Goal: Task Accomplishment & Management: Use online tool/utility

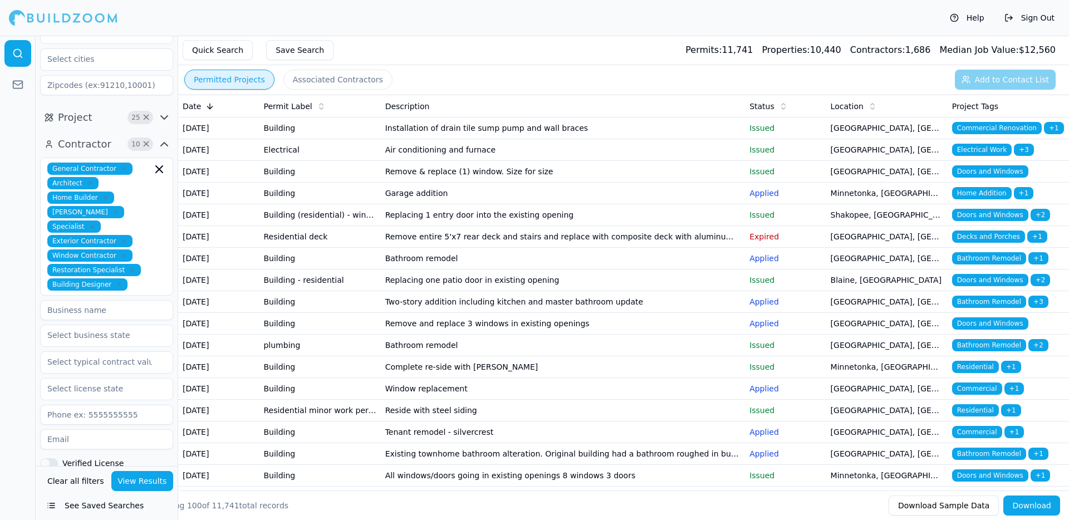
scroll to position [253, 0]
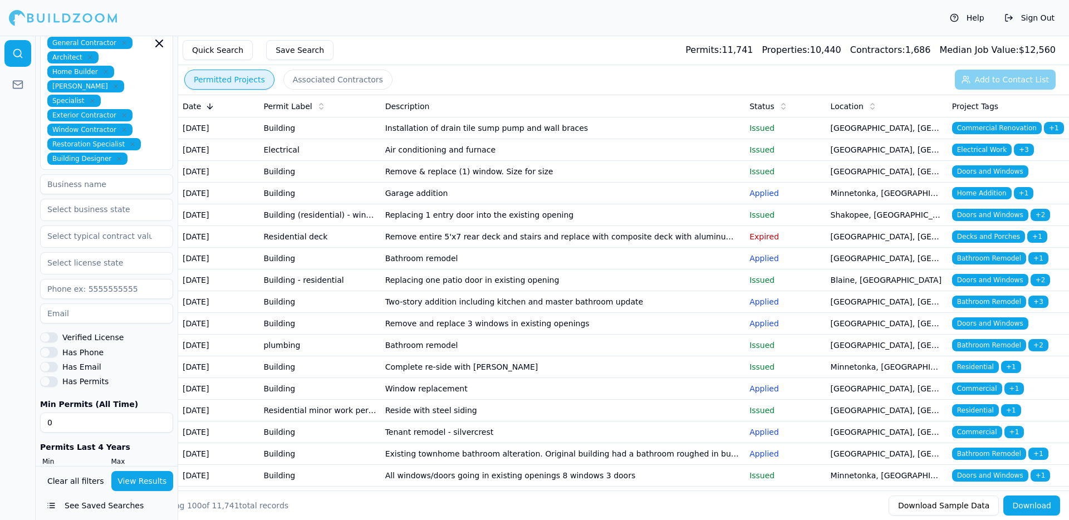
click at [88, 279] on input at bounding box center [106, 289] width 133 height 20
click at [104, 253] on input "text" at bounding box center [100, 263] width 118 height 20
click at [108, 226] on input "text" at bounding box center [100, 236] width 118 height 20
click at [112, 199] on input "text" at bounding box center [100, 209] width 118 height 20
click at [77, 226] on div "[US_STATE]" at bounding box center [107, 235] width 128 height 18
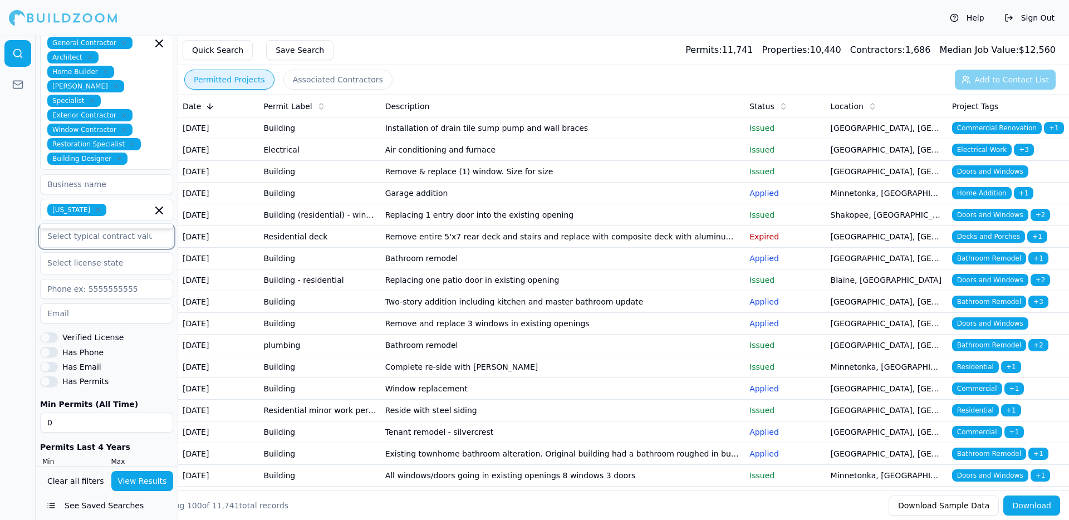
click at [88, 226] on input "text" at bounding box center [100, 236] width 118 height 20
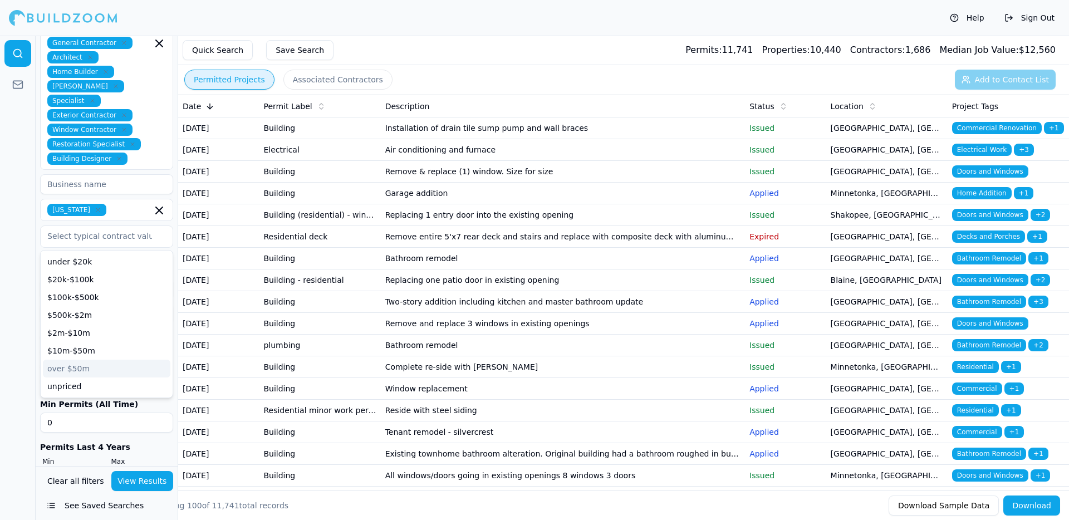
click at [4, 201] on div at bounding box center [18, 278] width 36 height 485
click at [128, 174] on input at bounding box center [106, 184] width 133 height 20
click at [17, 197] on div at bounding box center [18, 278] width 36 height 485
click at [85, 468] on input "number" at bounding box center [72, 478] width 65 height 20
click at [0, 425] on div at bounding box center [18, 278] width 36 height 485
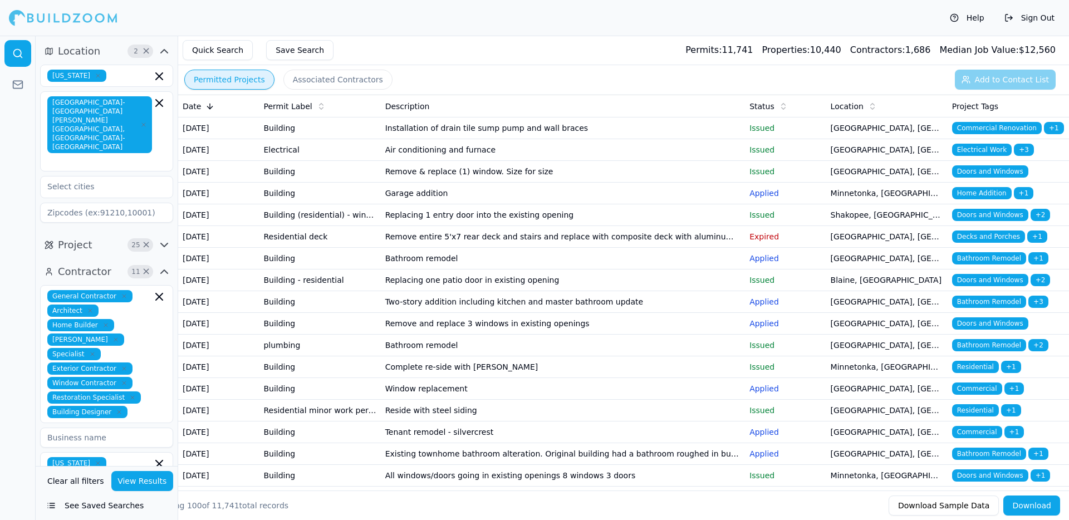
click at [129, 203] on input at bounding box center [106, 213] width 133 height 20
click at [106, 155] on input "text" at bounding box center [101, 160] width 102 height 11
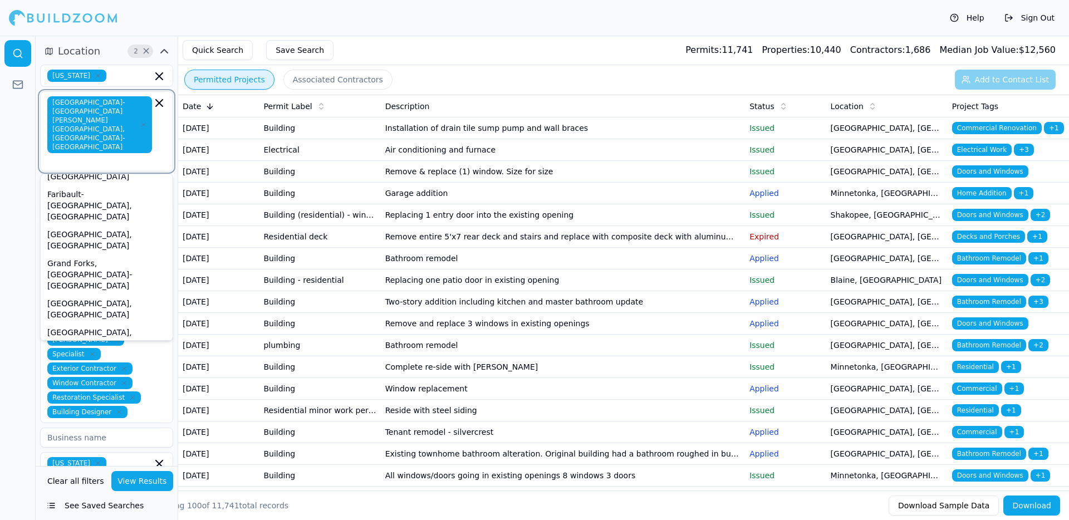
scroll to position [284, 0]
click at [0, 236] on div at bounding box center [18, 278] width 36 height 485
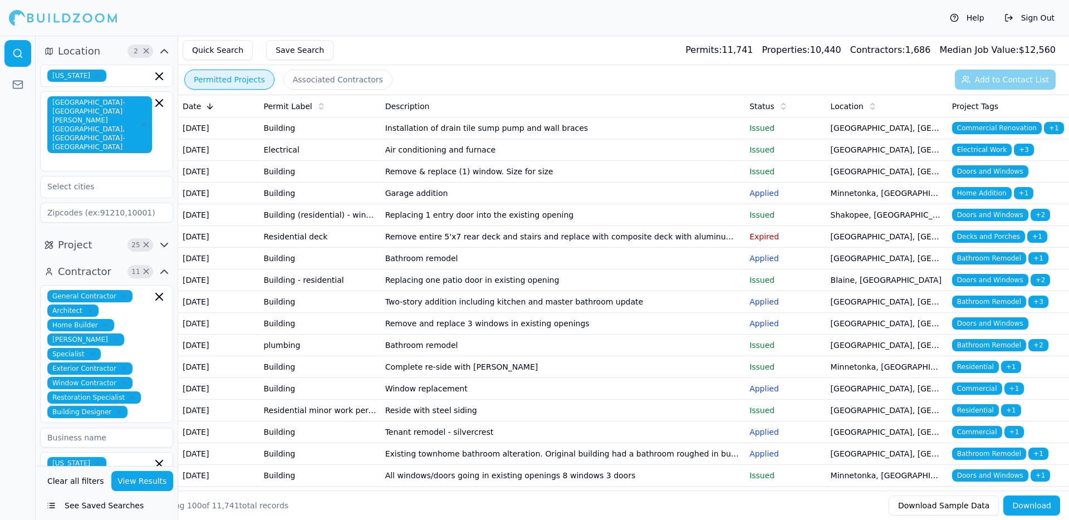
click at [94, 512] on button "See Saved Searches" at bounding box center [106, 506] width 133 height 20
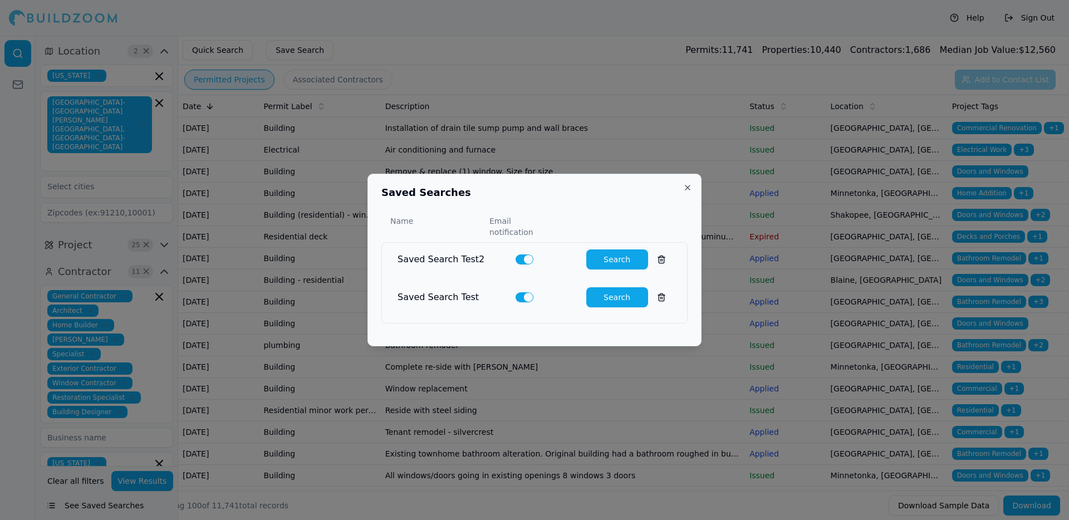
click at [685, 222] on div "Name Email notification" at bounding box center [535, 227] width 306 height 22
click at [662, 256] on button at bounding box center [662, 260] width 20 height 20
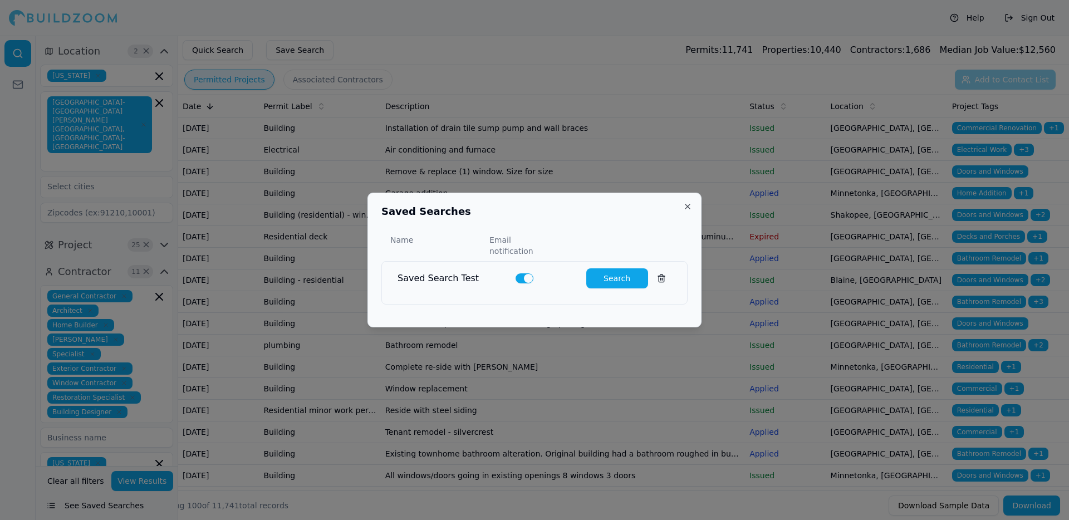
click at [663, 273] on button at bounding box center [662, 278] width 20 height 20
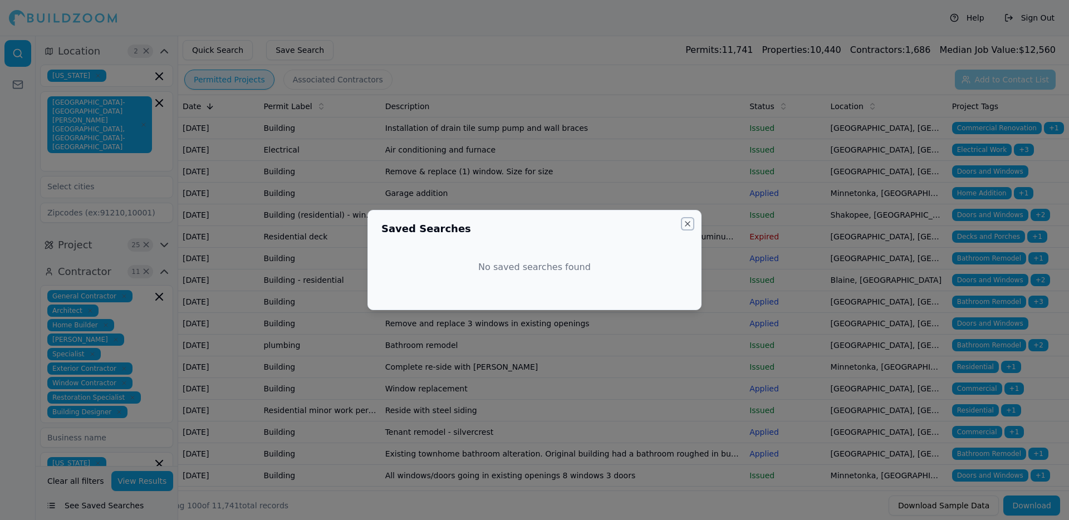
click at [689, 222] on button "Close" at bounding box center [687, 223] width 9 height 9
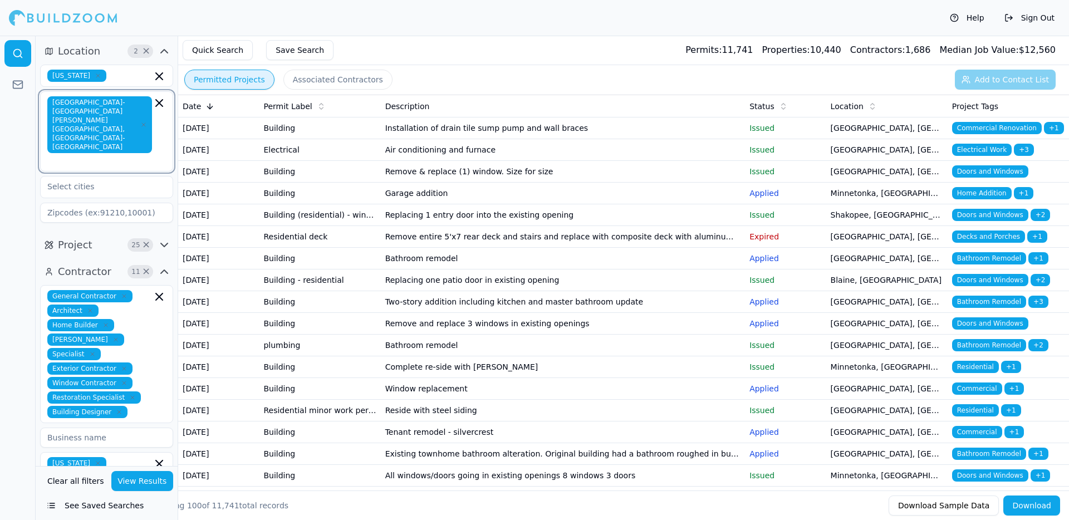
click at [159, 104] on icon "button" at bounding box center [159, 102] width 13 height 13
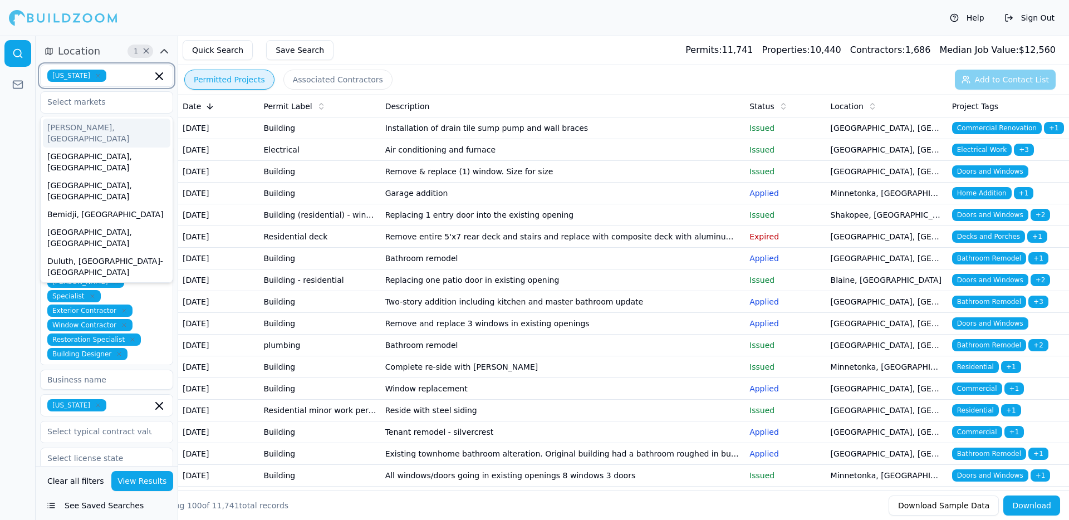
click at [155, 75] on icon "button" at bounding box center [159, 76] width 13 height 13
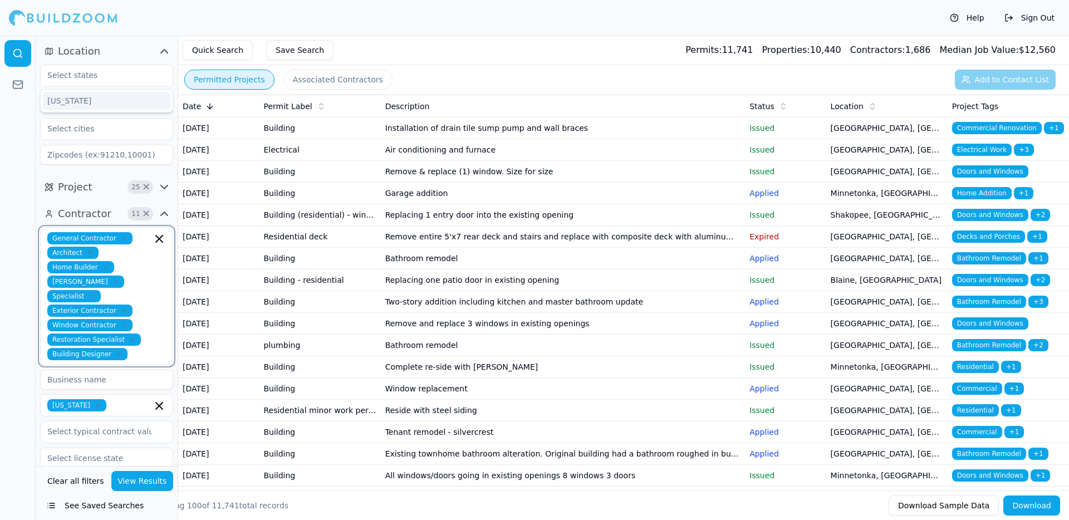
click at [162, 237] on icon "button" at bounding box center [159, 238] width 13 height 13
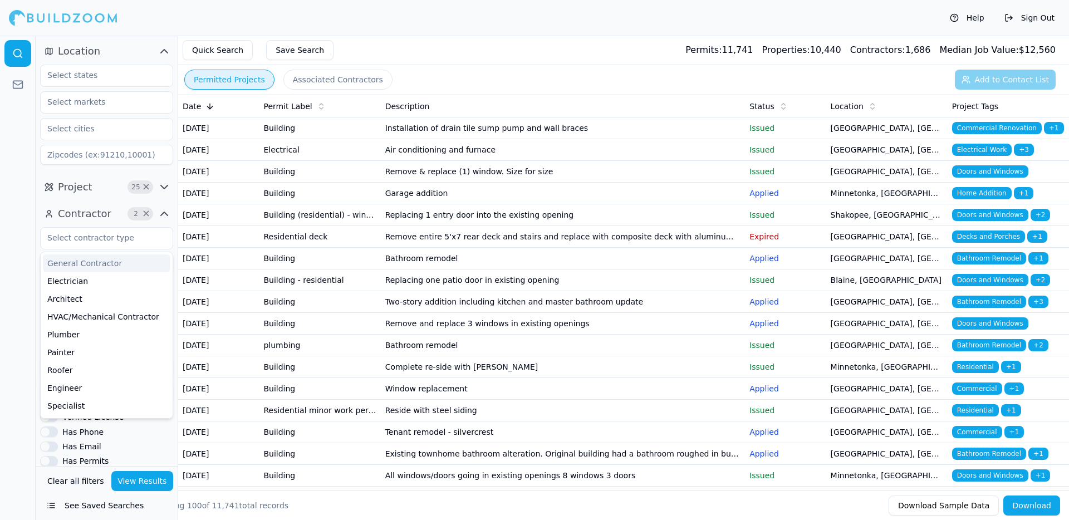
click at [164, 184] on icon "button" at bounding box center [164, 186] width 13 height 13
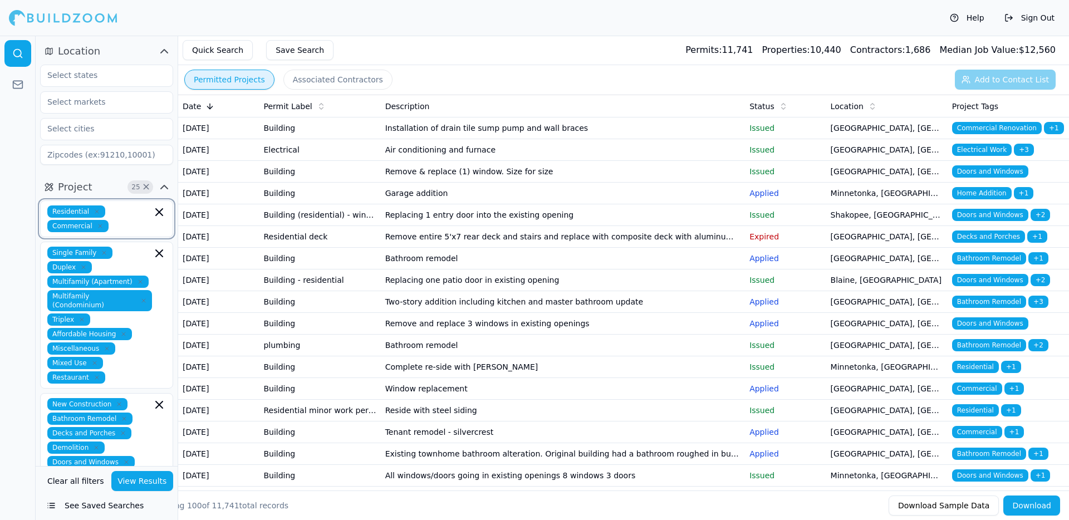
click at [160, 213] on icon "button" at bounding box center [159, 212] width 7 height 7
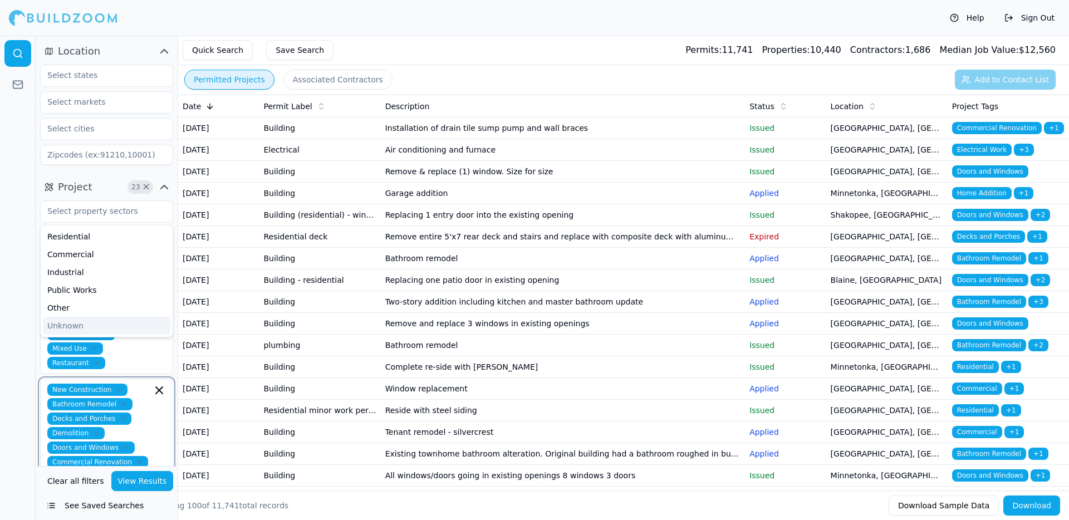
click at [160, 394] on icon "button" at bounding box center [159, 390] width 13 height 13
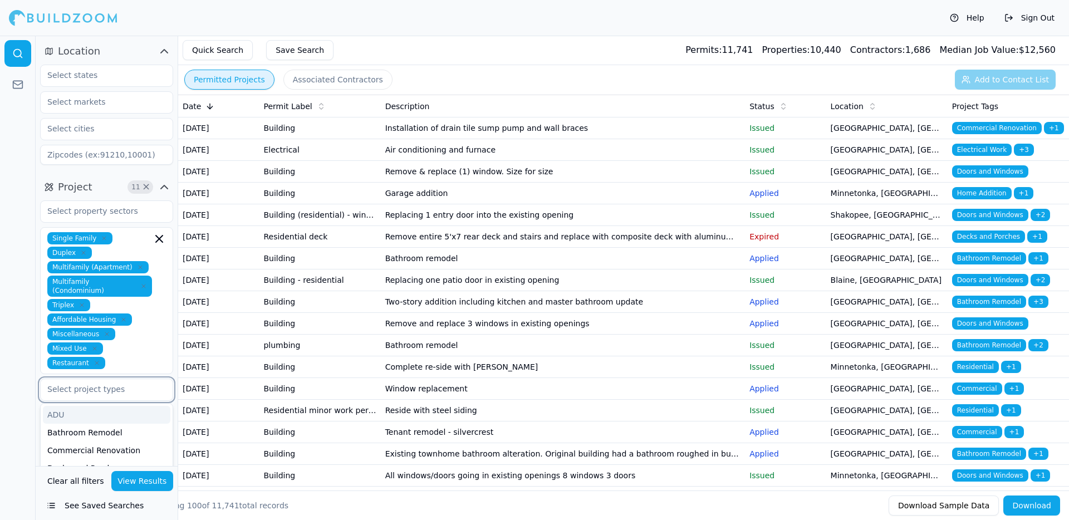
scroll to position [284, 0]
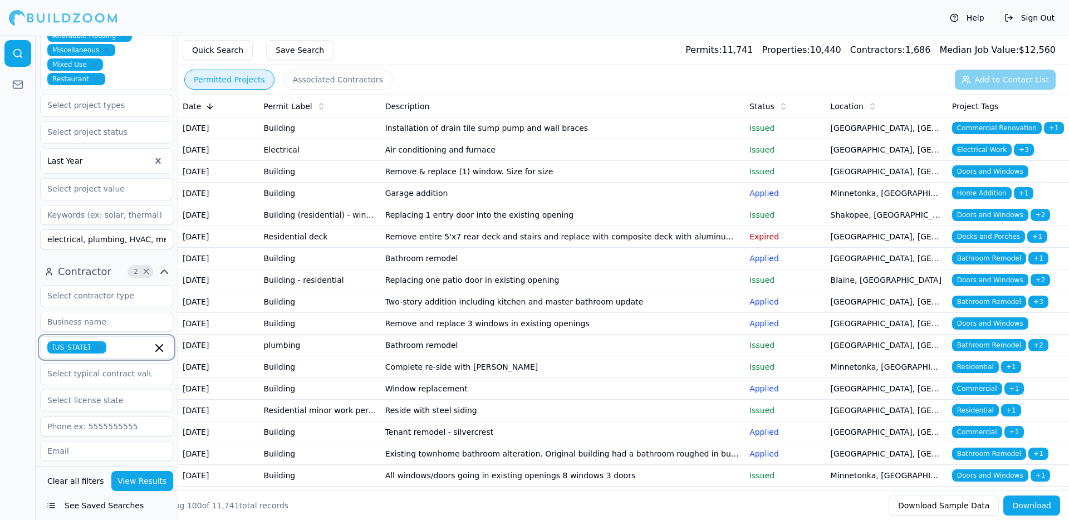
click at [159, 342] on icon "button" at bounding box center [159, 347] width 13 height 13
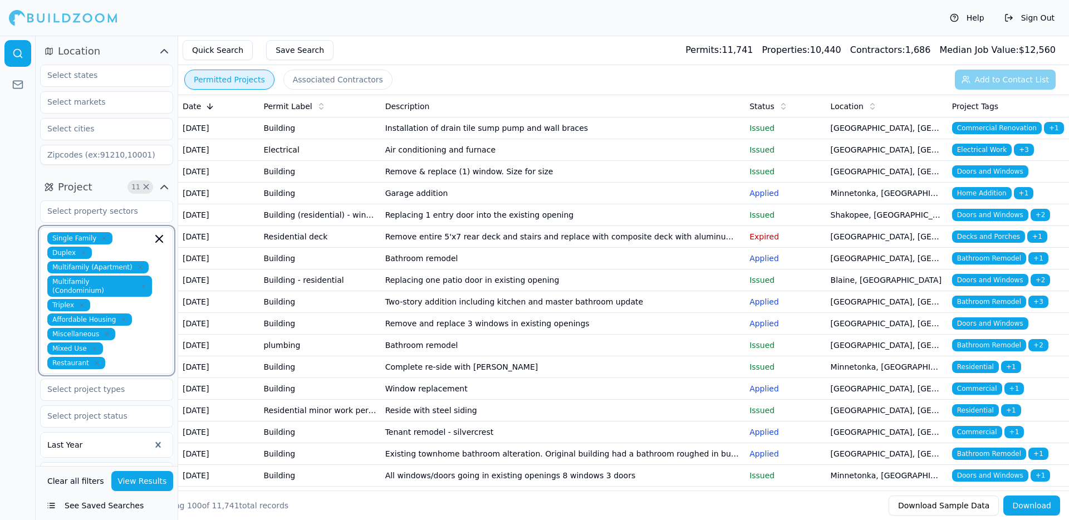
click at [159, 238] on icon "button" at bounding box center [159, 239] width 7 height 7
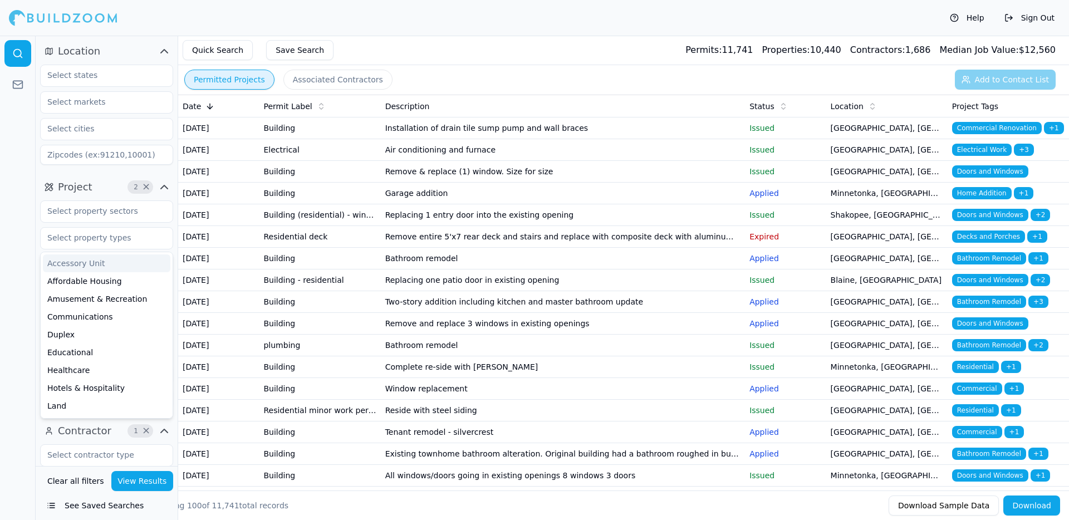
click at [146, 184] on span "×" at bounding box center [146, 187] width 8 height 6
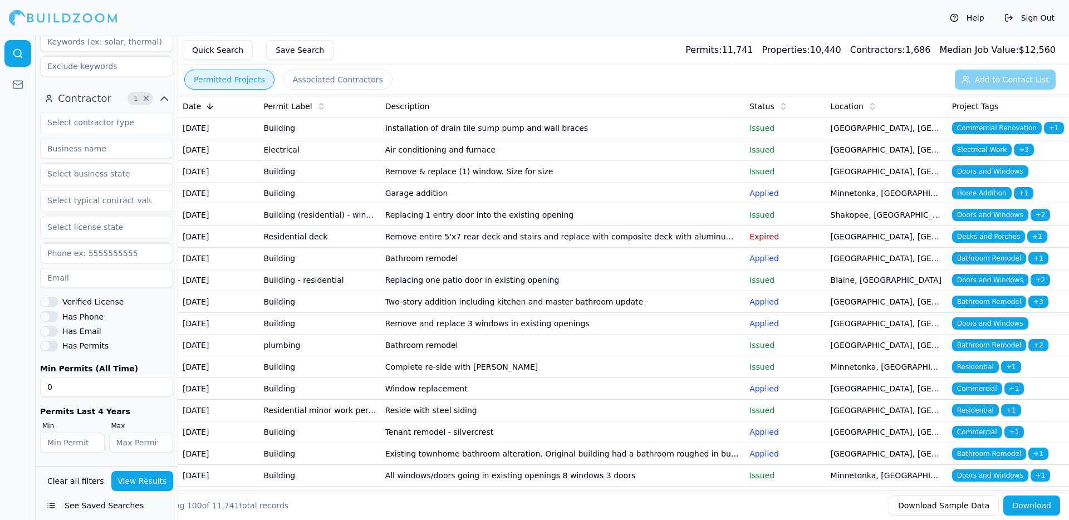
scroll to position [305, 0]
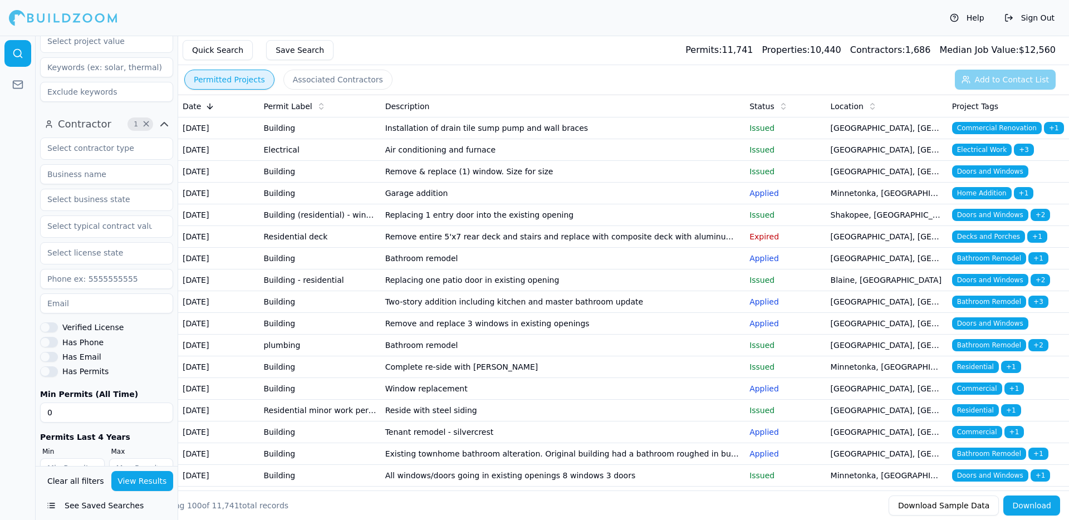
click at [145, 126] on span "×" at bounding box center [146, 124] width 8 height 6
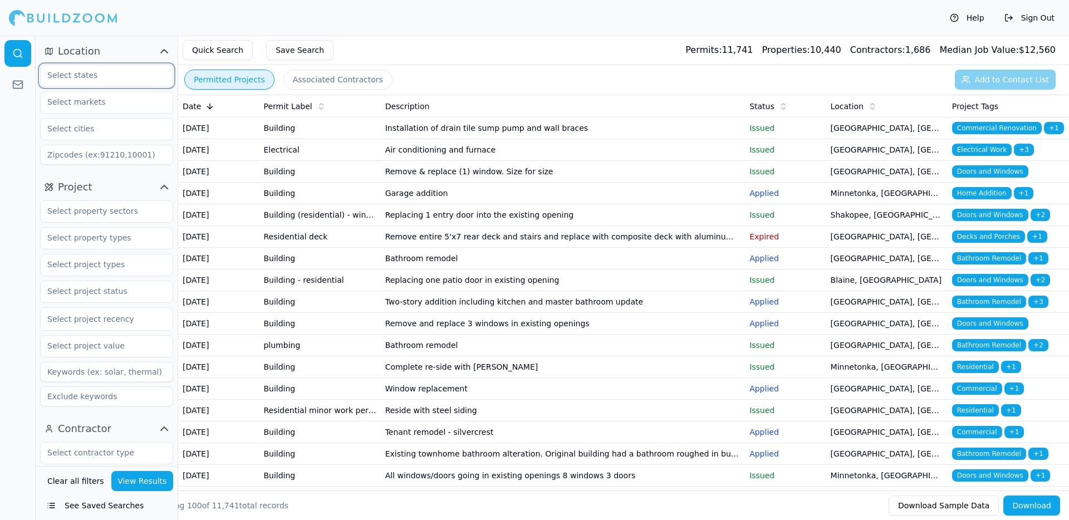
click at [128, 78] on input "text" at bounding box center [100, 75] width 118 height 20
click at [105, 74] on input "text" at bounding box center [100, 75] width 118 height 20
paste input "MN"
type input "MN"
click at [155, 21] on div "Help Sign Out" at bounding box center [534, 18] width 1069 height 36
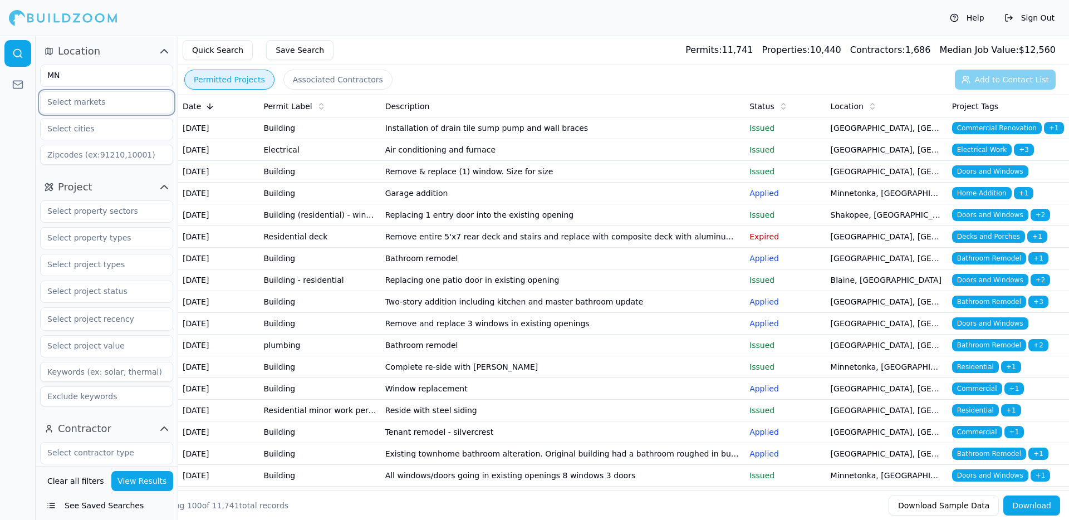
click at [101, 104] on input "text" at bounding box center [100, 102] width 118 height 20
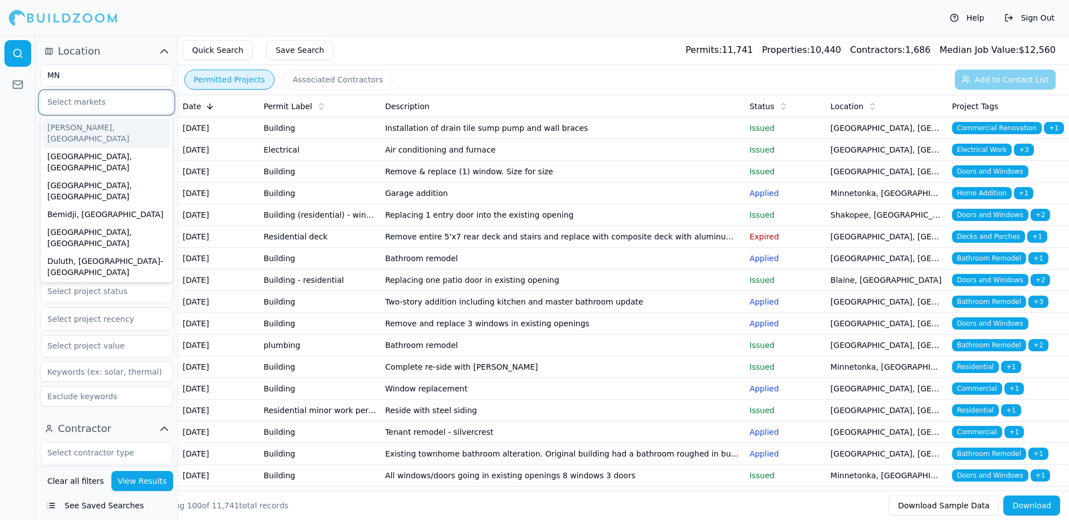
click at [101, 100] on input "text" at bounding box center [100, 102] width 118 height 20
paste input "Mpls, [GEOGRAPHIC_DATA][PERSON_NAME], [GEOGRAPHIC_DATA]"
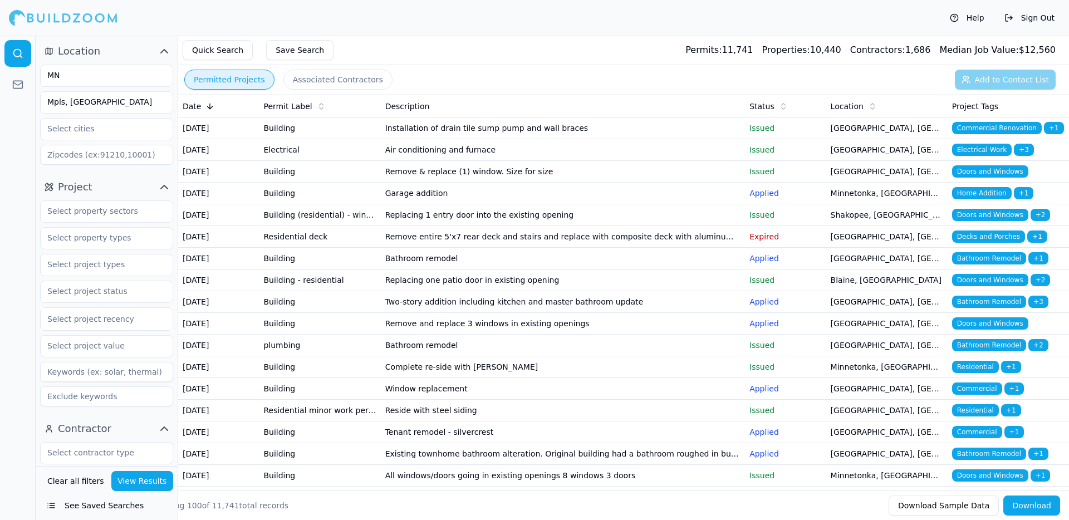
drag, startPoint x: 163, startPoint y: 102, endPoint x: 76, endPoint y: 104, distance: 86.9
click at [76, 104] on div "Mpls, [GEOGRAPHIC_DATA][PERSON_NAME], [GEOGRAPHIC_DATA]" at bounding box center [107, 102] width 132 height 20
drag, startPoint x: 150, startPoint y: 102, endPoint x: 69, endPoint y: 102, distance: 81.9
click at [69, 102] on input "Mpls, [GEOGRAPHIC_DATA][PERSON_NAME], [GEOGRAPHIC_DATA]" at bounding box center [100, 102] width 118 height 20
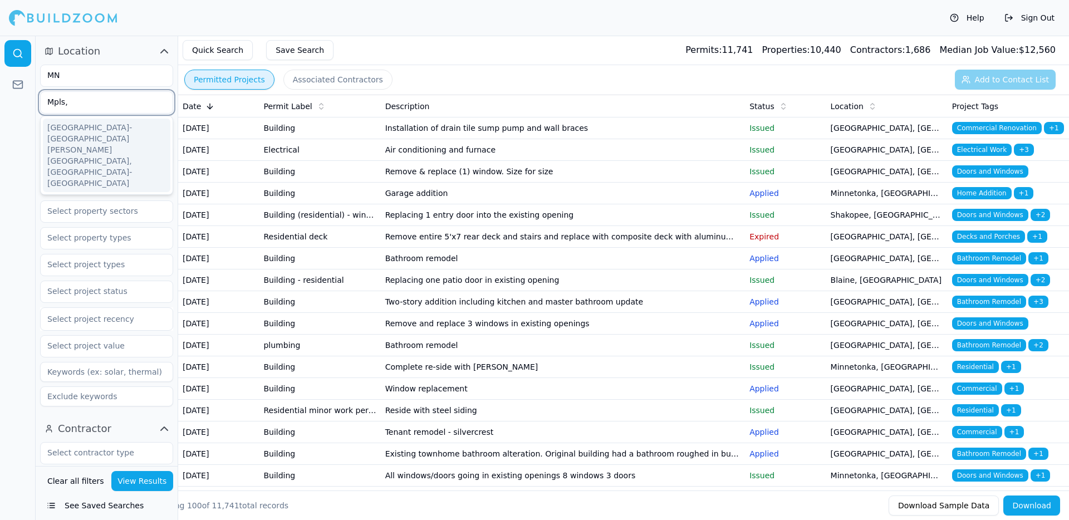
type input "Mpls"
click at [109, 129] on div "[GEOGRAPHIC_DATA]-[GEOGRAPHIC_DATA][PERSON_NAME][GEOGRAPHIC_DATA], [GEOGRAPHIC_…" at bounding box center [107, 156] width 128 height 74
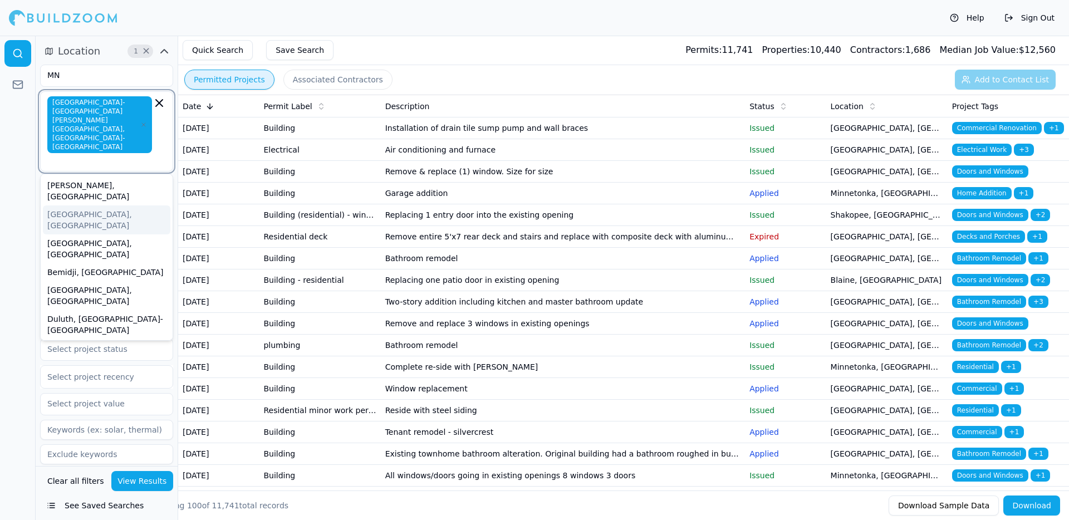
paste input "St [PERSON_NAME],"
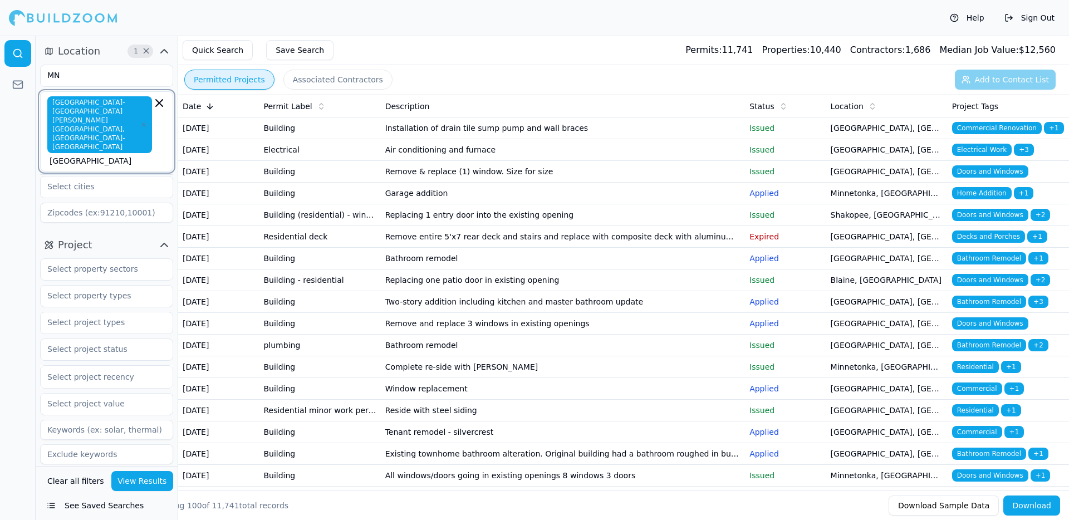
click at [74, 155] on input "[GEOGRAPHIC_DATA]" at bounding box center [101, 160] width 102 height 11
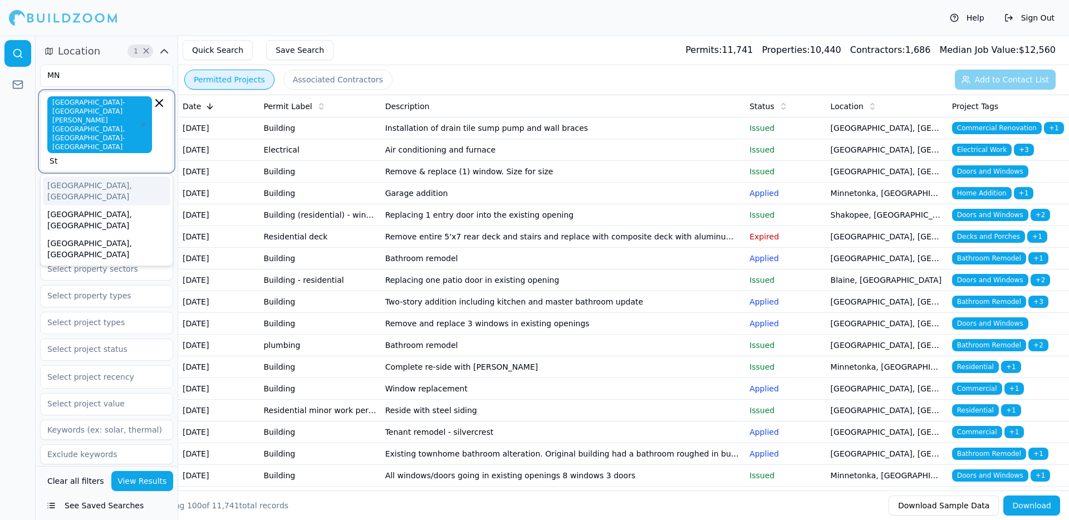
type input "S"
paste input "Mpls, [GEOGRAPHIC_DATA][PERSON_NAME], [GEOGRAPHIC_DATA]"
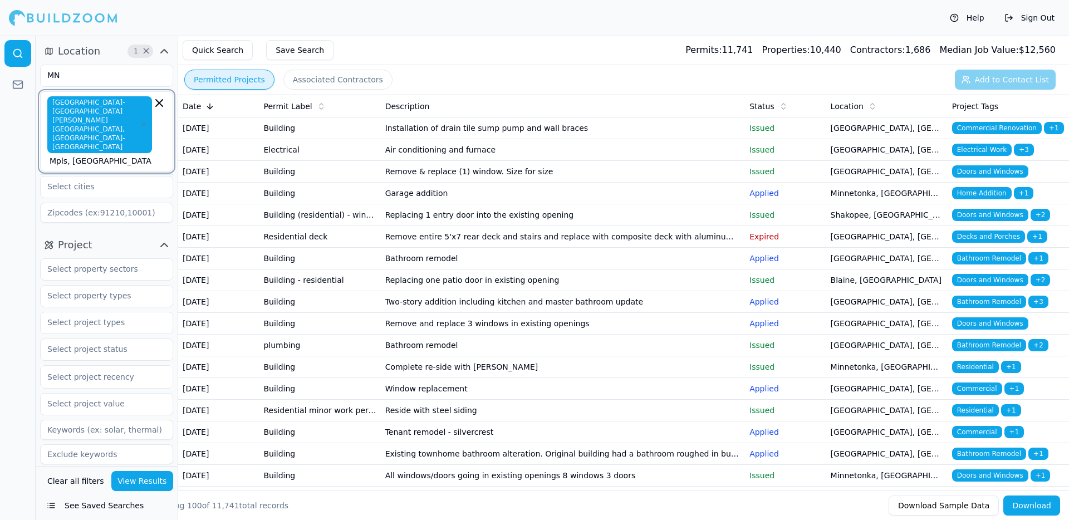
type input "Mpls, [GEOGRAPHIC_DATA][PERSON_NAME], [GEOGRAPHIC_DATA]"
click at [162, 126] on div "[GEOGRAPHIC_DATA]-[GEOGRAPHIC_DATA][PERSON_NAME][GEOGRAPHIC_DATA], [GEOGRAPHIC_…" at bounding box center [106, 131] width 119 height 70
drag, startPoint x: 162, startPoint y: 126, endPoint x: 141, endPoint y: 125, distance: 20.1
click at [141, 125] on div "[GEOGRAPHIC_DATA]-[GEOGRAPHIC_DATA][PERSON_NAME][GEOGRAPHIC_DATA], [GEOGRAPHIC_…" at bounding box center [106, 131] width 119 height 70
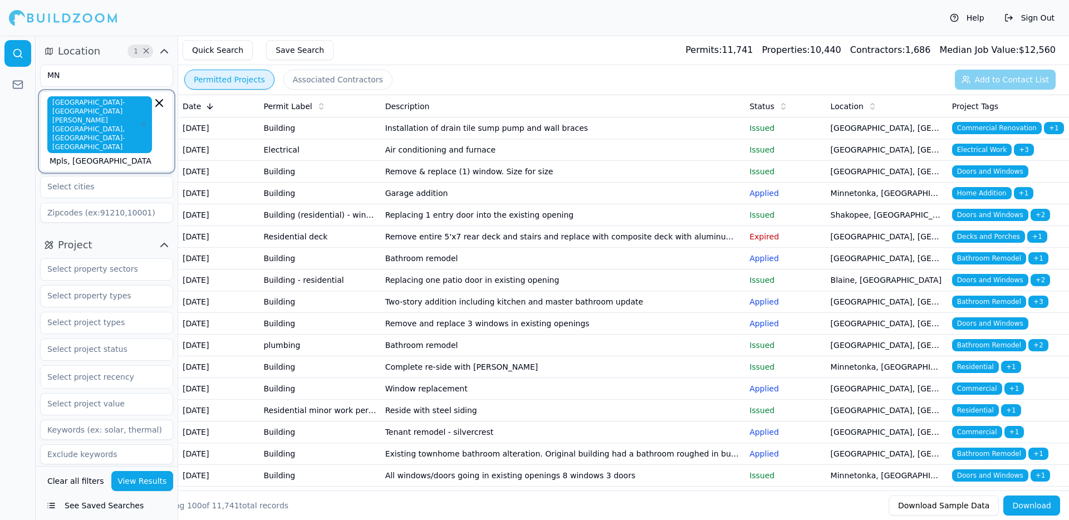
drag, startPoint x: 144, startPoint y: 128, endPoint x: 28, endPoint y: 126, distance: 115.9
click at [28, 126] on div "Location 1 × [GEOGRAPHIC_DATA] [GEOGRAPHIC_DATA]-[GEOGRAPHIC_DATA][PERSON_NAME]…" at bounding box center [534, 278] width 1069 height 485
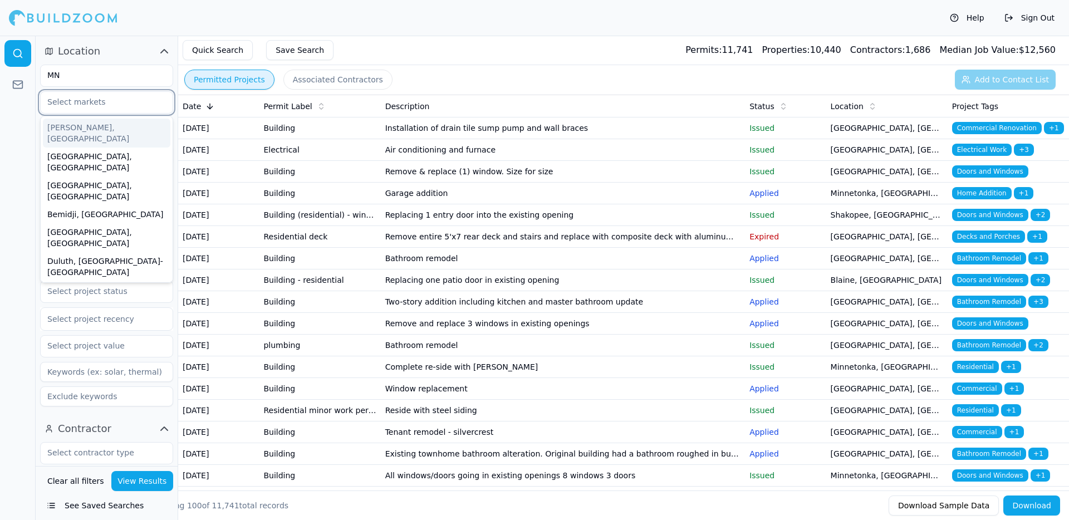
type input "Mpls, [GEOGRAPHIC_DATA][PERSON_NAME], [GEOGRAPHIC_DATA]"
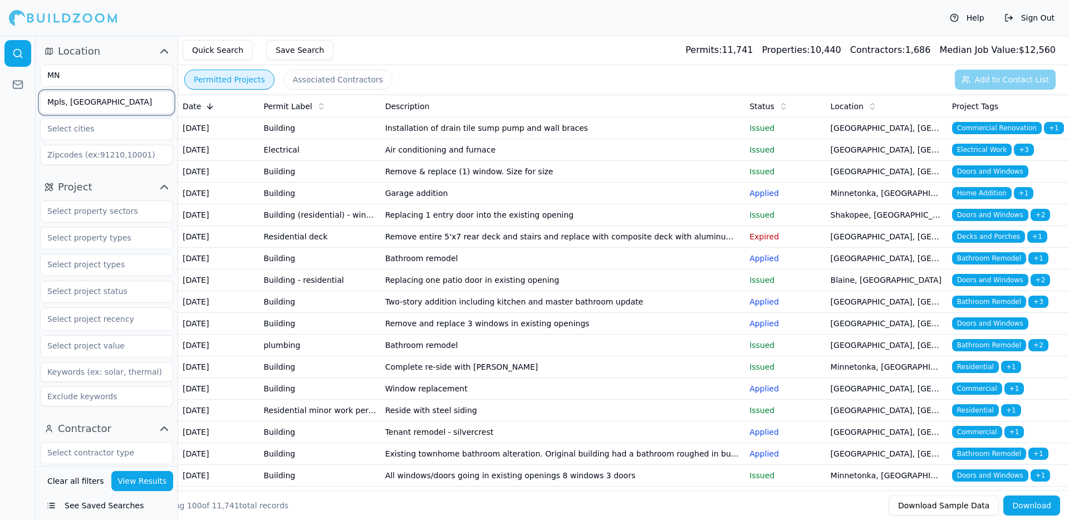
click at [112, 106] on input "Mpls, [GEOGRAPHIC_DATA][PERSON_NAME], [GEOGRAPHIC_DATA]" at bounding box center [100, 102] width 118 height 20
drag, startPoint x: 158, startPoint y: 102, endPoint x: 0, endPoint y: 95, distance: 157.8
click at [0, 95] on div "Location [GEOGRAPHIC_DATA] Mpls, [GEOGRAPHIC_DATA][PERSON_NAME], Bloomington Pr…" at bounding box center [534, 278] width 1069 height 485
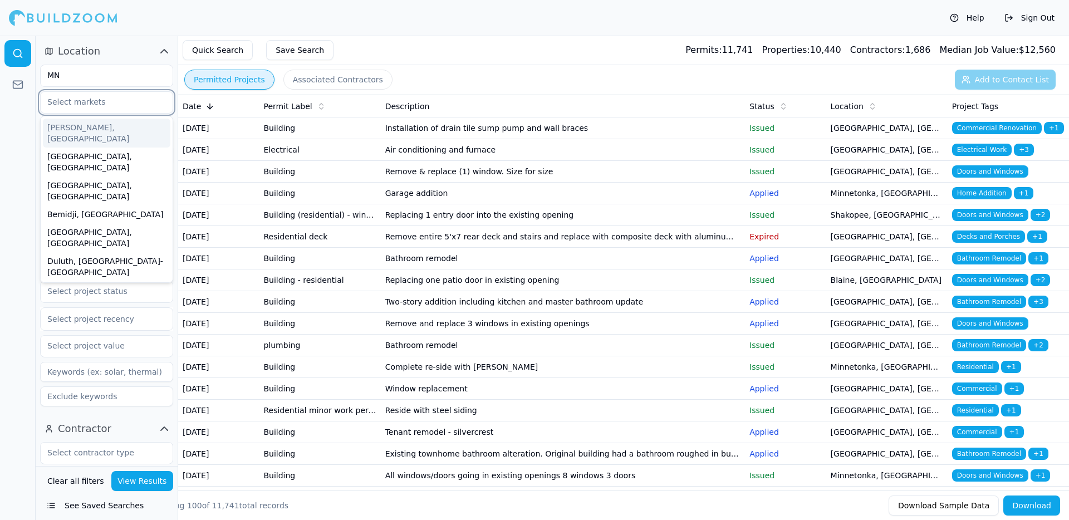
type input "Mpls, [GEOGRAPHIC_DATA][PERSON_NAME], [GEOGRAPHIC_DATA]"
type input "mp"
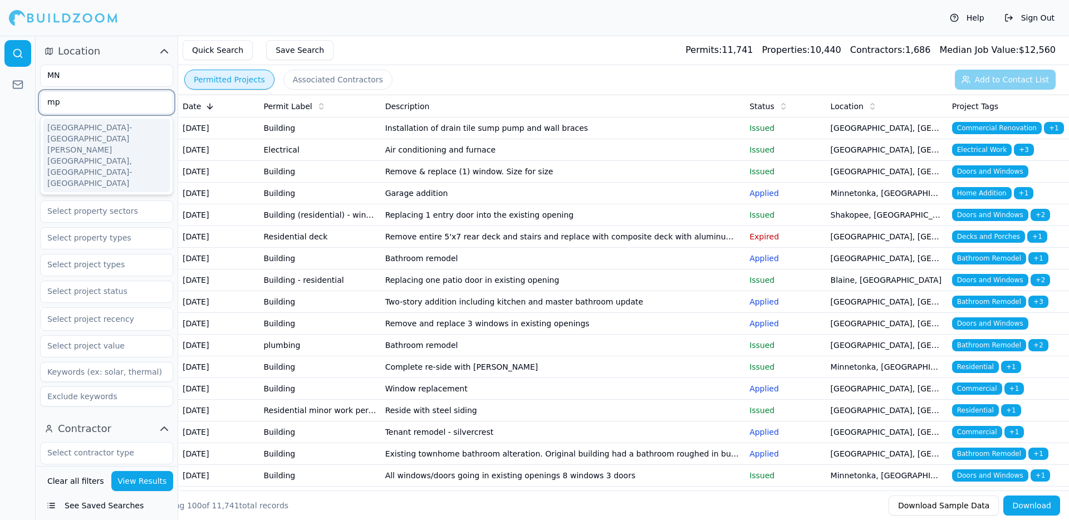
click at [69, 132] on div "[GEOGRAPHIC_DATA]-[GEOGRAPHIC_DATA][PERSON_NAME][GEOGRAPHIC_DATA], [GEOGRAPHIC_…" at bounding box center [107, 156] width 128 height 74
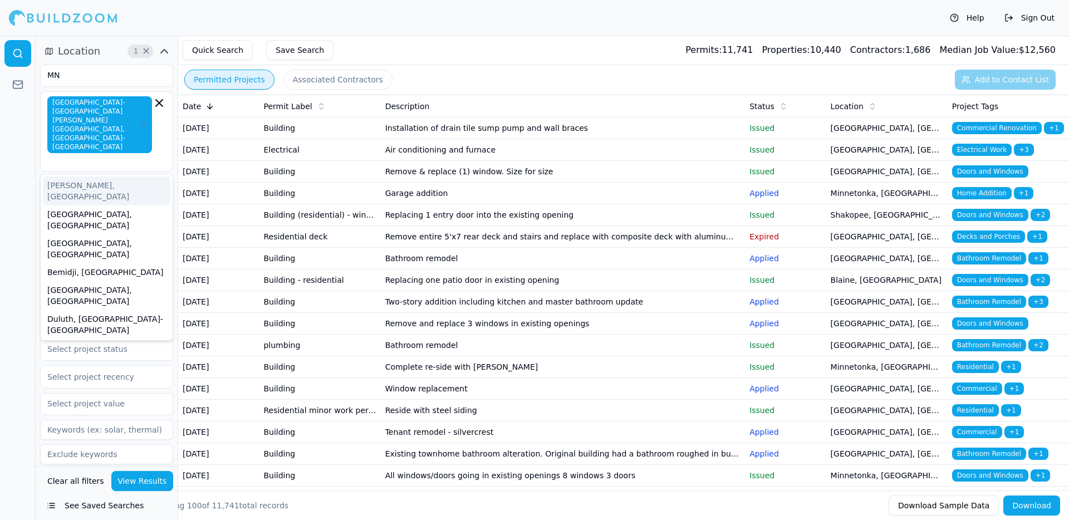
click at [4, 128] on div at bounding box center [18, 278] width 36 height 485
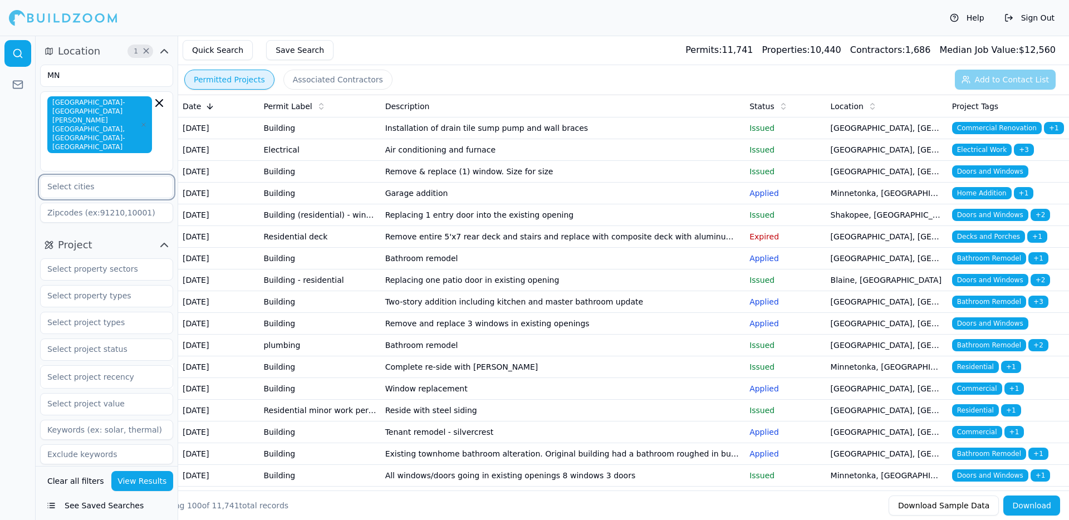
click at [105, 177] on input "text" at bounding box center [100, 187] width 118 height 20
paste input "All"
click at [4, 161] on div at bounding box center [18, 278] width 36 height 485
click at [86, 177] on input "All" at bounding box center [100, 187] width 118 height 20
type input "A"
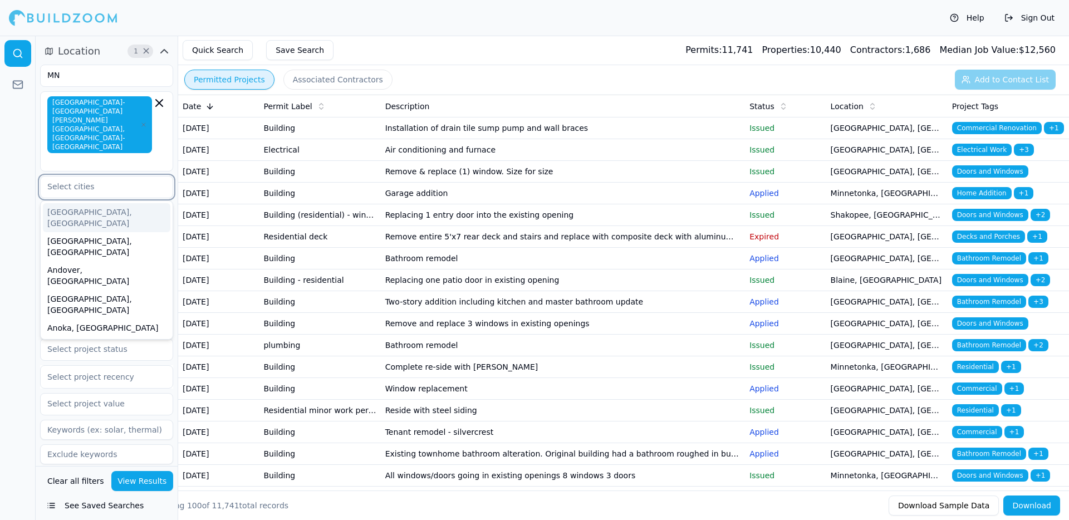
type input "a"
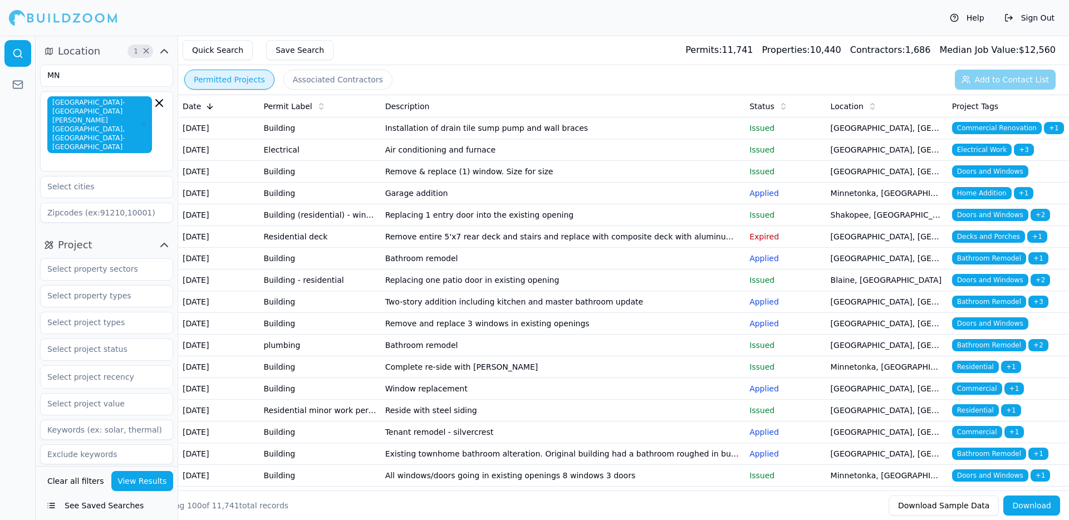
click at [28, 169] on div at bounding box center [18, 278] width 36 height 485
click at [100, 203] on input at bounding box center [106, 213] width 133 height 20
click at [0, 191] on div at bounding box center [18, 278] width 36 height 485
click at [115, 259] on input "text" at bounding box center [100, 269] width 118 height 20
paste input "Residential"
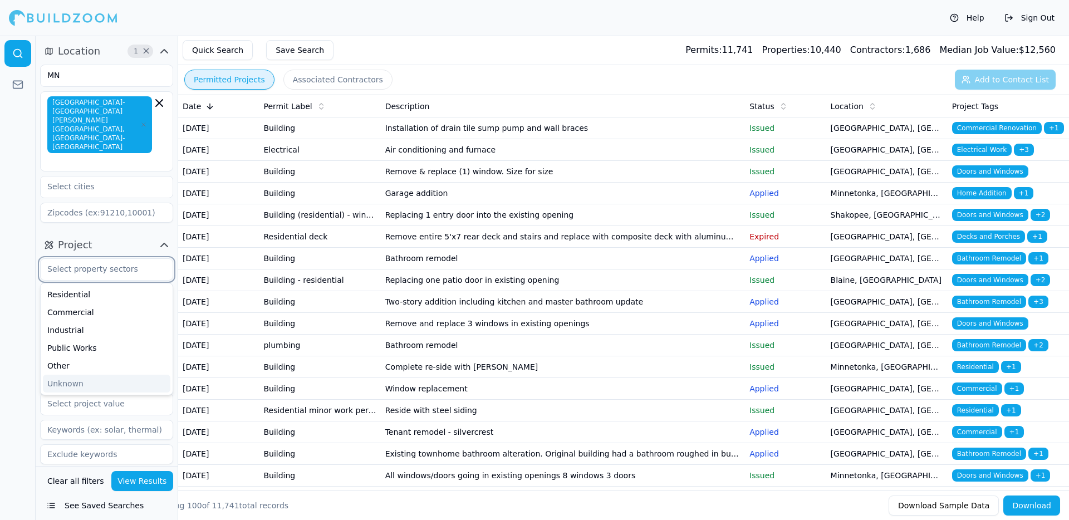
type input "Residential"
click at [93, 286] on div "Residential" at bounding box center [107, 295] width 128 height 18
paste input "Commercial"
type input "Commercial"
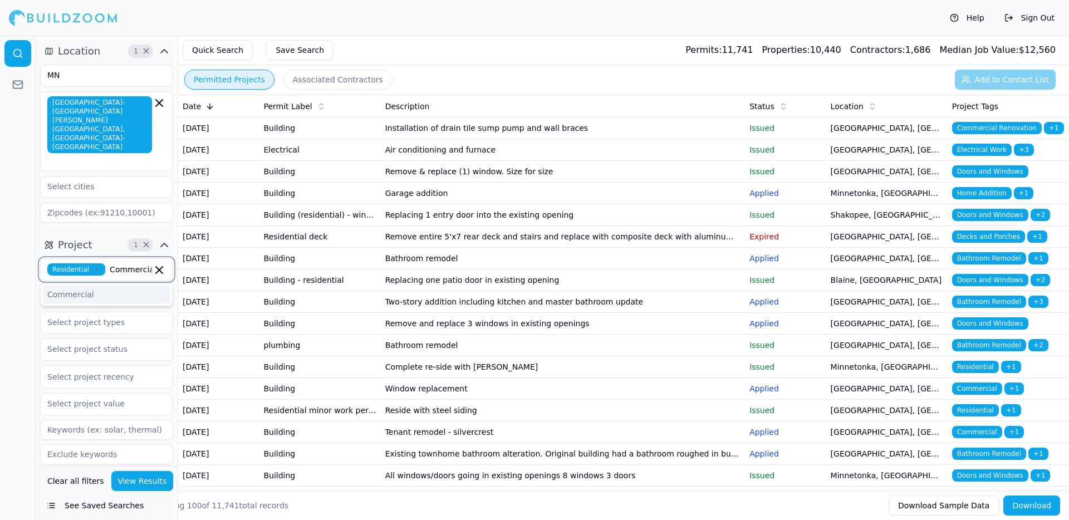
click at [91, 286] on div "Commercial" at bounding box center [107, 295] width 128 height 18
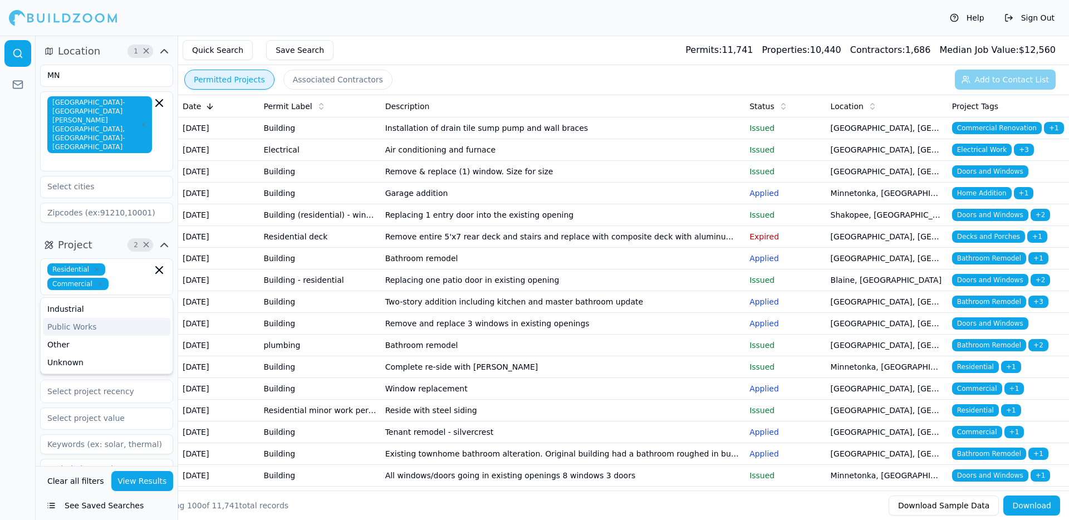
click at [4, 298] on div at bounding box center [18, 278] width 36 height 485
click at [97, 300] on input "text" at bounding box center [100, 310] width 118 height 20
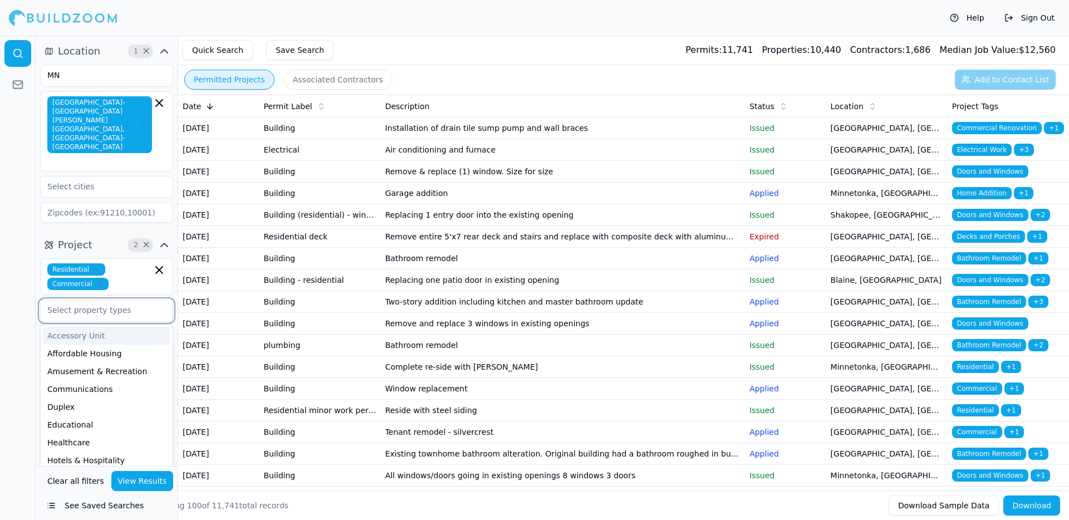
paste input "Affordable Housing"
type input "Affordable Housing"
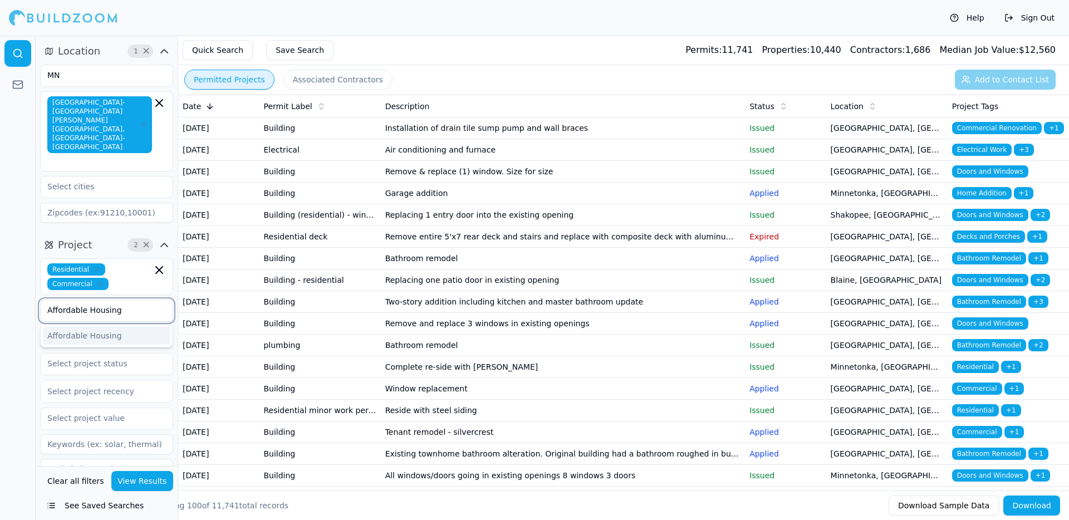
click at [101, 327] on div "Affordable Housing" at bounding box center [107, 336] width 128 height 18
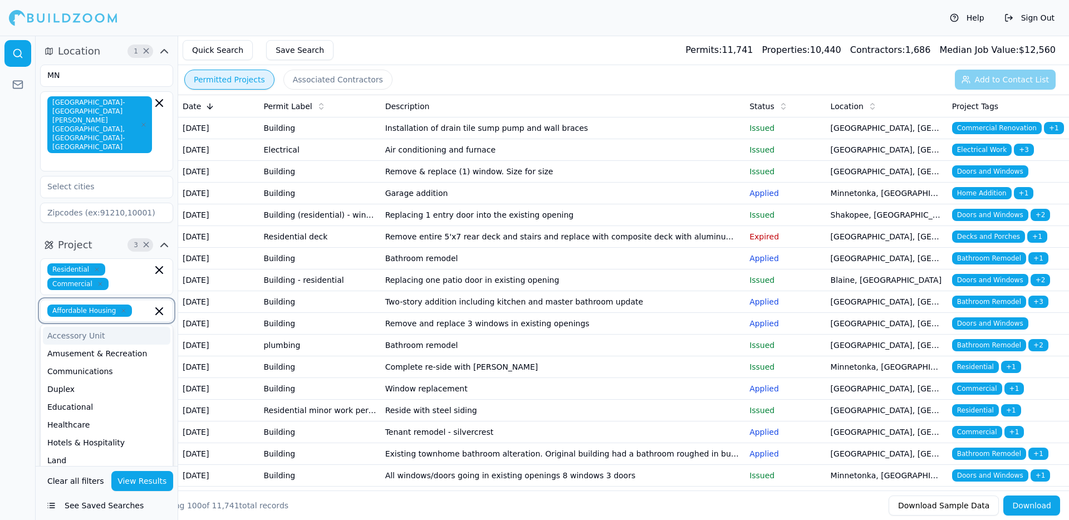
paste input "Duplex"
type input "Duplex"
click at [99, 327] on div "Duplex" at bounding box center [107, 336] width 128 height 18
paste input "Miscellaneous"
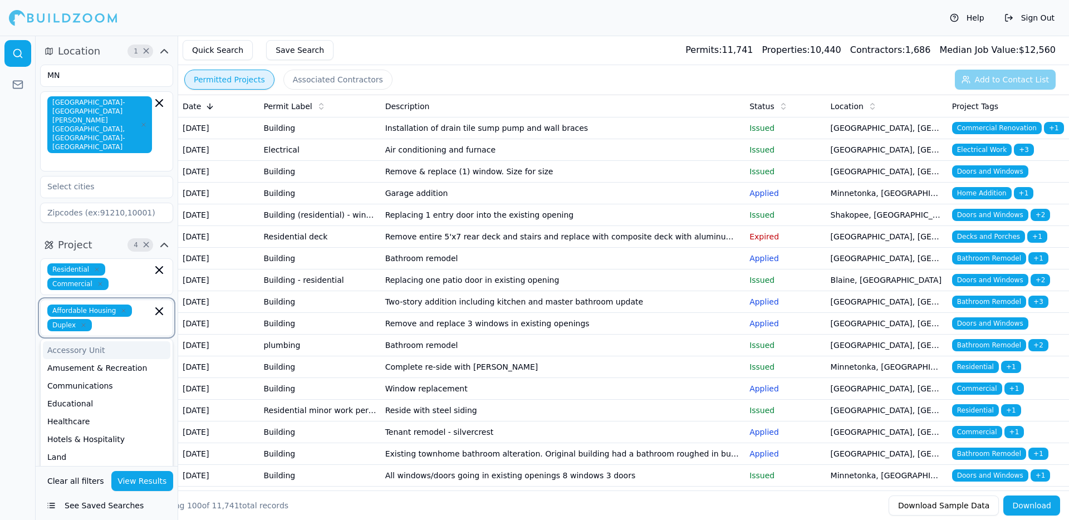
type input "Miscellaneous"
click at [96, 341] on div "Miscellaneous" at bounding box center [107, 350] width 128 height 18
paste input "Mixed Use"
type input "Mixed Use"
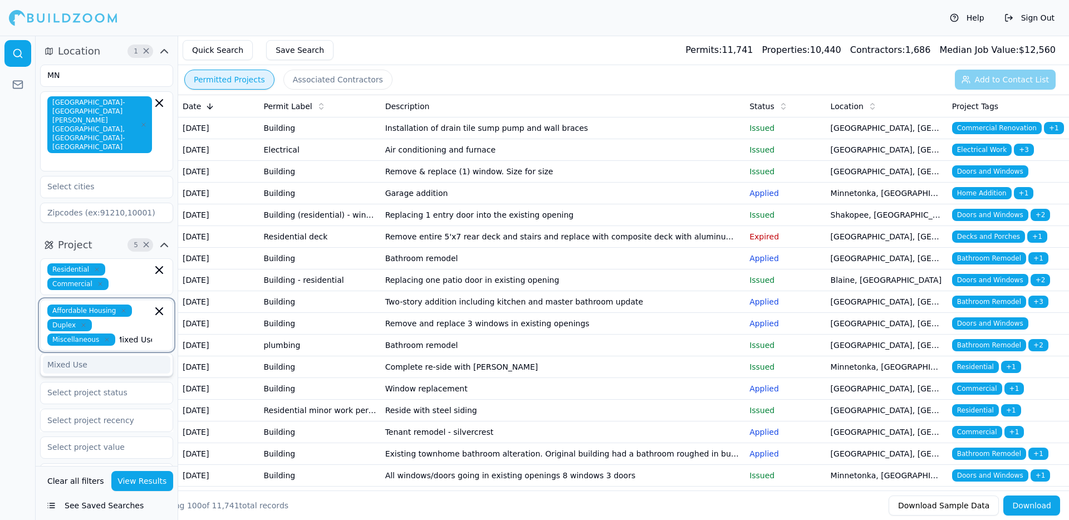
click at [80, 356] on div "Mixed Use" at bounding box center [107, 365] width 128 height 18
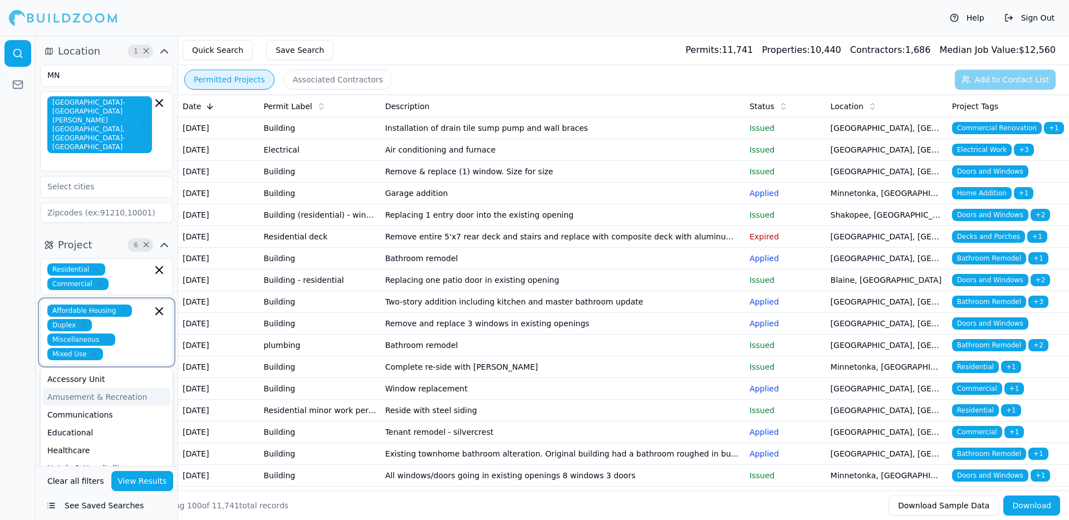
paste input "Multifamily"
type input "Multifamily"
click at [101, 370] on div "Multifamily" at bounding box center [107, 379] width 128 height 18
type input "Multifamily"
click at [119, 385] on div "Multifamily (Apartment)" at bounding box center [107, 394] width 128 height 18
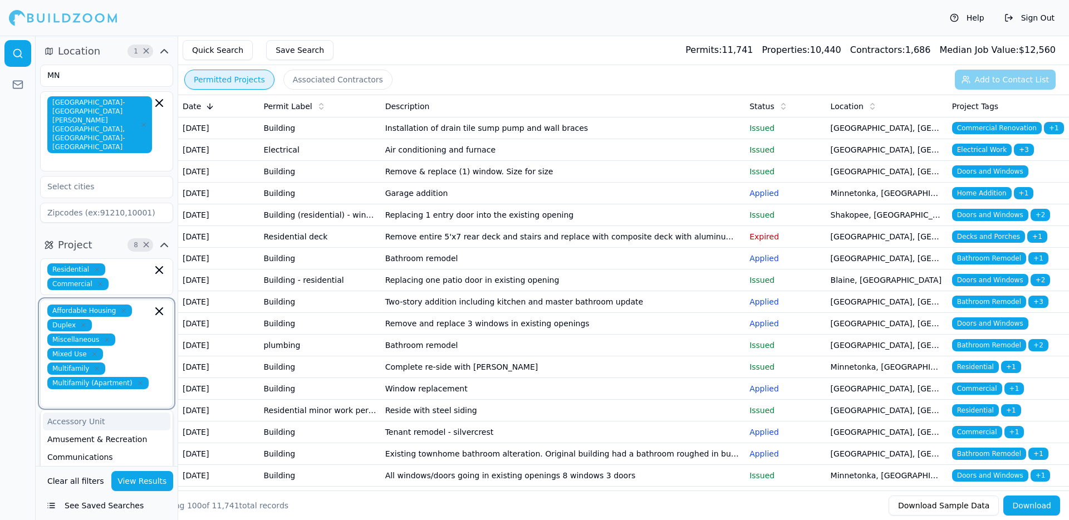
type input "Multifamily"
click at [116, 413] on div "Multifamily (Condominium)" at bounding box center [107, 422] width 128 height 18
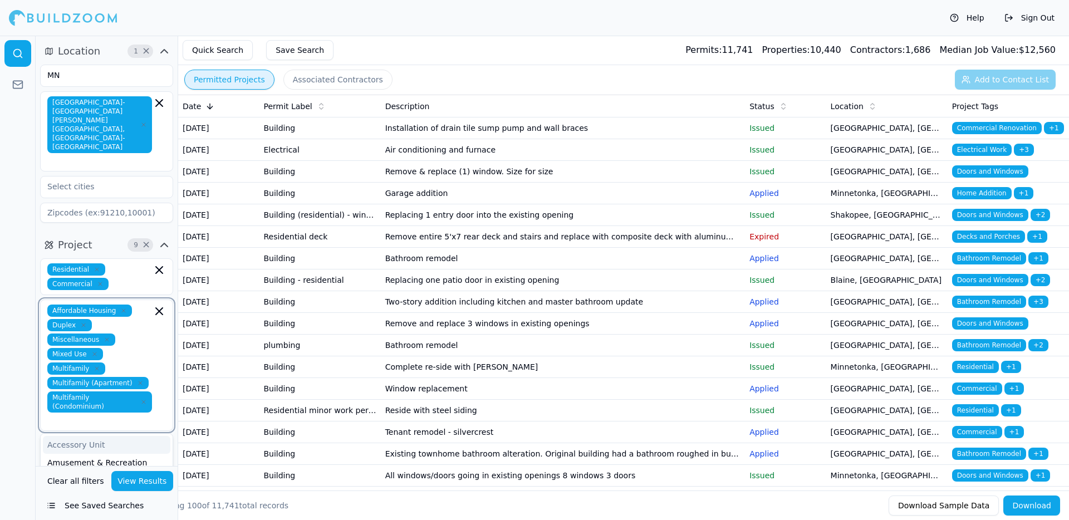
paste input "Restaurant"
type input "Restaurant"
click at [78, 436] on div "Restaurant" at bounding box center [107, 445] width 128 height 18
paste input "Single Family"
type input "Single Family"
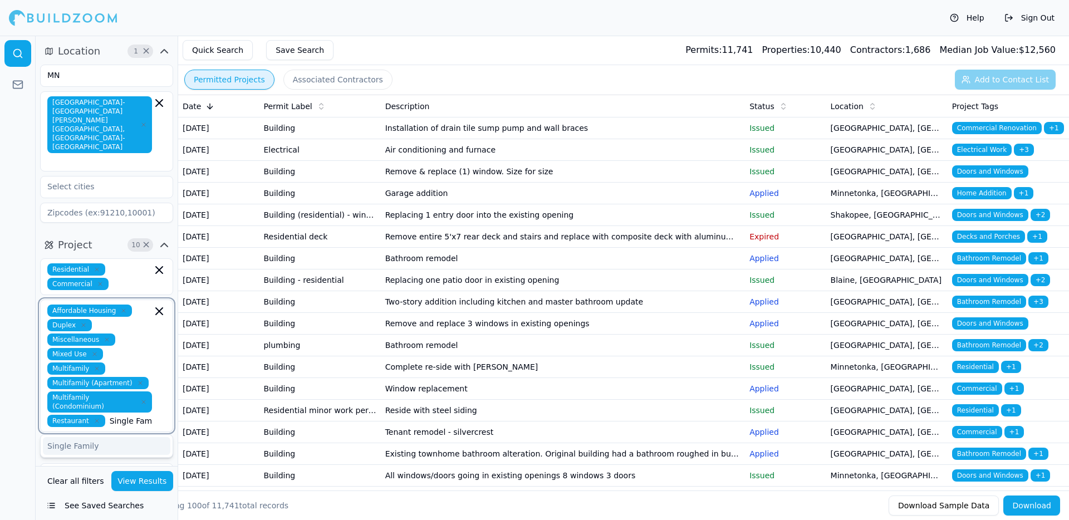
scroll to position [0, 3]
click at [93, 437] on div "Single Family" at bounding box center [107, 446] width 128 height 18
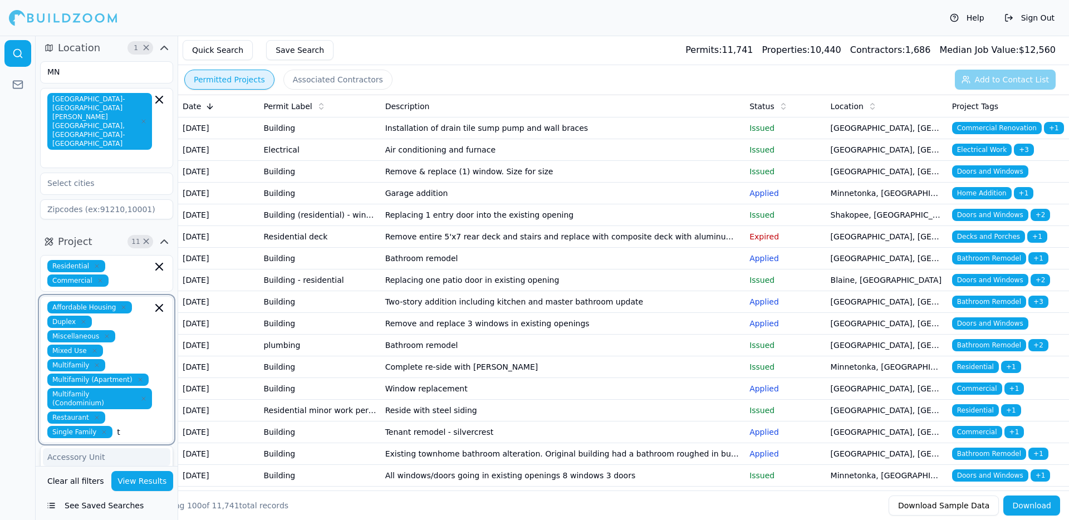
type input "tr"
click at [96, 466] on div "Triplex" at bounding box center [107, 475] width 128 height 18
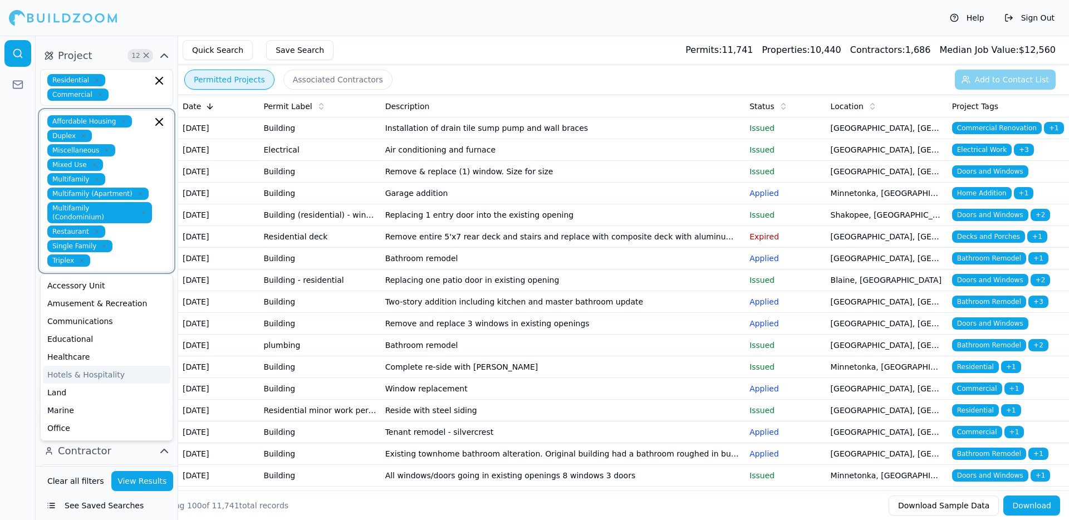
scroll to position [191, 0]
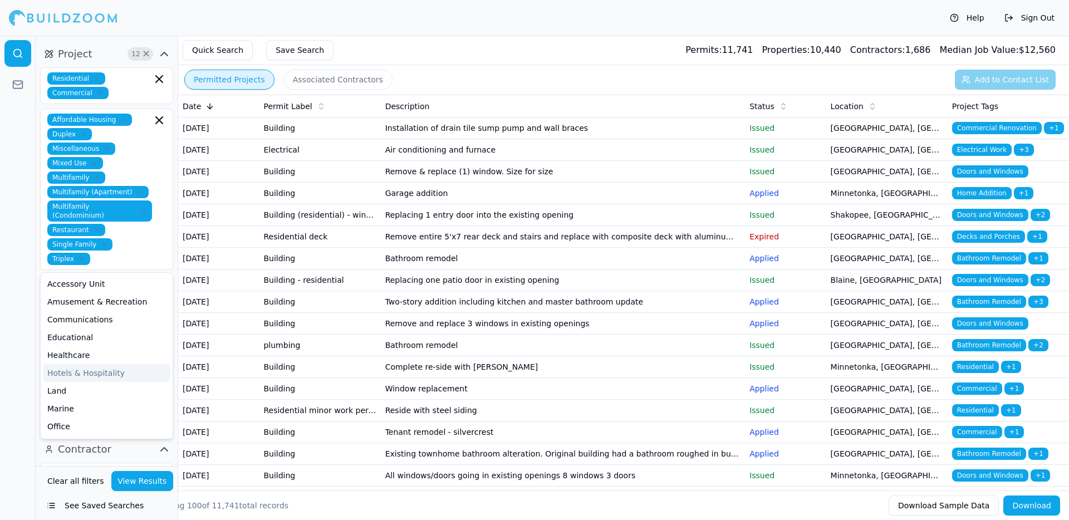
click at [14, 310] on div at bounding box center [18, 278] width 36 height 485
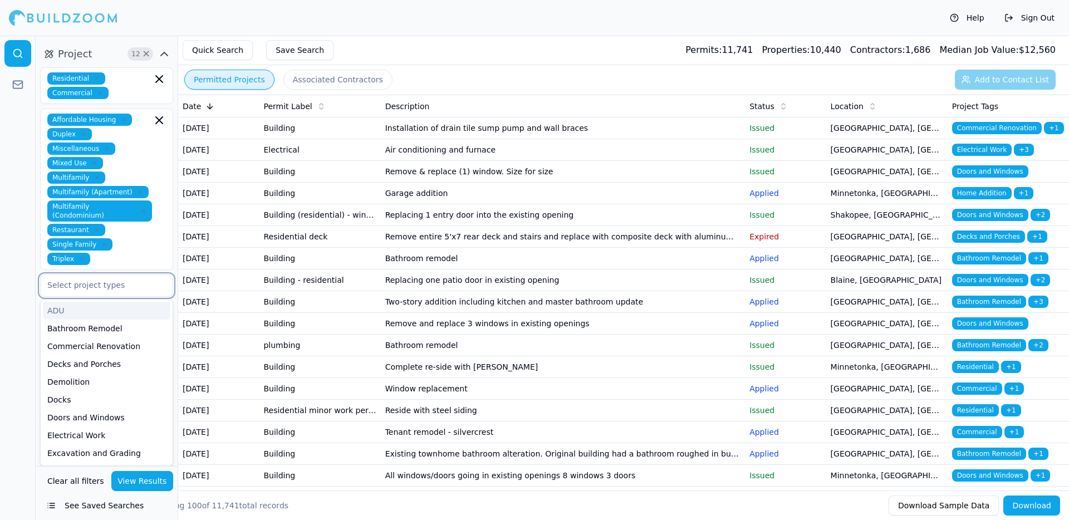
click at [113, 275] on input "text" at bounding box center [100, 285] width 118 height 20
paste input "Bathroom Remodel"
type input "Bathroom Remodel"
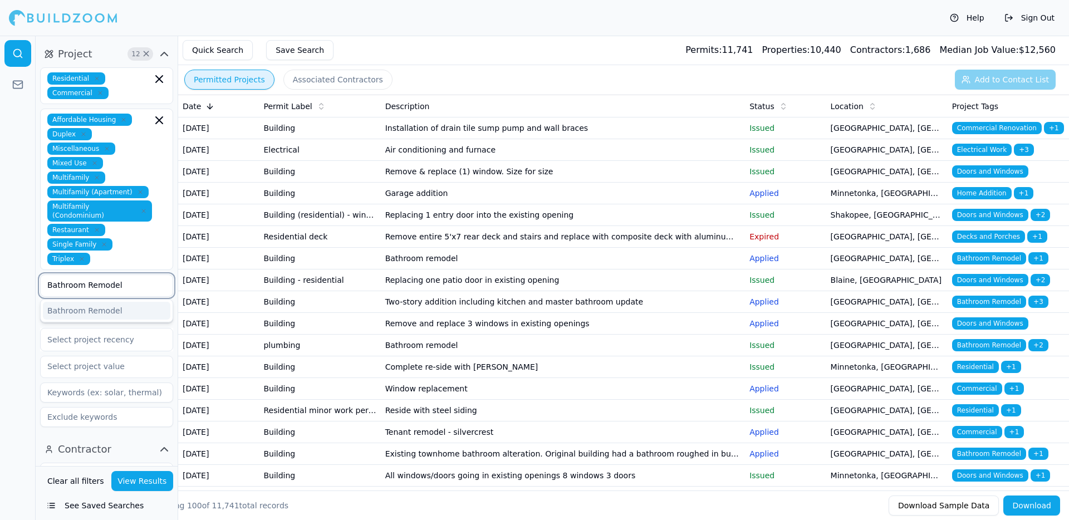
click at [105, 302] on div "Bathroom Remodel" at bounding box center [107, 311] width 128 height 18
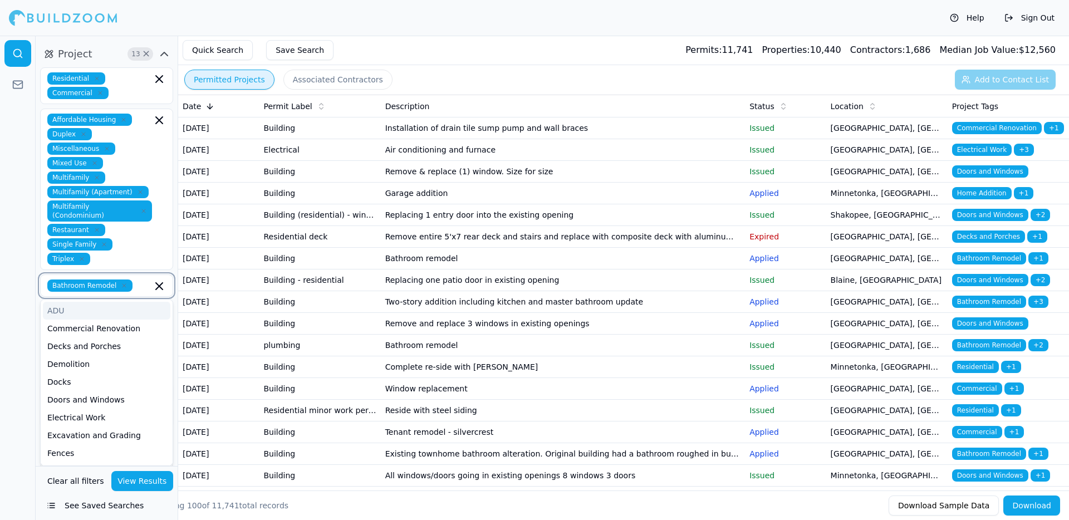
paste input "Commercial Renovation"
type input "Commercial Renovation"
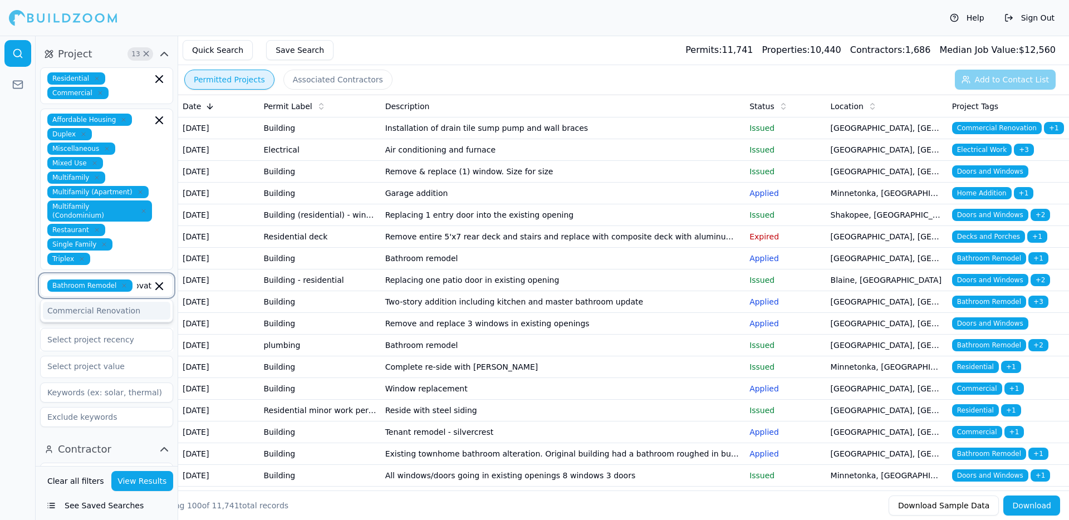
click at [102, 302] on div "Commercial Renovation" at bounding box center [107, 311] width 128 height 18
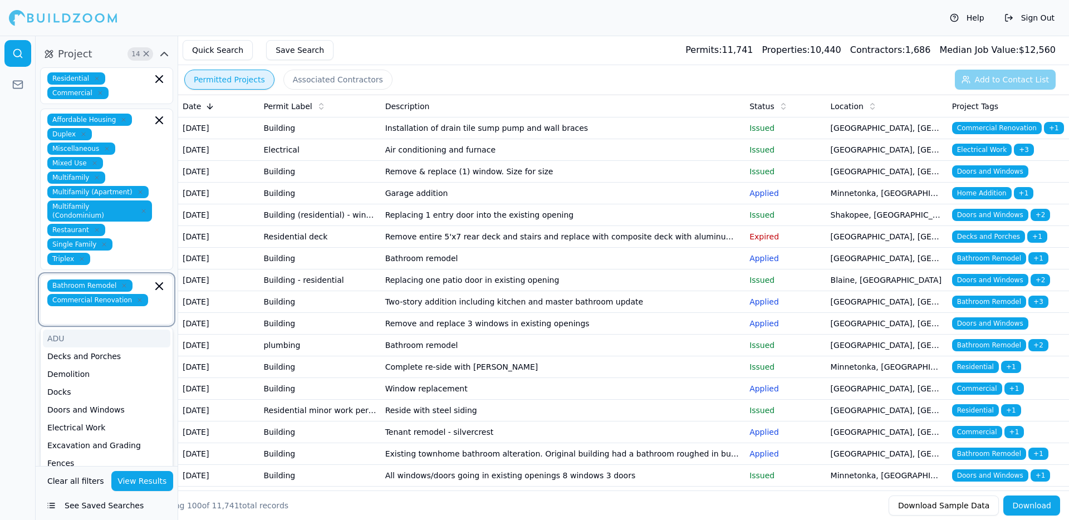
paste input "Decks & Porches"
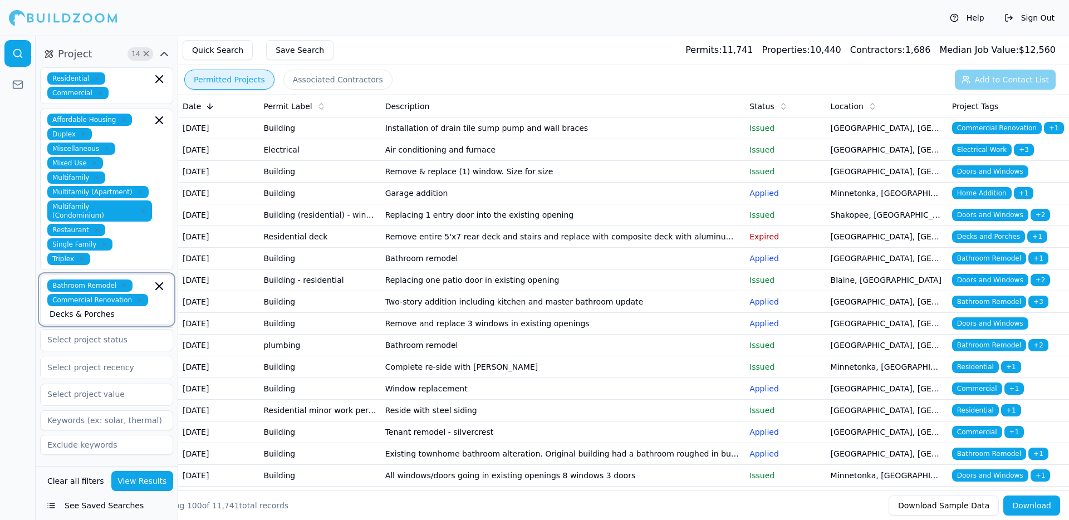
scroll to position [0, 58]
type input "Decks & Porches"
click at [155, 280] on div "Bathroom Remodel Commercial Renovation Decks & Porches" at bounding box center [106, 300] width 119 height 40
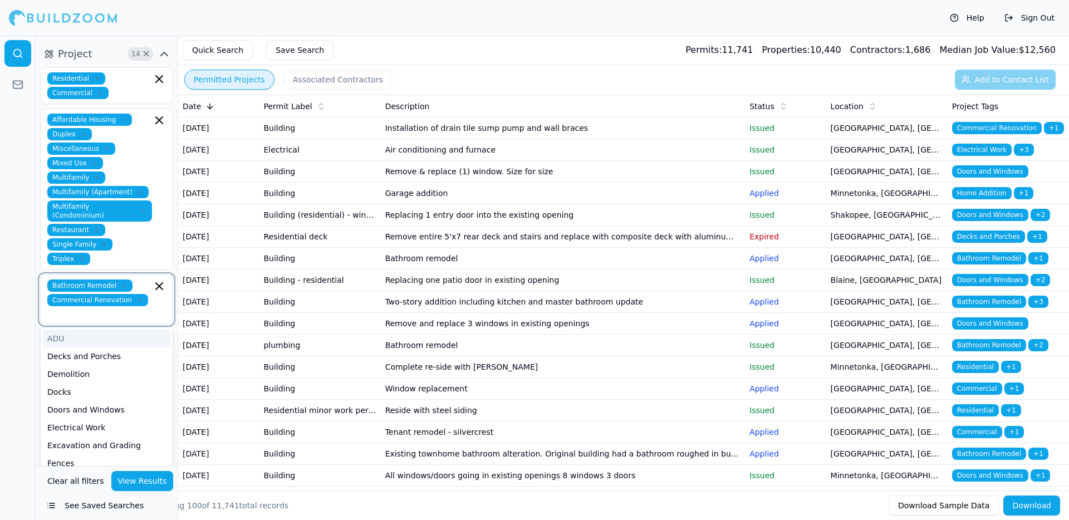
paste input "Decks & Porches"
type input "Decks & Porches"
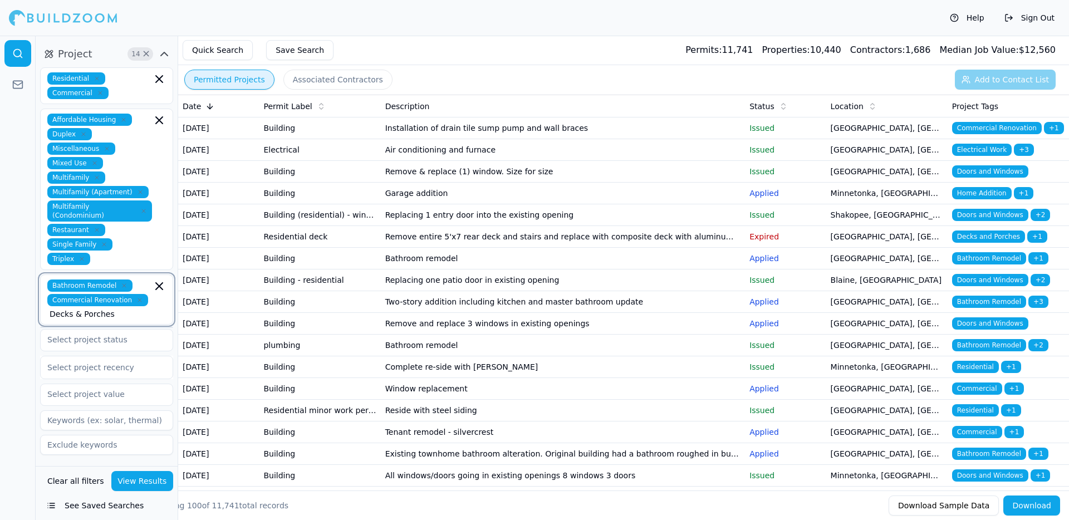
click at [149, 309] on input "Decks & Porches" at bounding box center [101, 314] width 102 height 11
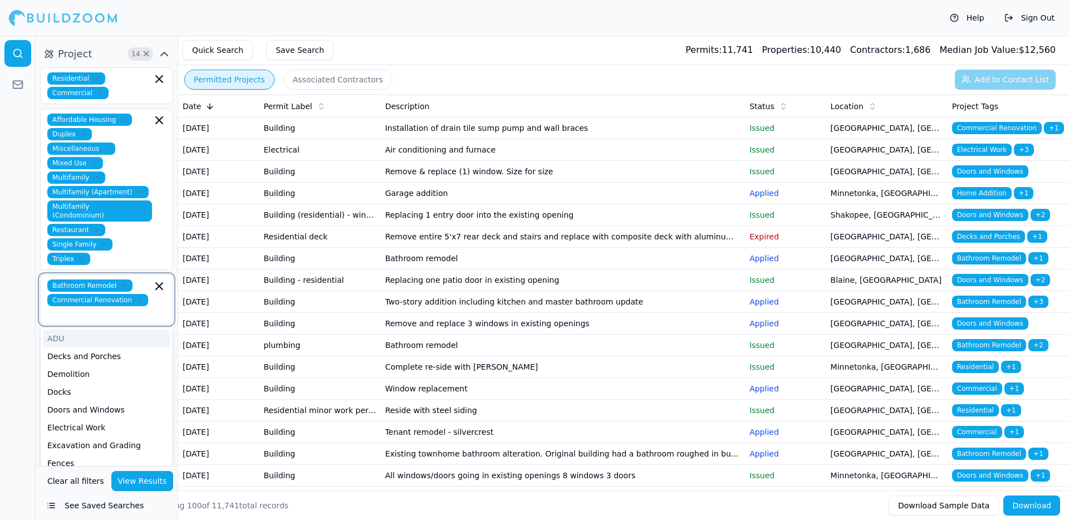
paste input "Decks & Porches"
type input "Decks & Porches"
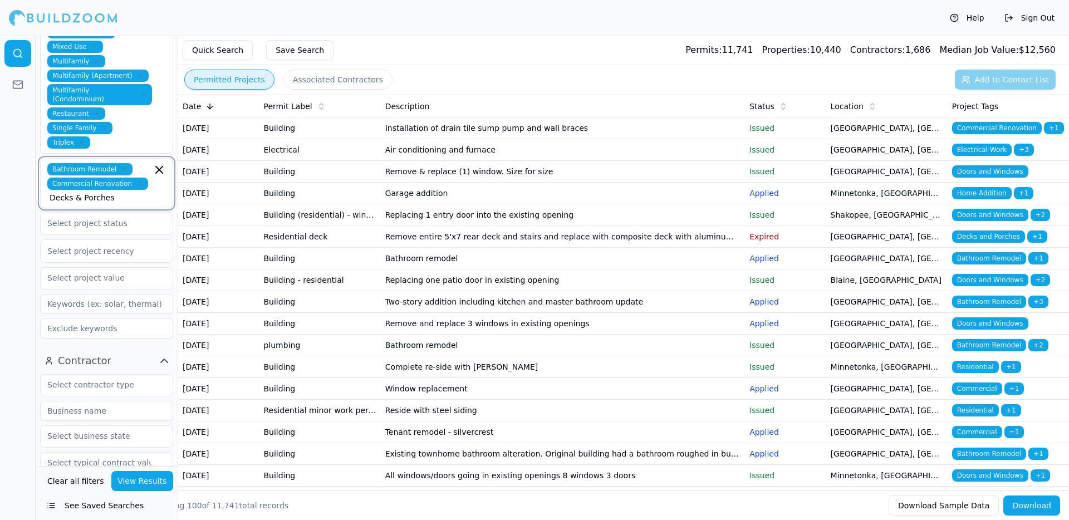
scroll to position [311, 0]
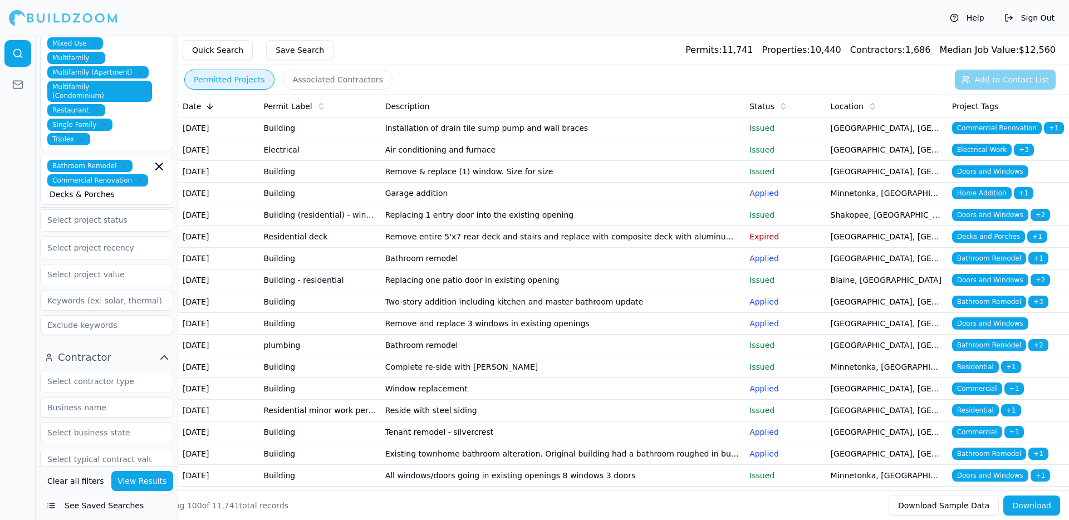
click at [13, 222] on div at bounding box center [18, 278] width 36 height 485
click at [150, 189] on input "Decks & Porches" at bounding box center [101, 194] width 102 height 11
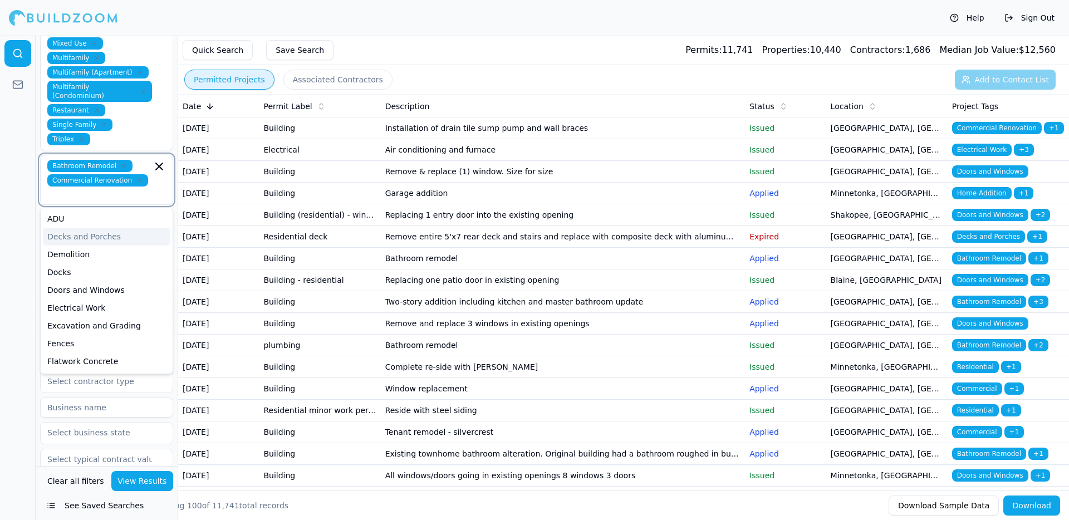
click at [106, 228] on div "Decks and Porches" at bounding box center [107, 237] width 128 height 18
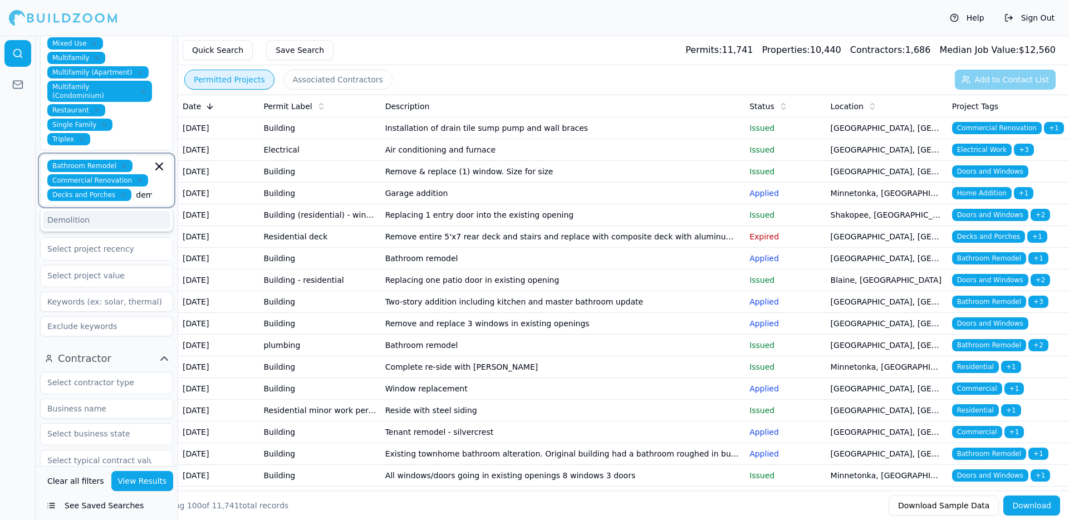
type input "demo"
click at [91, 211] on div "Demolition" at bounding box center [107, 220] width 128 height 18
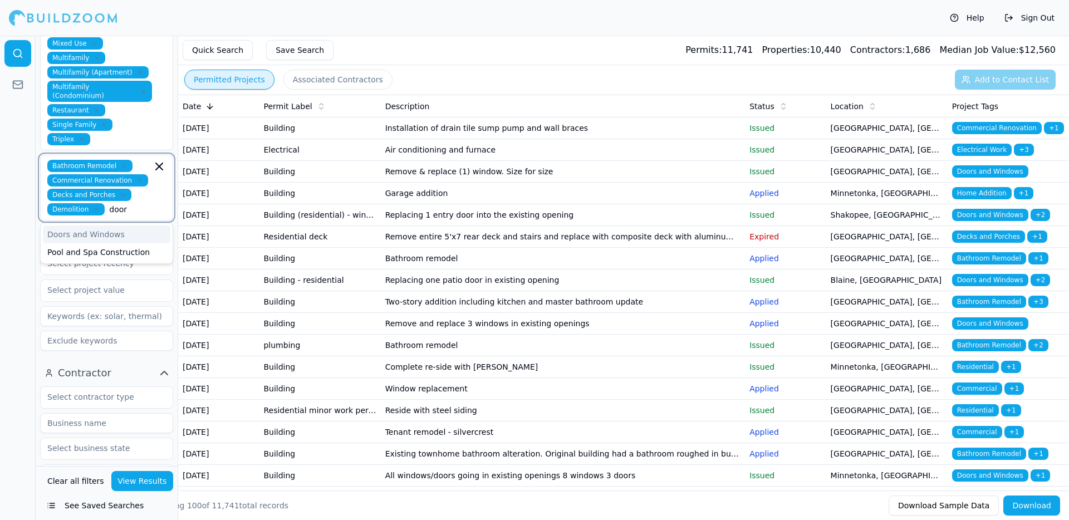
type input "doors"
click at [97, 226] on div "Doors and Windows" at bounding box center [107, 235] width 128 height 18
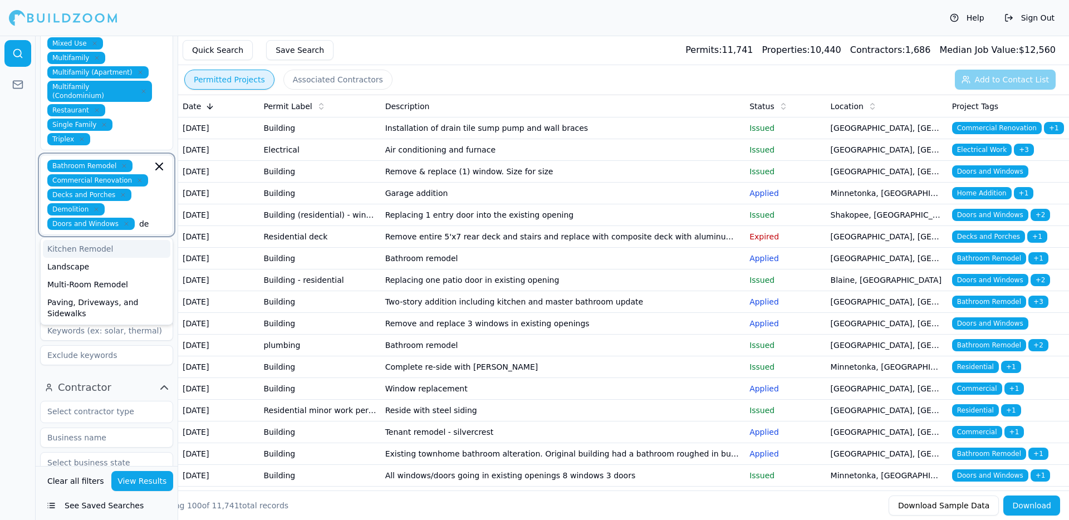
type input "d"
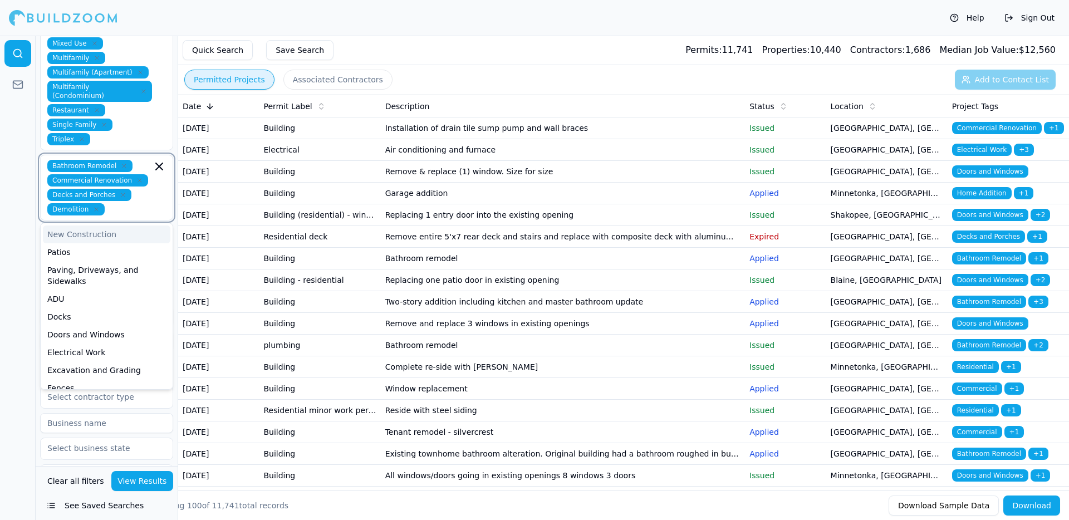
type input "d"
click at [86, 243] on div "Doors and Windows" at bounding box center [107, 252] width 128 height 18
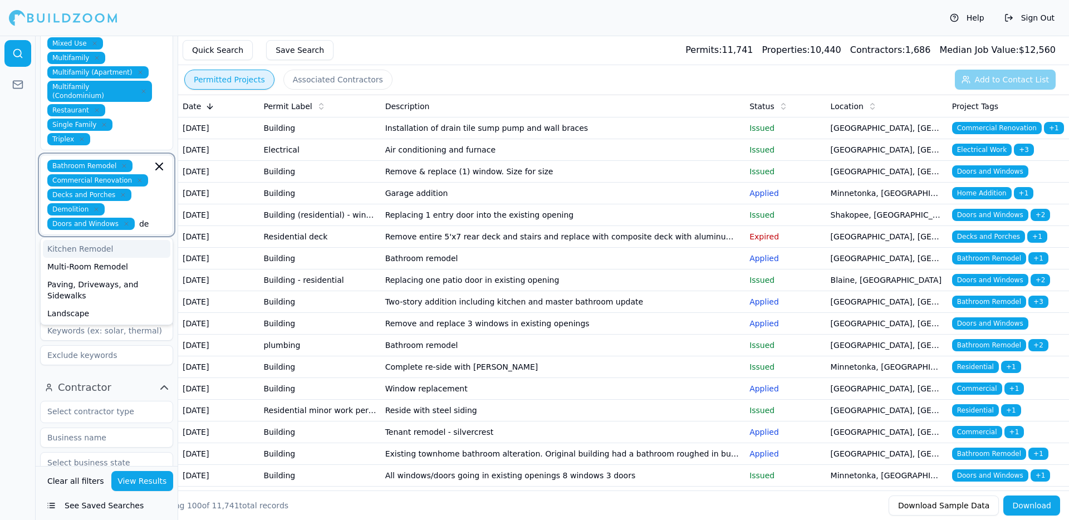
type input "d"
type input "gara"
click at [81, 240] on div "Garage Construction" at bounding box center [107, 249] width 128 height 18
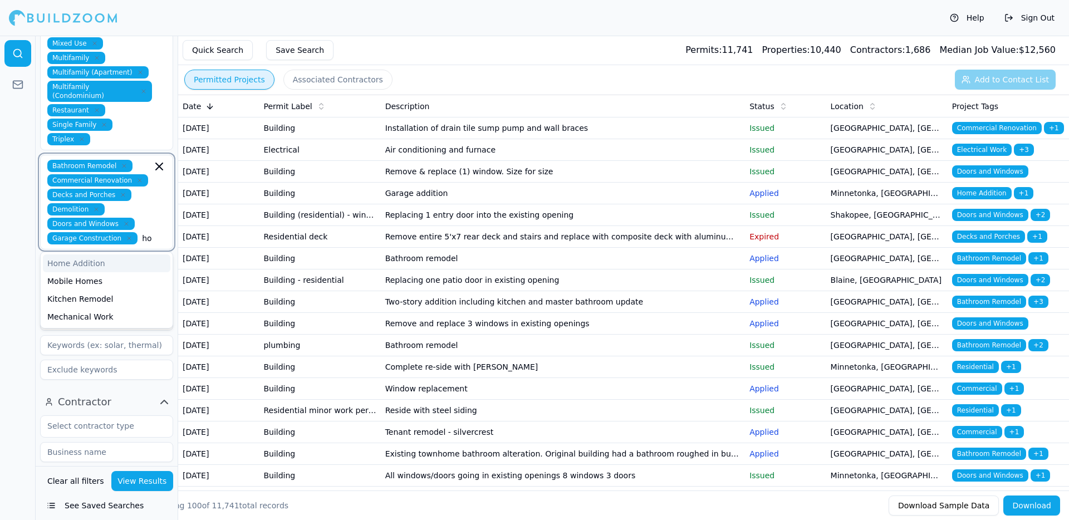
type input "home"
click at [93, 255] on div "Home Addition" at bounding box center [107, 264] width 128 height 18
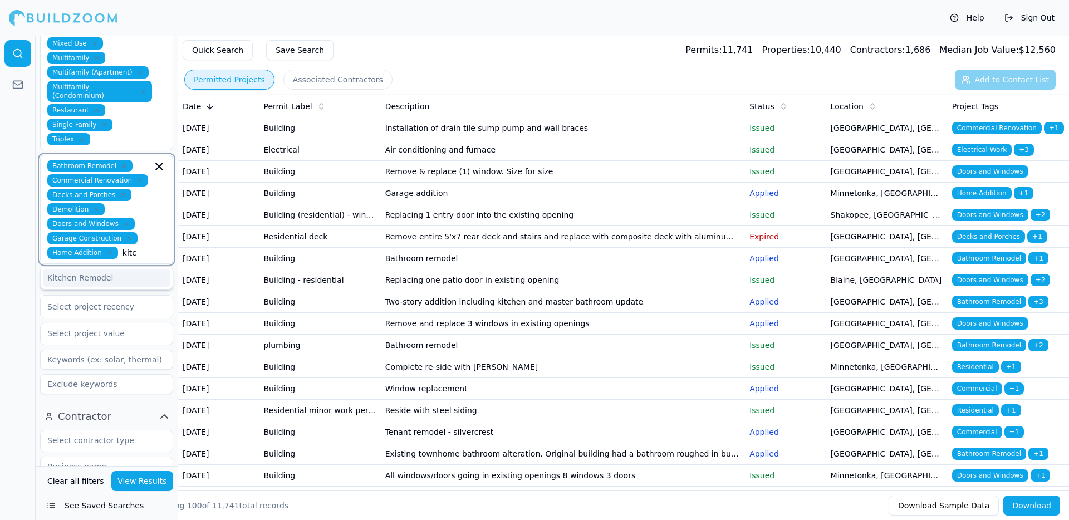
type input "kitch"
click at [129, 269] on div "Kitchen Remodel" at bounding box center [107, 278] width 128 height 18
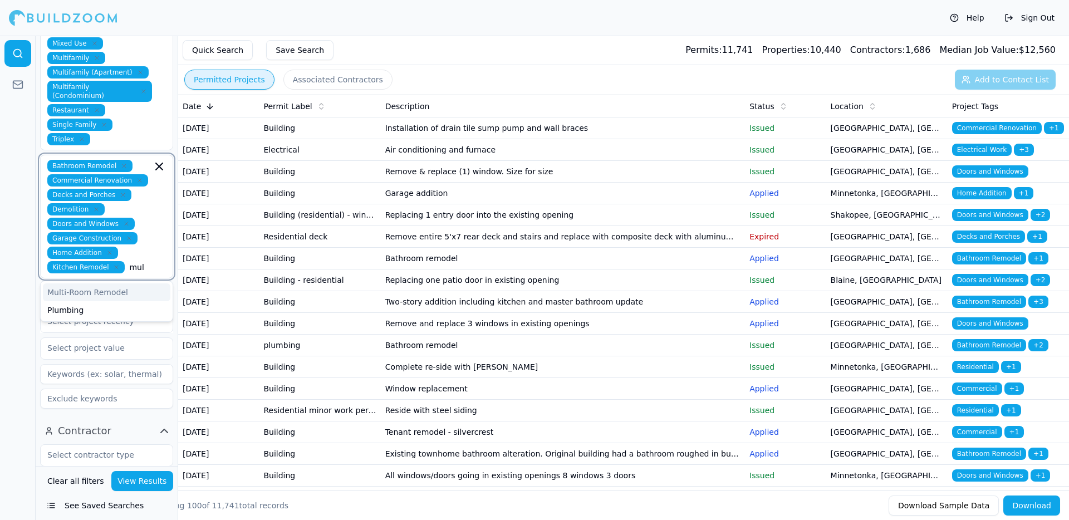
type input "mult"
click at [116, 284] on div "Multi-Room Remodel" at bounding box center [107, 293] width 128 height 18
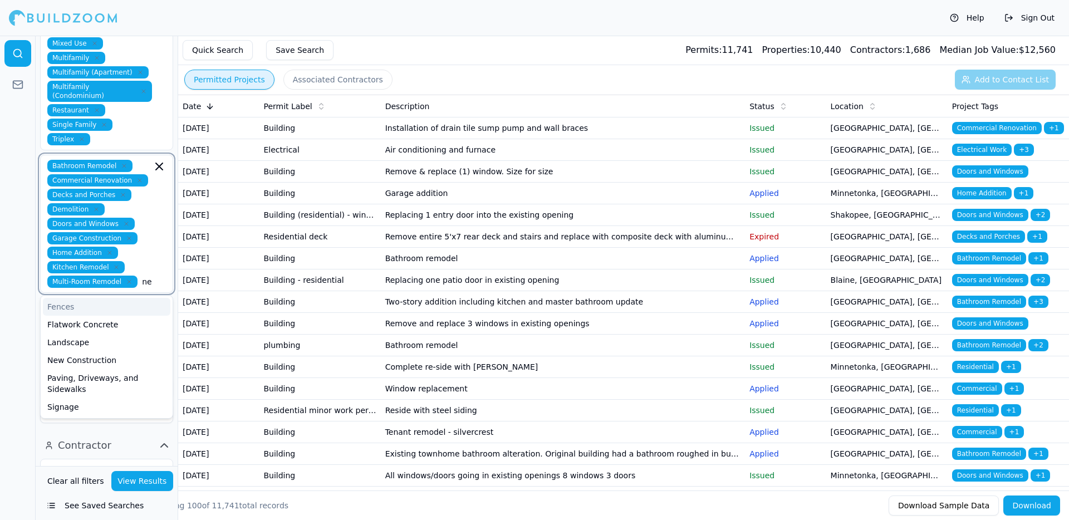
type input "n"
type input "new"
click at [99, 298] on div "New Construction" at bounding box center [107, 307] width 128 height 18
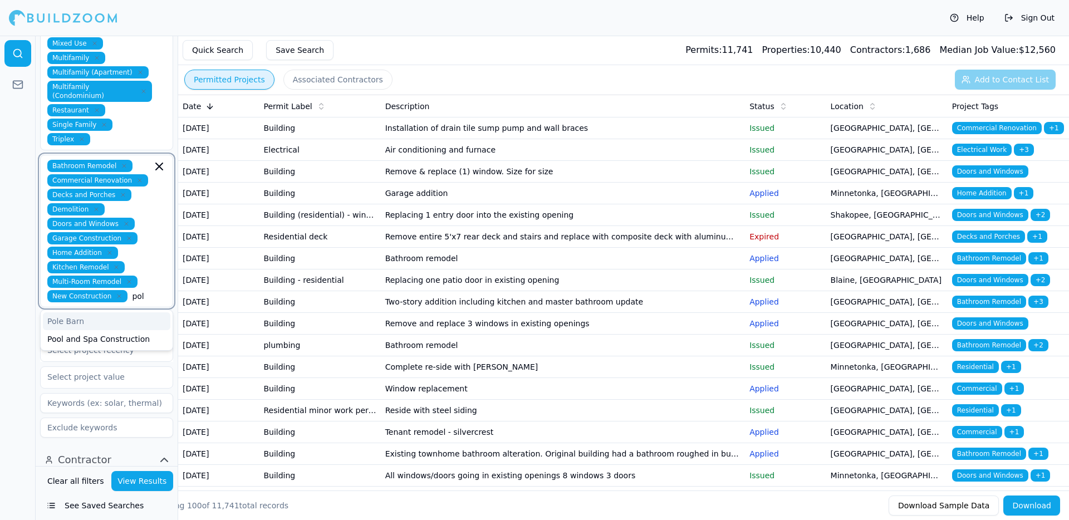
type input "pole"
click at [90, 312] on div "Pole Barn" at bounding box center [107, 321] width 128 height 18
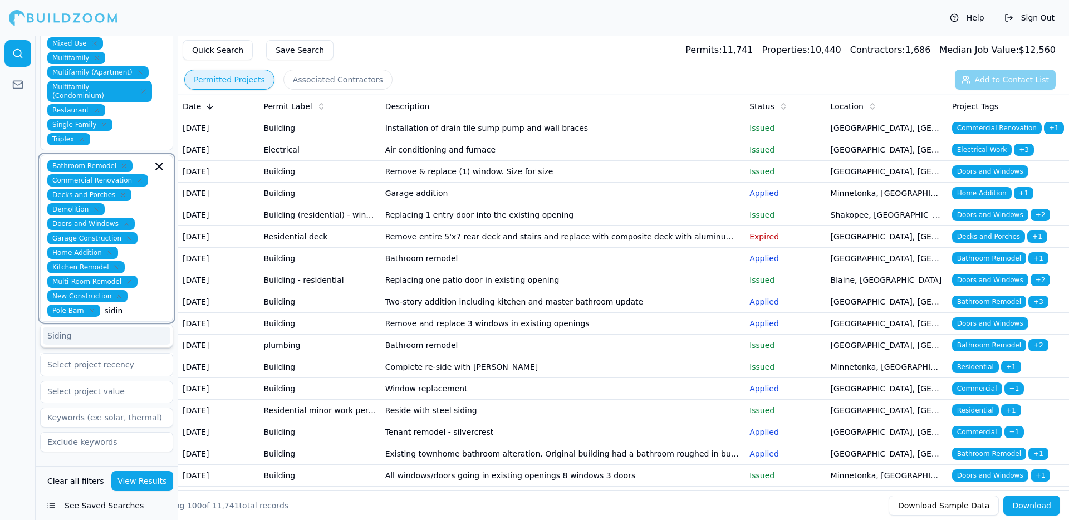
type input "sidi"
click at [65, 356] on div "Siding" at bounding box center [107, 365] width 128 height 18
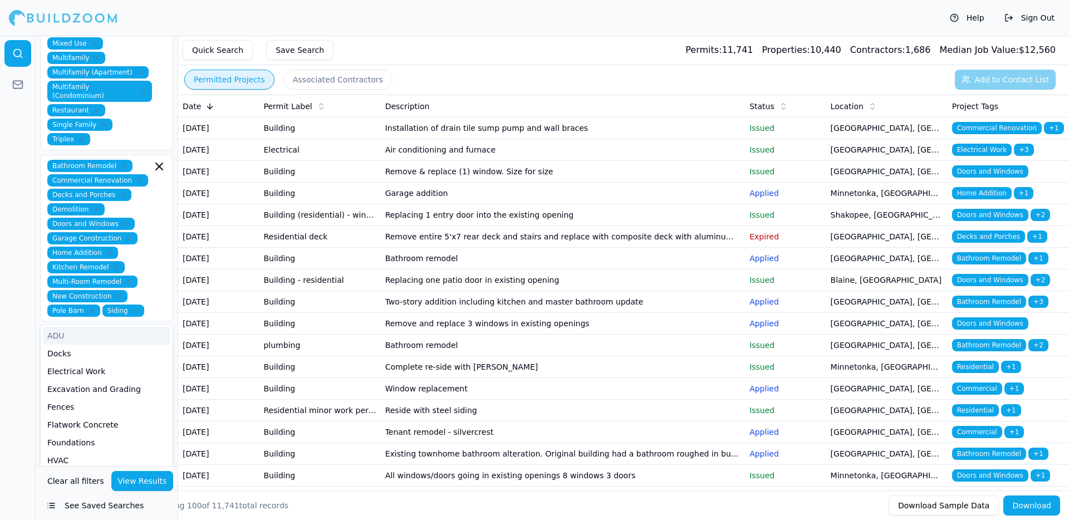
click at [8, 282] on div at bounding box center [18, 278] width 36 height 485
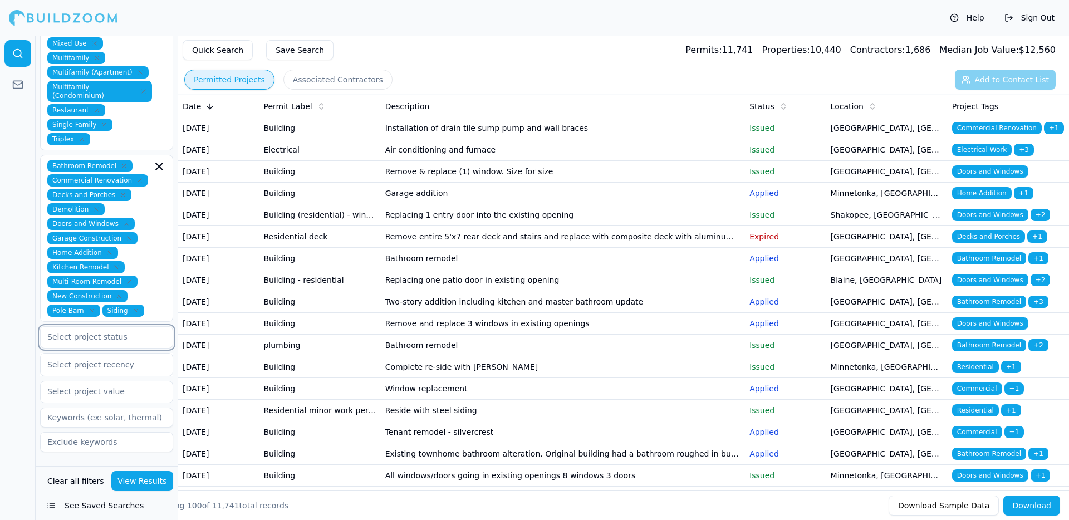
click at [81, 327] on input "text" at bounding box center [100, 337] width 118 height 20
type input "a"
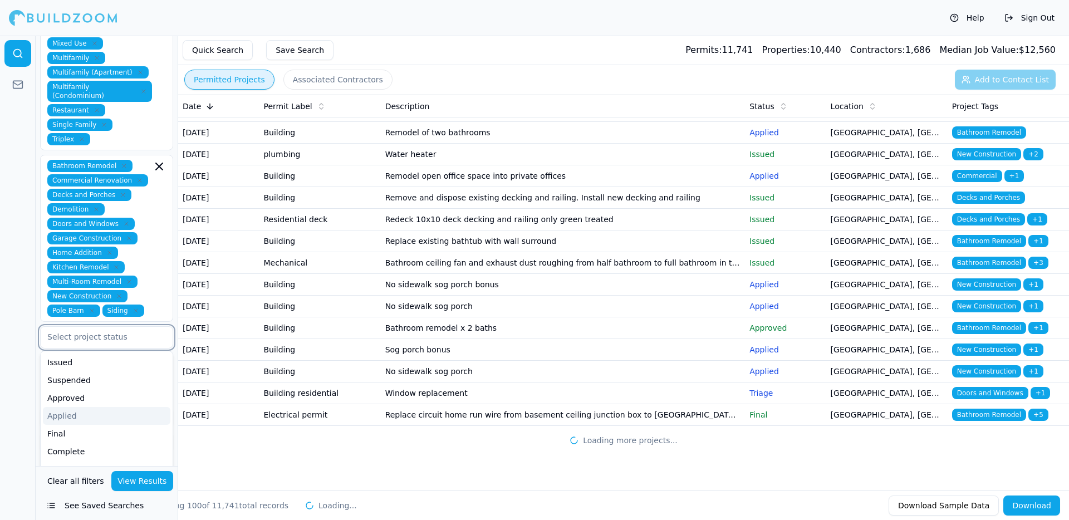
scroll to position [2755, 0]
click at [108, 327] on input "text" at bounding box center [100, 337] width 118 height 20
type input "a"
click at [0, 347] on div at bounding box center [18, 278] width 36 height 485
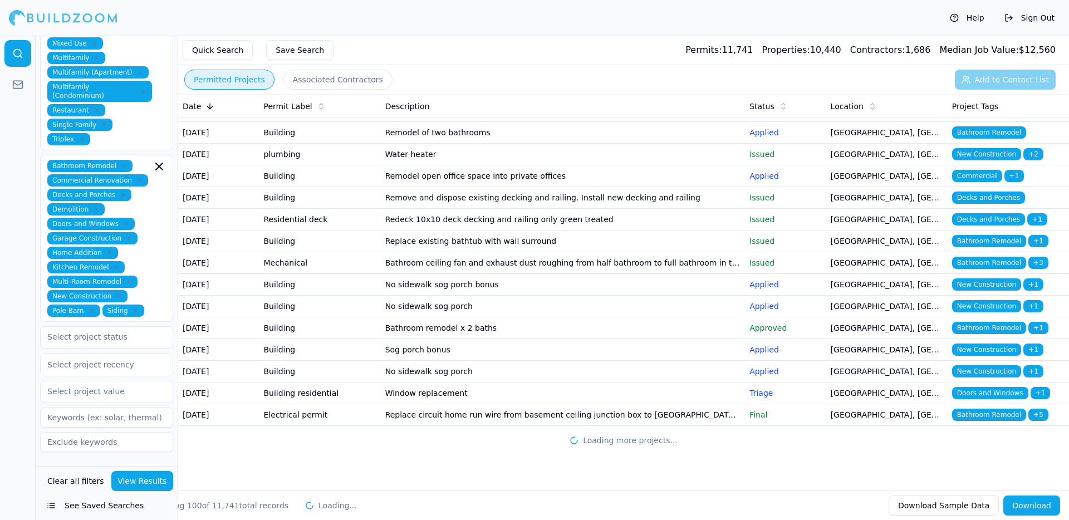
click at [89, 358] on div "Select project recency" at bounding box center [106, 364] width 119 height 13
click at [114, 359] on div at bounding box center [106, 364] width 119 height 11
click at [71, 455] on div "Last Year" at bounding box center [107, 464] width 132 height 18
click at [19, 363] on div at bounding box center [18, 278] width 36 height 485
click at [102, 384] on input "text" at bounding box center [100, 394] width 118 height 20
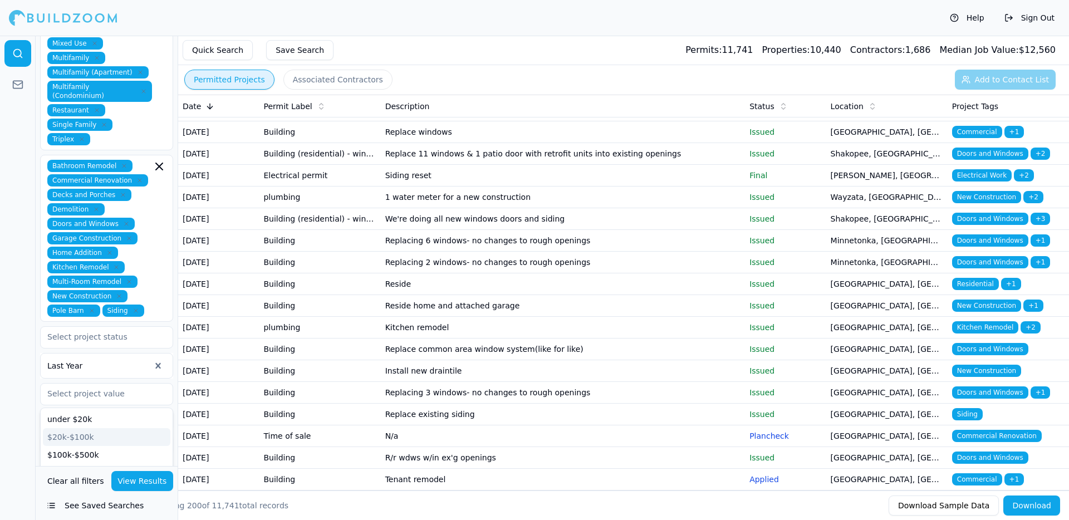
click at [11, 374] on div at bounding box center [18, 278] width 36 height 485
click at [91, 395] on div "Residential Commercial Affordable Housing Duplex Miscellaneous Mixed Use Multif…" at bounding box center [106, 201] width 133 height 507
click at [100, 410] on input at bounding box center [106, 420] width 133 height 20
click at [15, 360] on div at bounding box center [18, 278] width 36 height 485
click at [77, 434] on input at bounding box center [106, 444] width 133 height 20
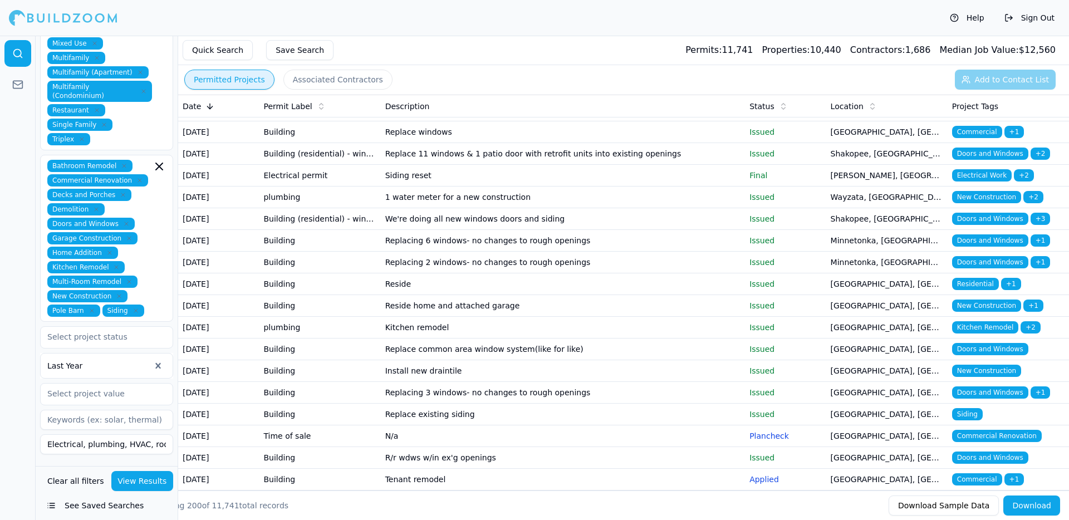
scroll to position [0, 344]
click at [95, 434] on input "Electrical, plumbing, HVAC, roof, solar, mechanical, driveway, sewer, stadium, …" at bounding box center [106, 444] width 133 height 20
drag, startPoint x: 80, startPoint y: 410, endPoint x: 300, endPoint y: 420, distance: 219.7
click at [300, 420] on div "Location 1 × [GEOGRAPHIC_DATA] [GEOGRAPHIC_DATA]-[GEOGRAPHIC_DATA][PERSON_NAME]…" at bounding box center [553, 296] width 1034 height 520
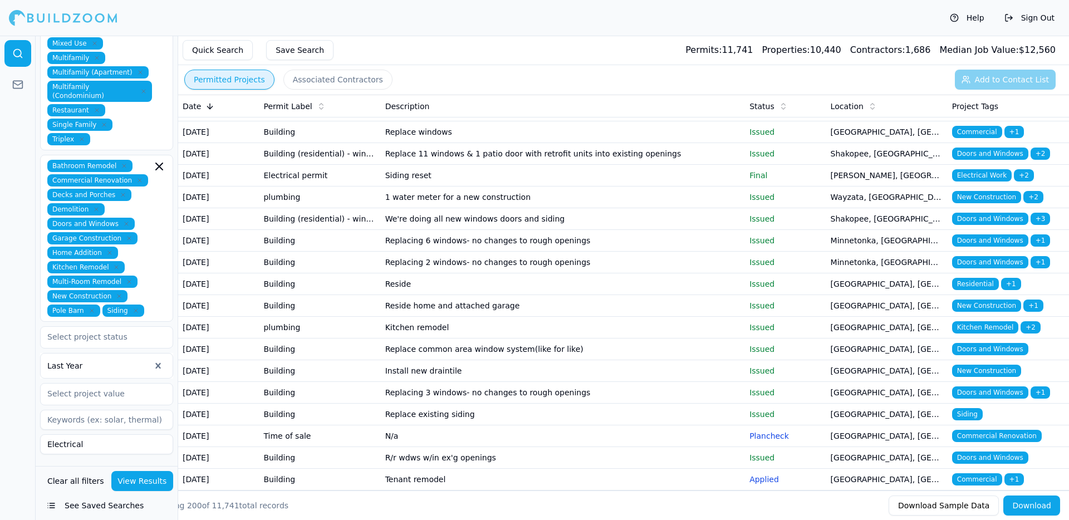
click at [4, 402] on div at bounding box center [18, 278] width 36 height 485
click at [94, 434] on input "Electrical" at bounding box center [106, 444] width 133 height 20
drag, startPoint x: 94, startPoint y: 410, endPoint x: 17, endPoint y: 403, distance: 77.8
click at [17, 403] on div "Location 1 × [GEOGRAPHIC_DATA] [GEOGRAPHIC_DATA]-[GEOGRAPHIC_DATA][PERSON_NAME]…" at bounding box center [534, 278] width 1069 height 485
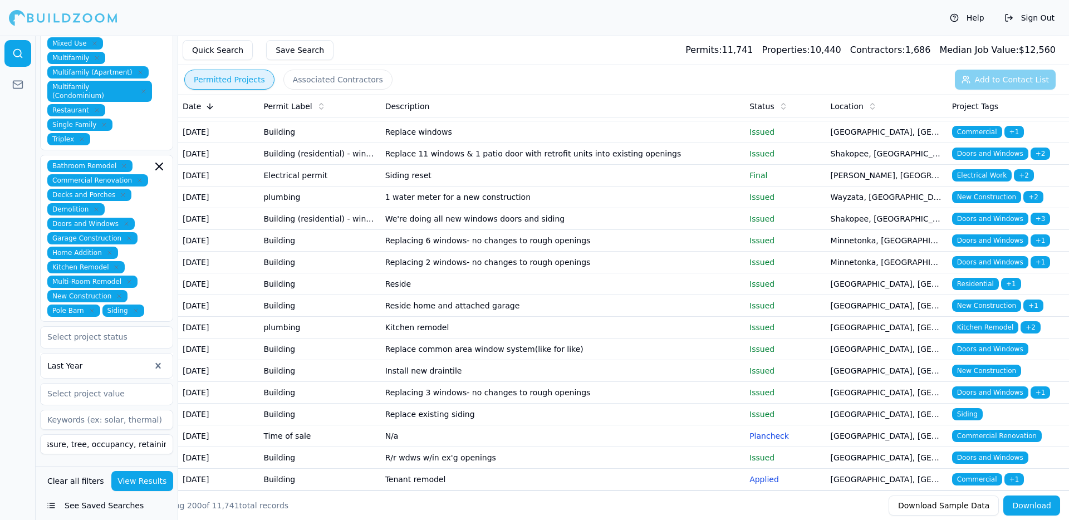
type input "Electrical, plumbing, HVAC, roof, solar, mechanical, driveway, sewer, stadium, …"
click at [17, 409] on div at bounding box center [18, 278] width 36 height 485
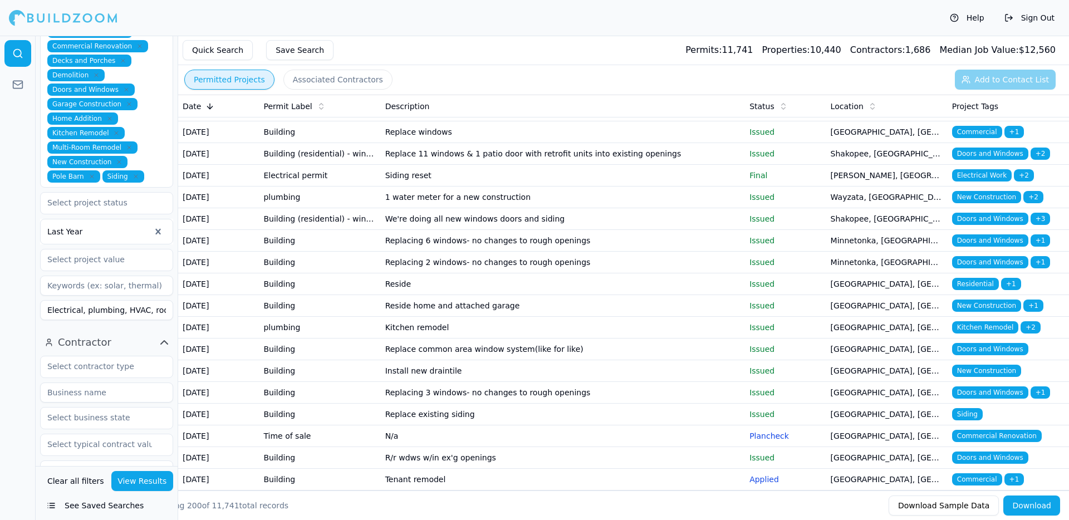
scroll to position [449, 0]
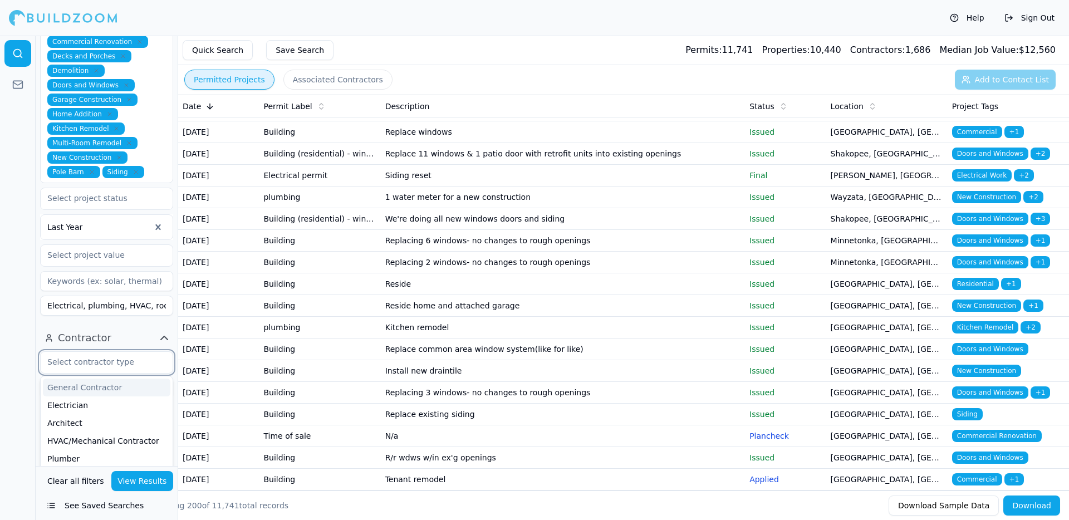
click at [97, 352] on input "text" at bounding box center [100, 362] width 118 height 20
click at [58, 397] on div "Electrician" at bounding box center [107, 406] width 128 height 18
click at [75, 397] on div "Architect" at bounding box center [107, 406] width 128 height 18
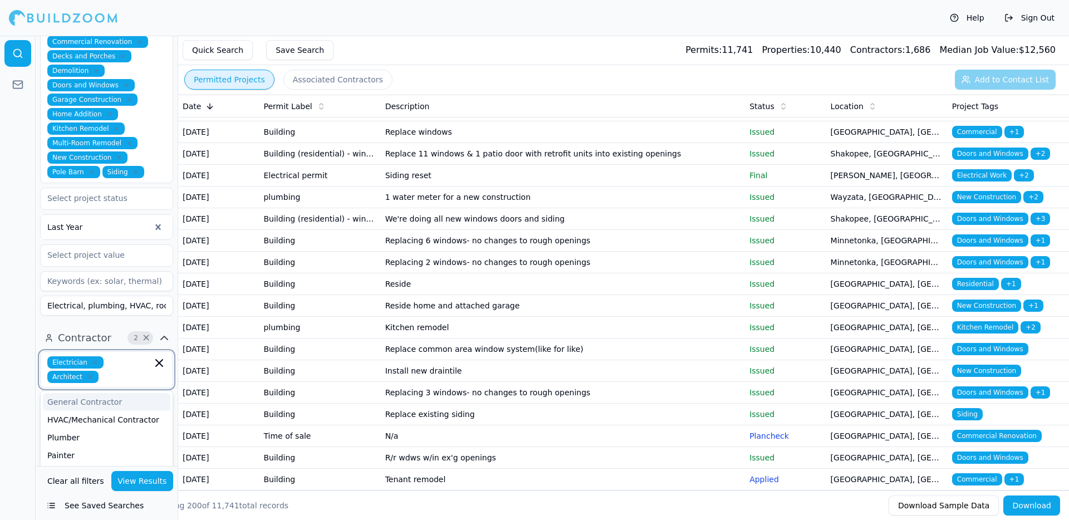
click at [127, 371] on input "text" at bounding box center [127, 377] width 49 height 12
type input "[PERSON_NAME]"
click at [101, 393] on div "Building Designer" at bounding box center [107, 402] width 128 height 18
type input "sep"
click at [92, 408] on div "Specialist" at bounding box center [107, 417] width 128 height 18
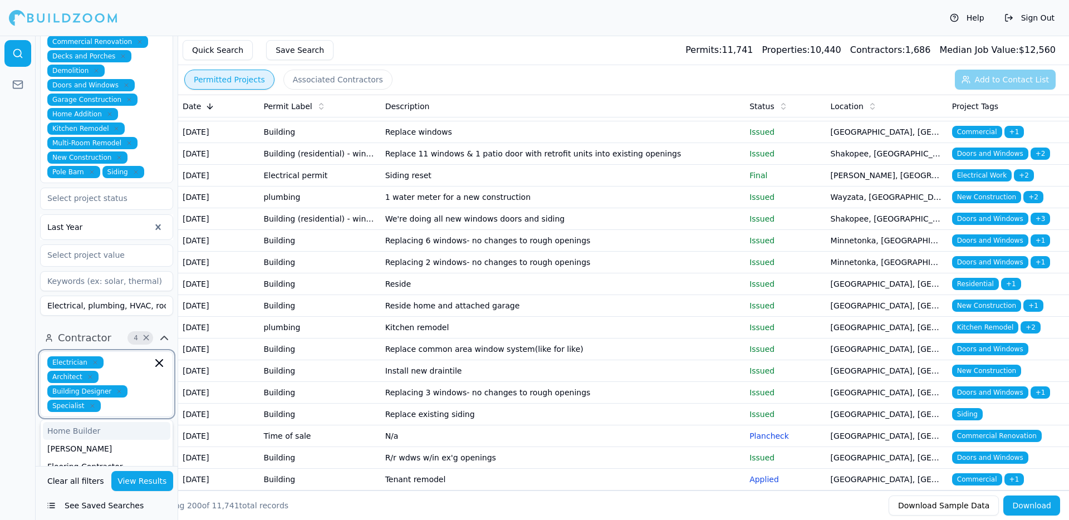
type input "a"
type input "car"
click at [89, 422] on div "[PERSON_NAME]" at bounding box center [107, 431] width 128 height 18
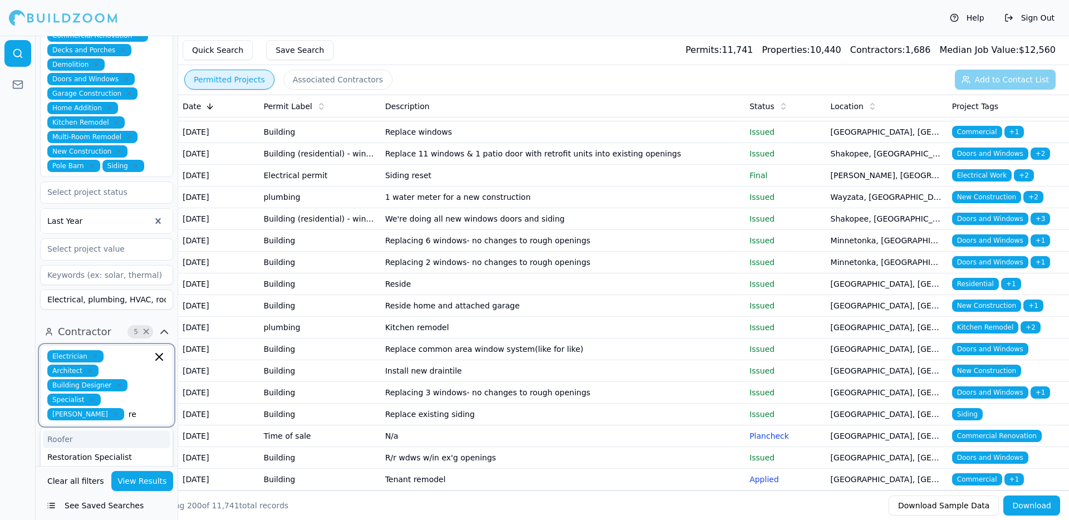
type input "res"
click at [108, 431] on div "Restoration Specialist" at bounding box center [107, 440] width 128 height 18
type input "home"
click at [90, 445] on div "Home Builder" at bounding box center [107, 454] width 128 height 18
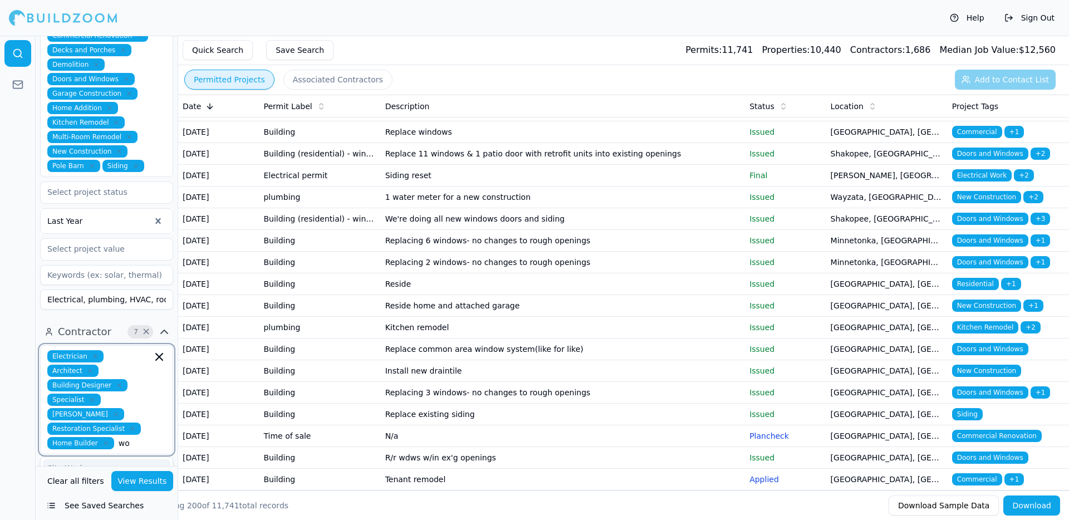
scroll to position [467, 0]
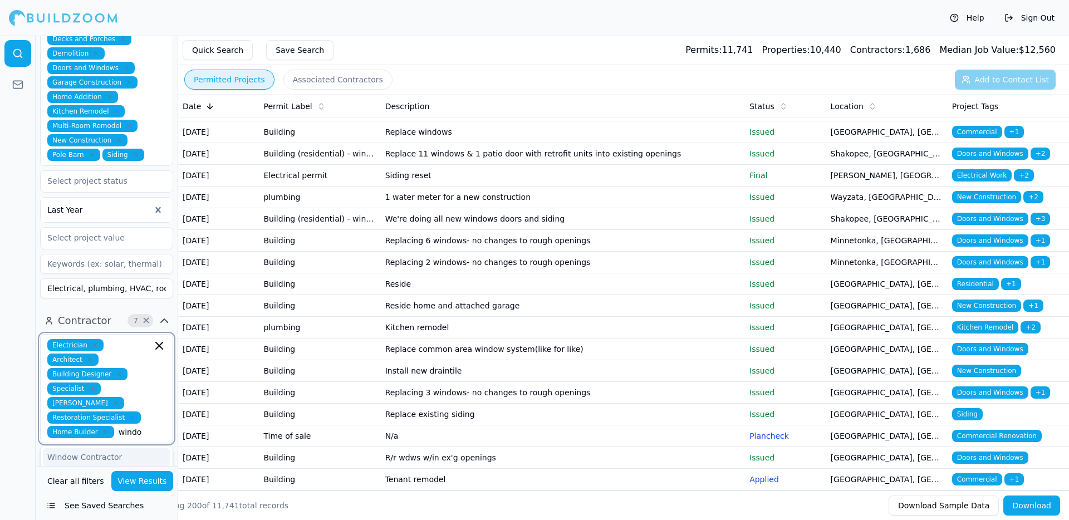
type input "window"
click at [103, 448] on div "Window Contractor" at bounding box center [107, 457] width 128 height 18
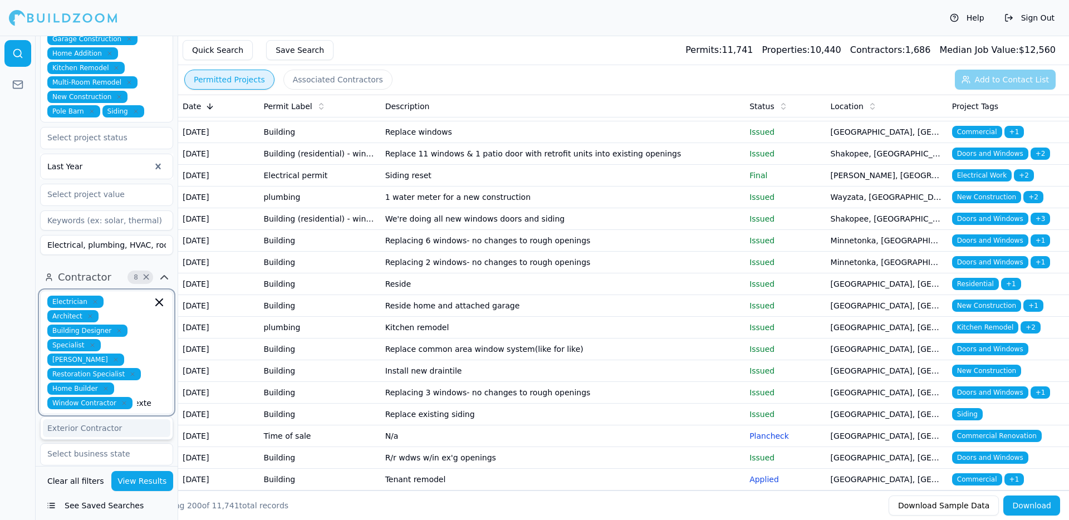
type input "exterio"
click at [129, 419] on div "Exterior Contractor" at bounding box center [107, 428] width 128 height 18
click at [15, 372] on div at bounding box center [18, 278] width 36 height 485
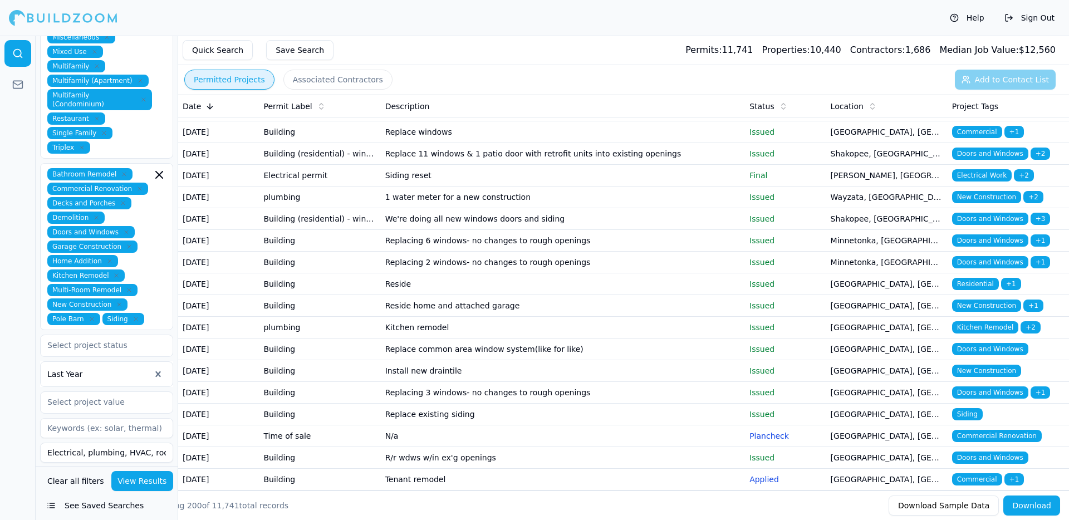
scroll to position [303, 0]
click at [141, 188] on div "Bathroom Remodel Commercial Renovation Decks and Porches Demolition Doors and W…" at bounding box center [106, 246] width 119 height 157
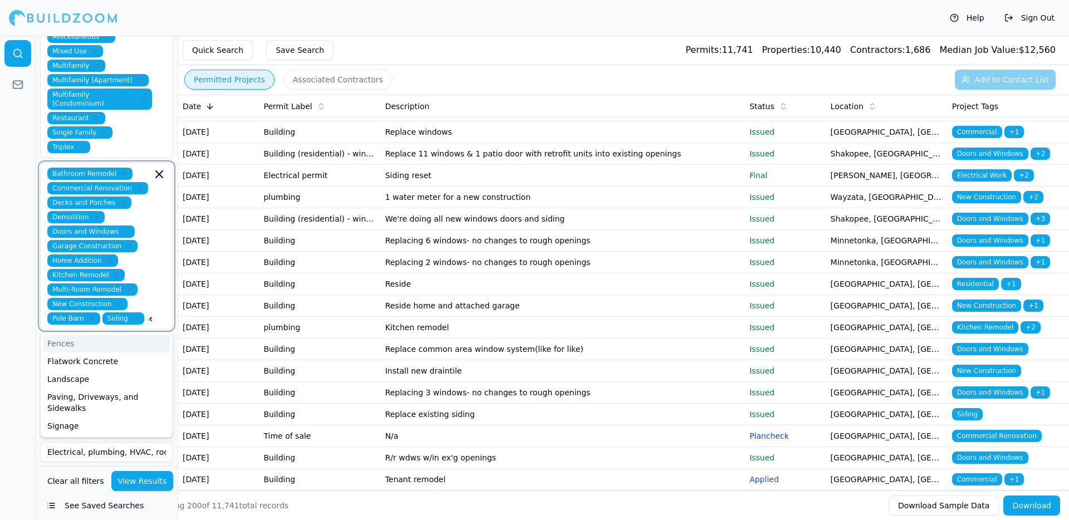
type input "n"
type input "c"
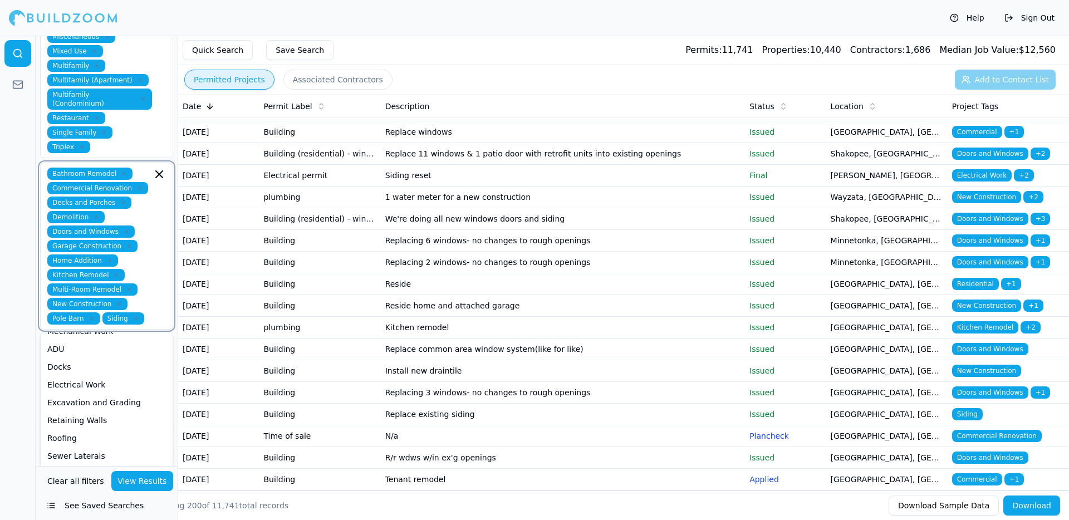
scroll to position [206, 0]
click at [143, 226] on div "Bathroom Remodel Commercial Renovation Decks and Porches Demolition Doors and W…" at bounding box center [106, 246] width 119 height 157
click at [3, 239] on div at bounding box center [18, 278] width 36 height 485
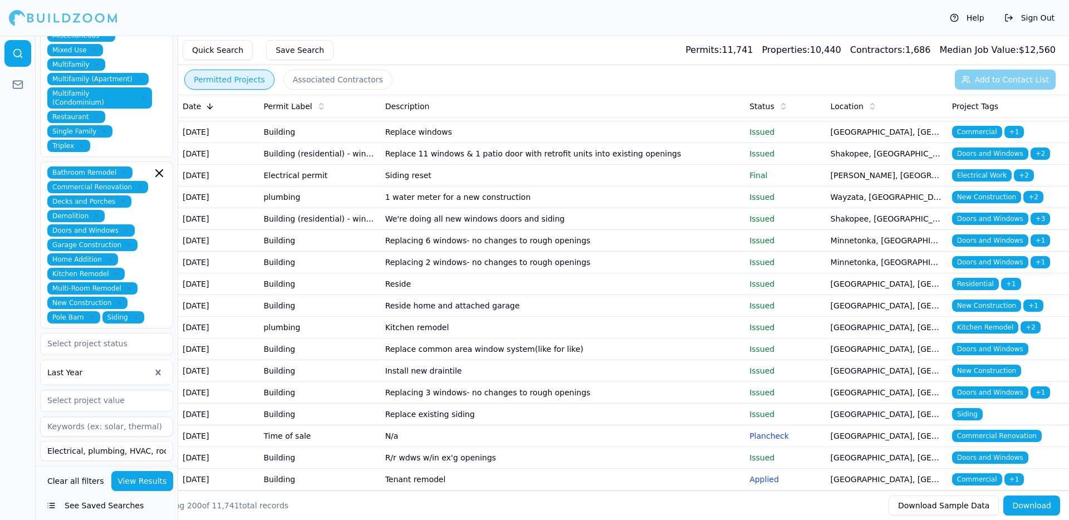
scroll to position [309, 0]
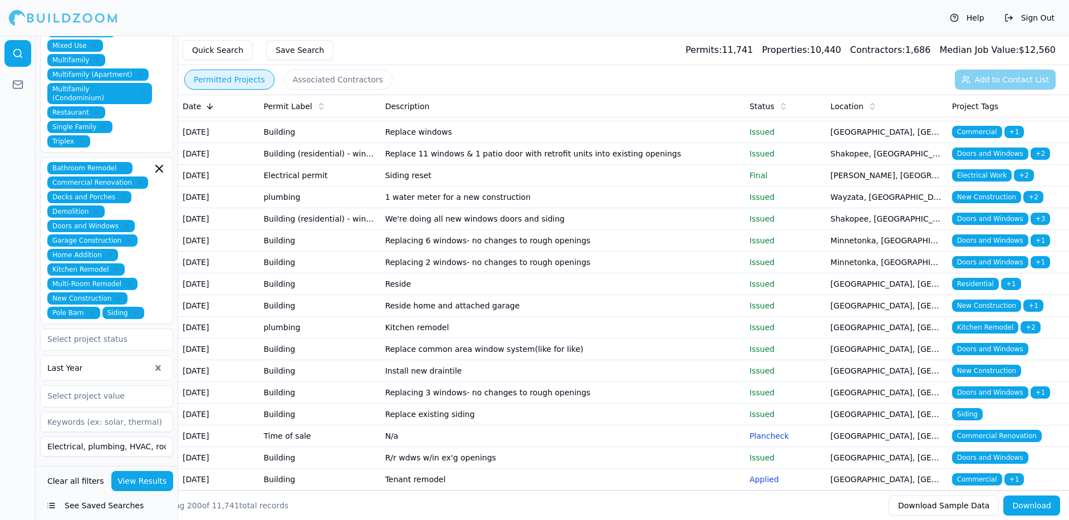
click at [142, 162] on div "Bathroom Remodel Commercial Renovation Decks and Porches Demolition Doors and W…" at bounding box center [106, 240] width 119 height 157
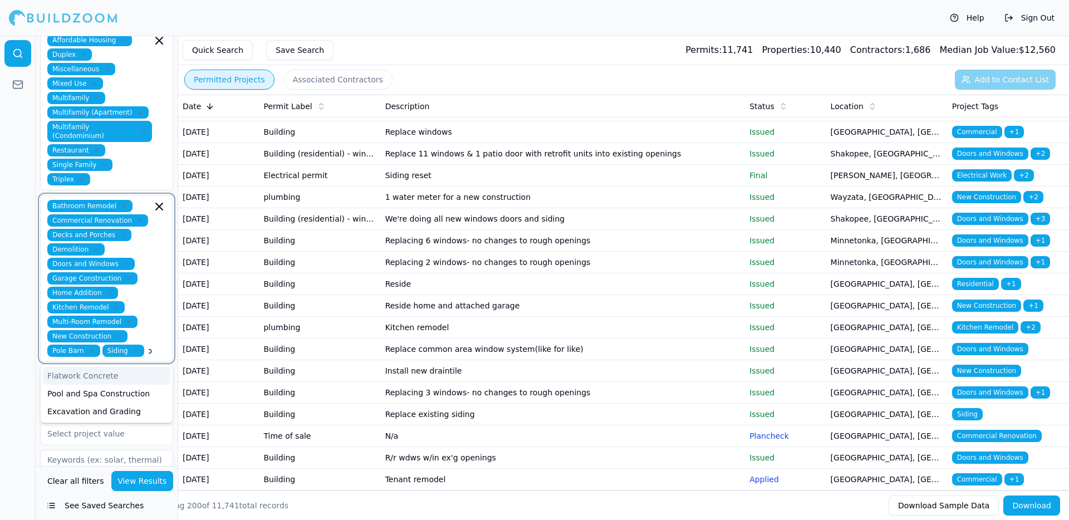
scroll to position [0, 4]
type input "c"
type input "n"
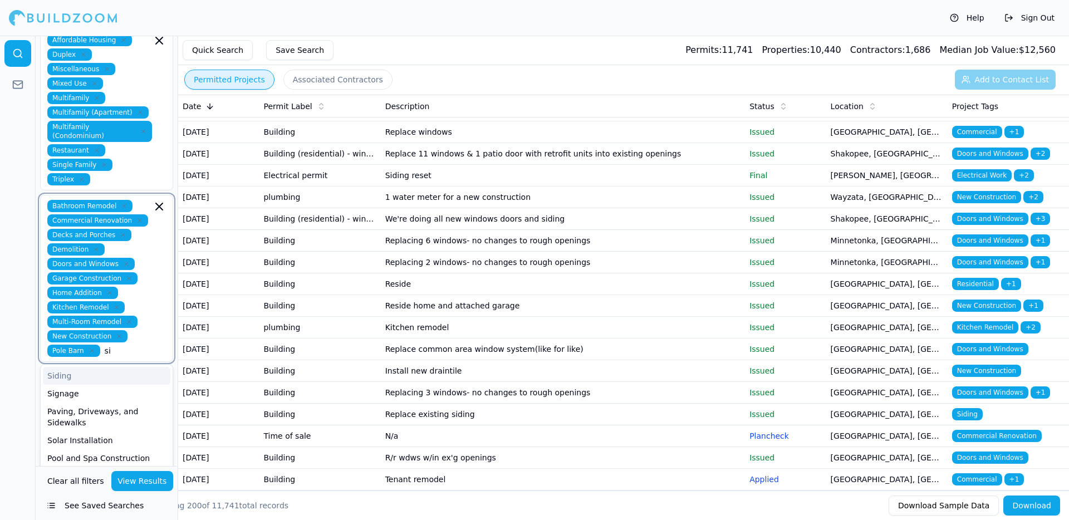
type input "sid"
click at [89, 367] on div "Siding" at bounding box center [107, 376] width 128 height 18
click at [0, 294] on div at bounding box center [18, 278] width 36 height 485
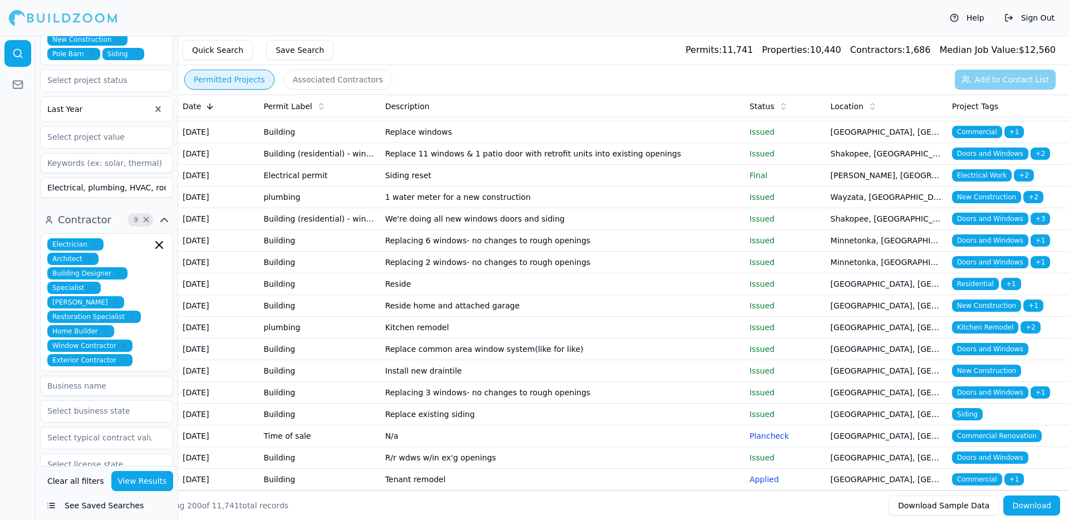
scroll to position [573, 0]
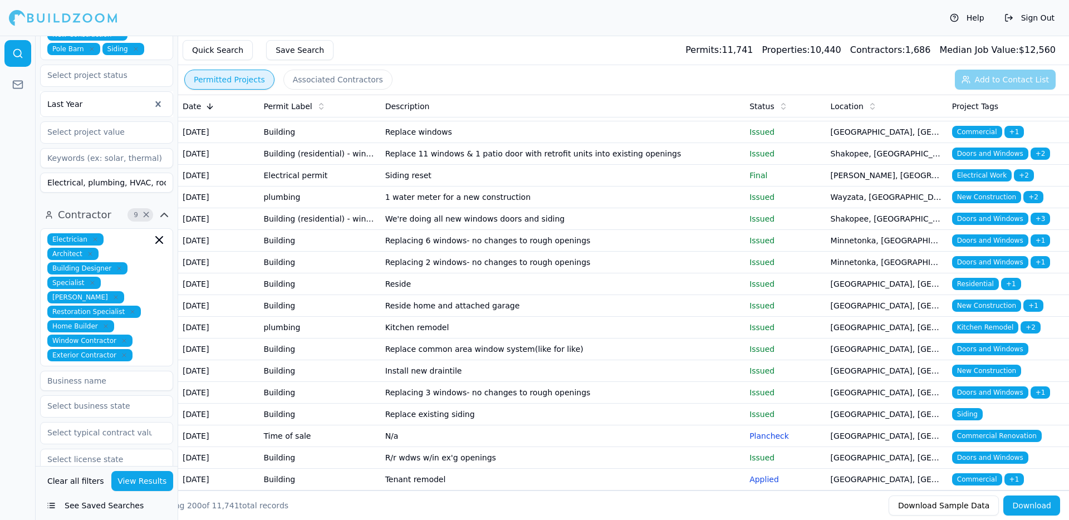
click at [124, 242] on div "Electrician Architect Building Designer Specialist [PERSON_NAME] Restoration Sp…" at bounding box center [106, 297] width 119 height 128
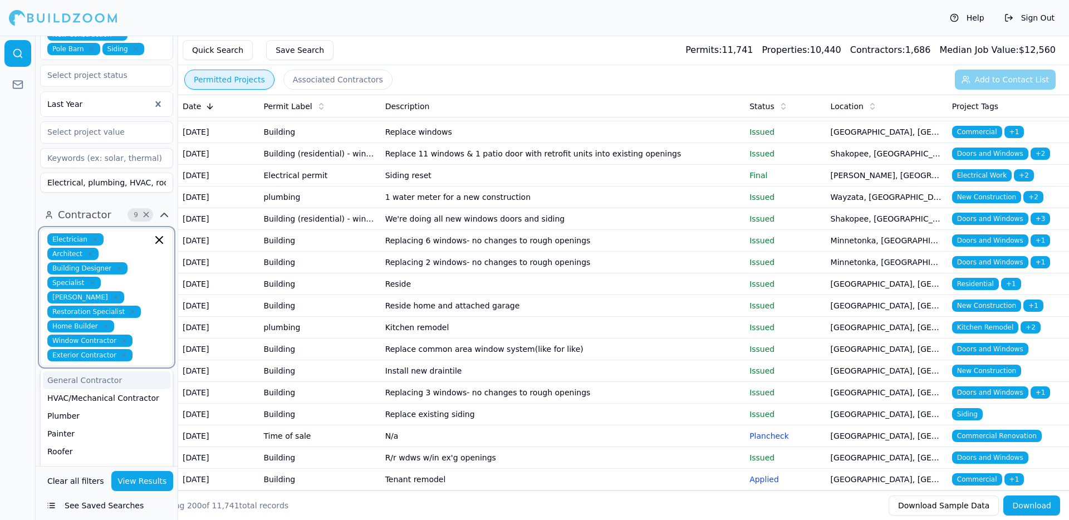
scroll to position [527, 0]
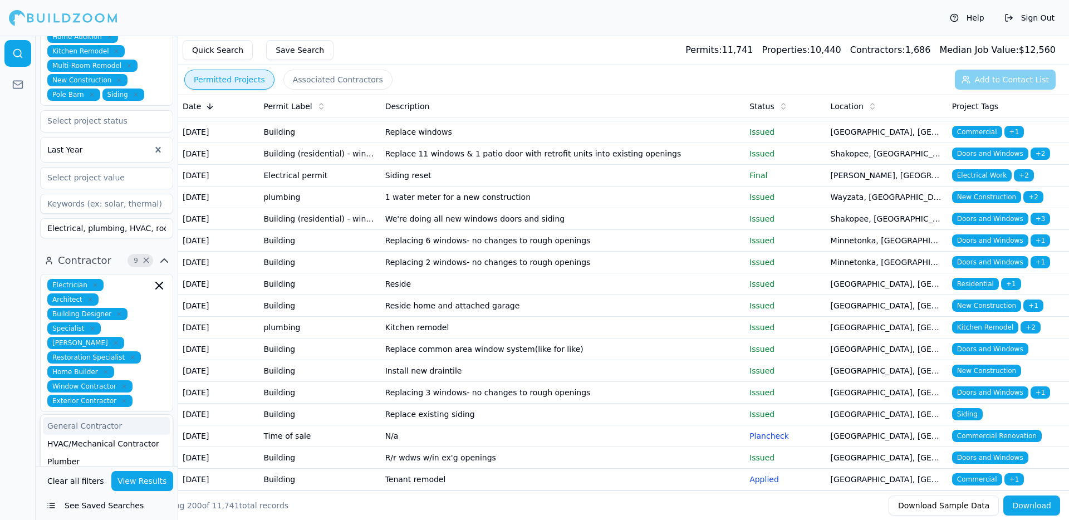
click at [111, 279] on div "Electrician Architect Building Designer Specialist [PERSON_NAME] Restoration Sp…" at bounding box center [106, 343] width 119 height 128
click at [0, 287] on div at bounding box center [18, 278] width 36 height 485
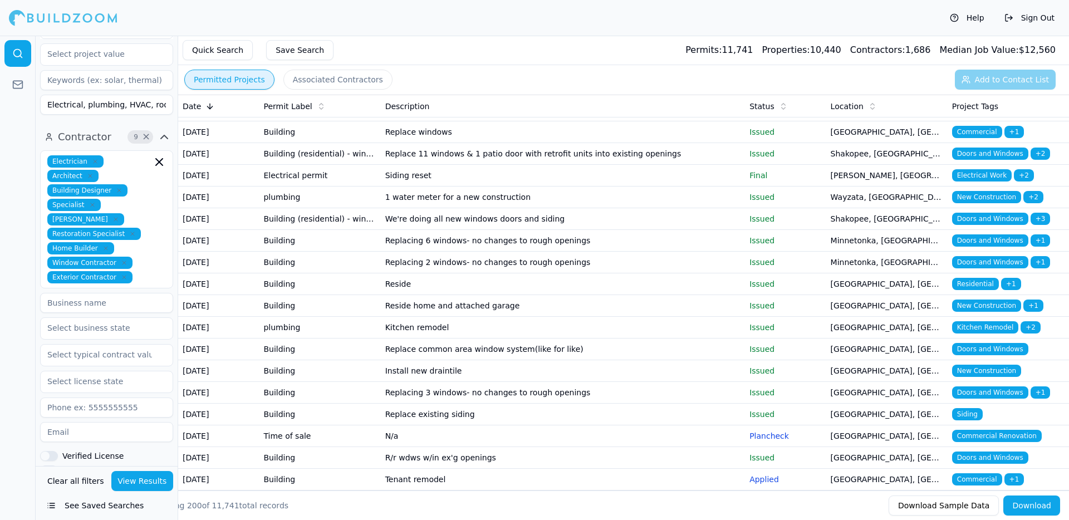
scroll to position [656, 0]
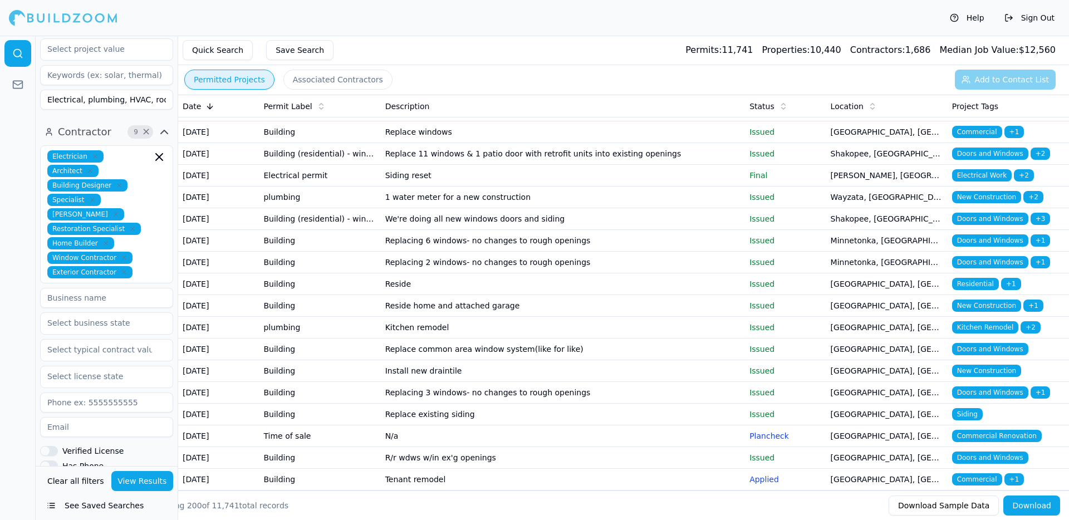
click at [144, 245] on div "Electrician Architect Building Designer Specialist [PERSON_NAME] Restoration Sp…" at bounding box center [106, 214] width 133 height 138
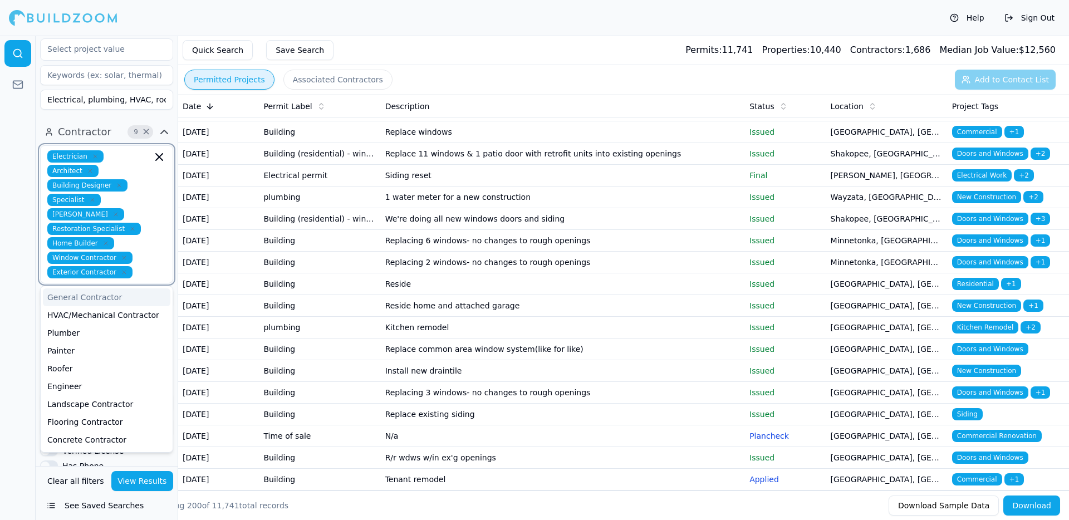
click at [113, 289] on div "General Contractor" at bounding box center [107, 298] width 128 height 18
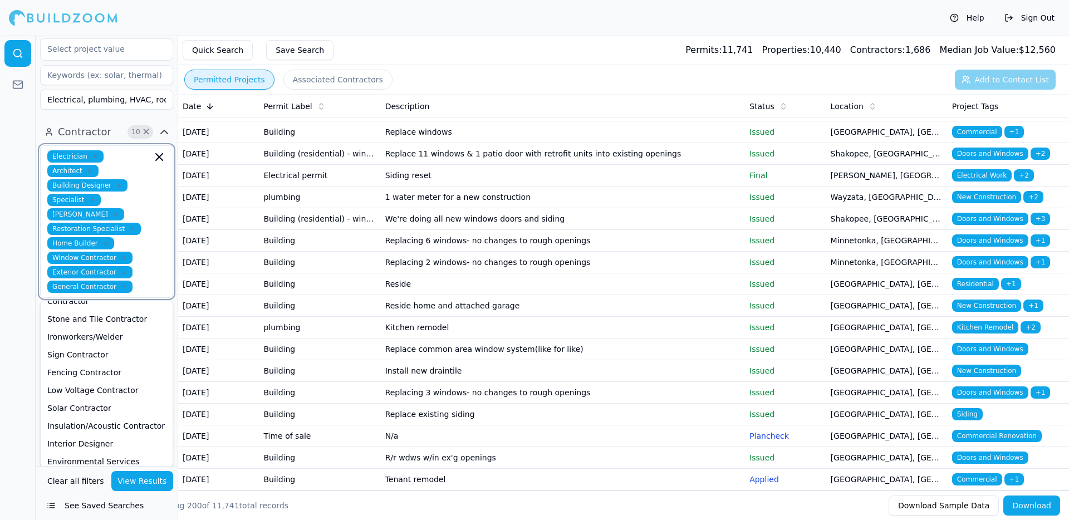
scroll to position [295, 0]
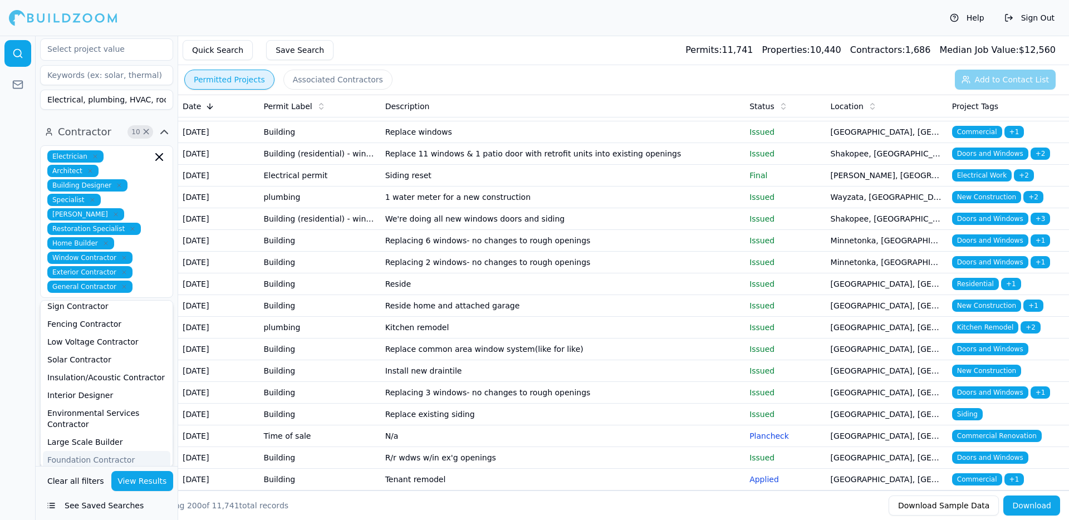
click at [4, 326] on div at bounding box center [18, 278] width 36 height 485
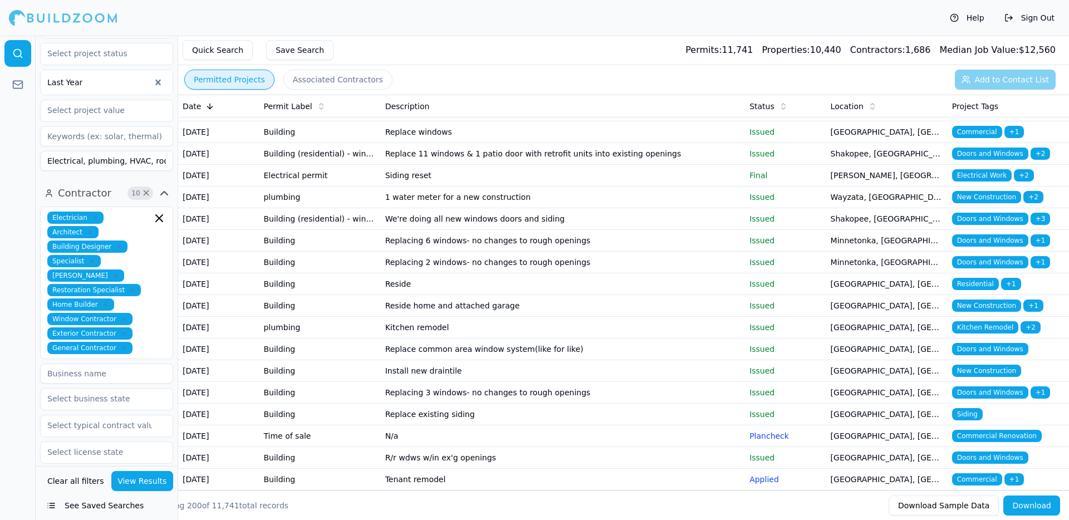
scroll to position [596, 0]
click at [11, 341] on div at bounding box center [18, 278] width 36 height 485
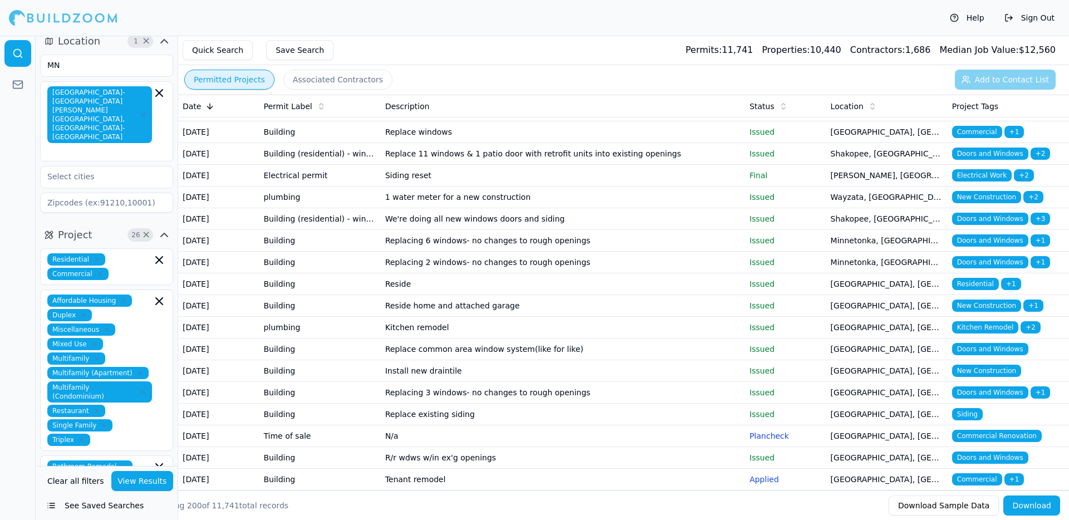
scroll to position [0, 0]
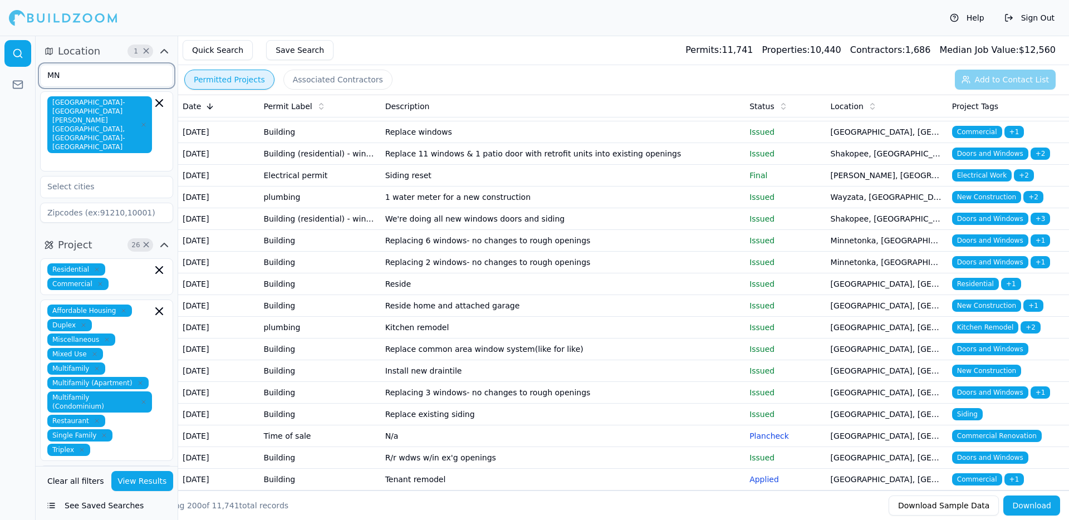
click at [91, 76] on input "MN" at bounding box center [100, 75] width 118 height 20
click at [79, 99] on div "[US_STATE]" at bounding box center [107, 101] width 128 height 18
click at [29, 139] on div at bounding box center [18, 278] width 36 height 485
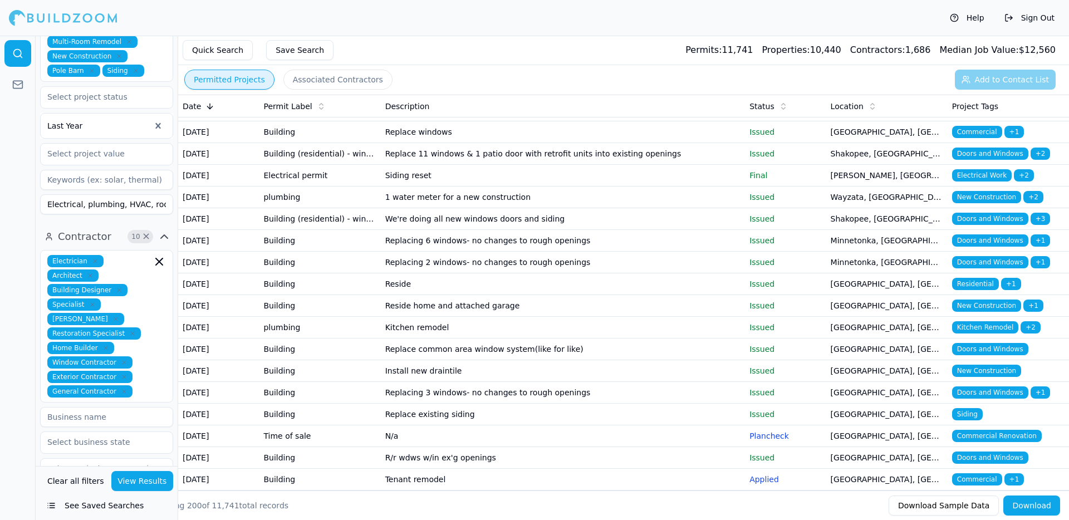
scroll to position [784, 0]
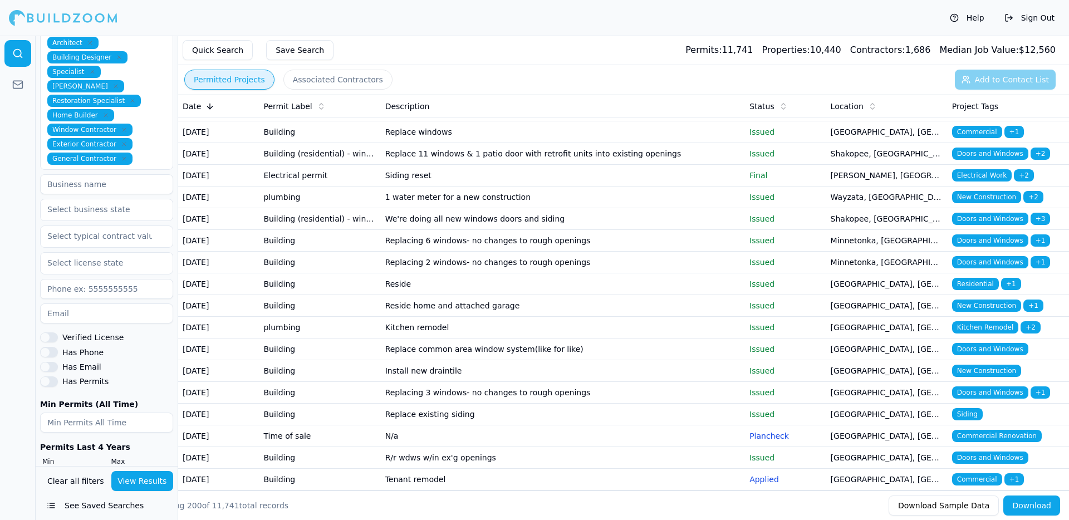
click at [139, 482] on button "View Results" at bounding box center [142, 481] width 62 height 20
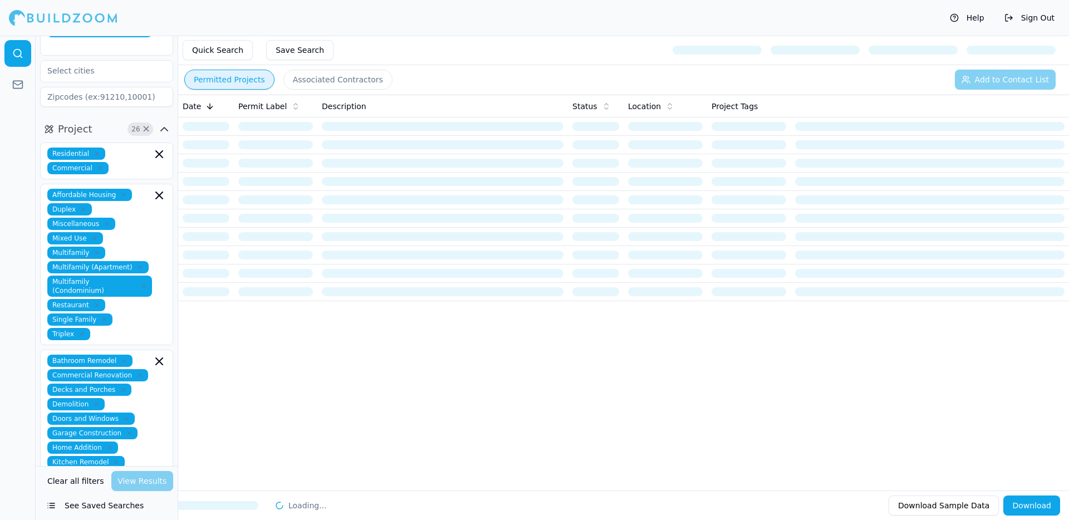
scroll to position [0, 0]
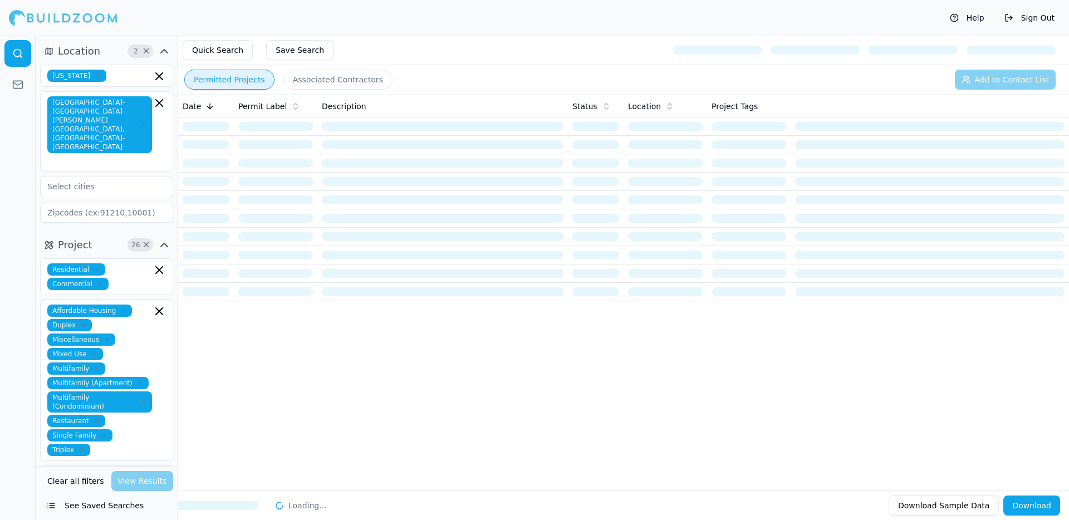
click at [302, 50] on button "Save Search" at bounding box center [299, 50] width 67 height 20
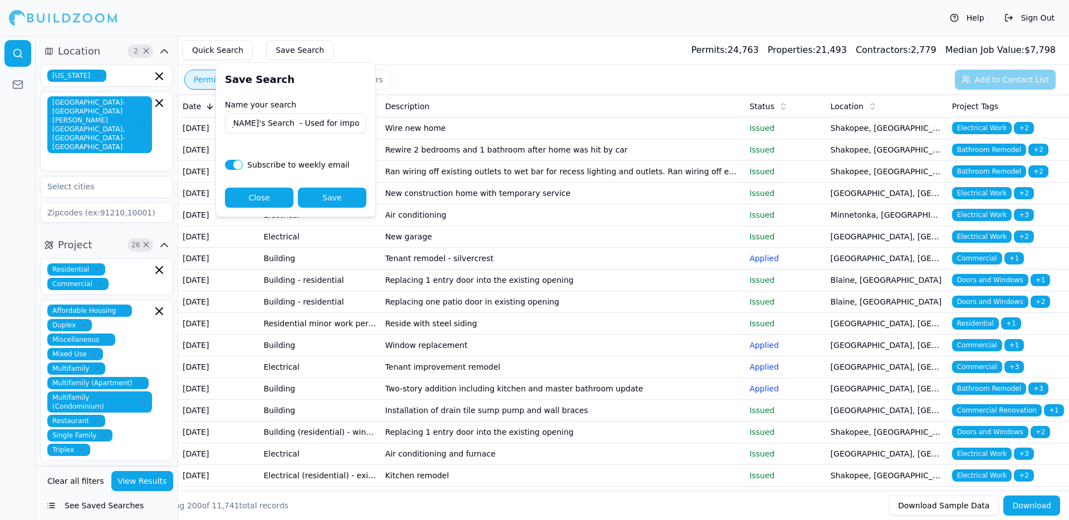
scroll to position [0, 42]
type input "[PERSON_NAME]'s Search - Used for import into salesforce"
click at [232, 166] on button "button" at bounding box center [234, 165] width 18 height 10
checkbox input "false"
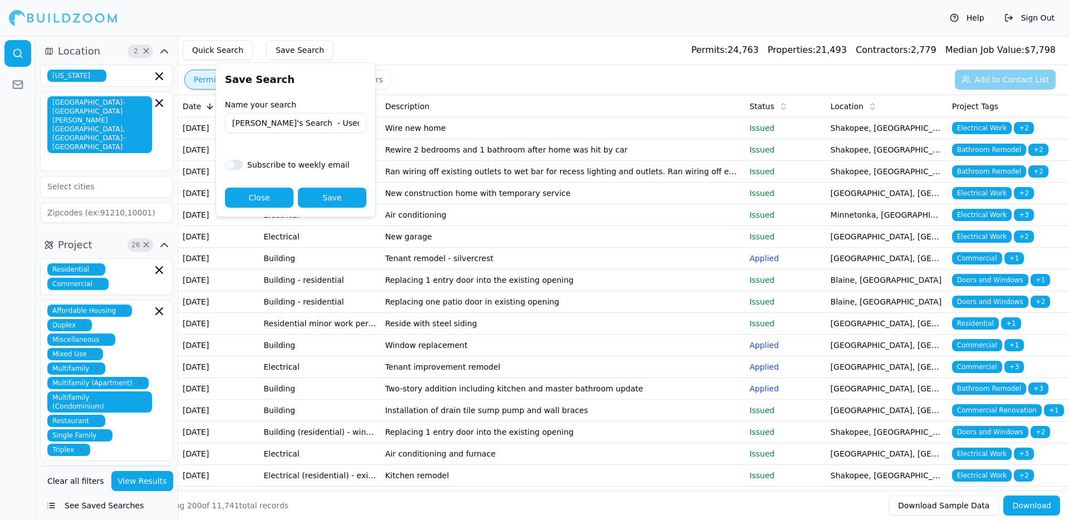
click at [330, 203] on button "Save" at bounding box center [332, 198] width 69 height 20
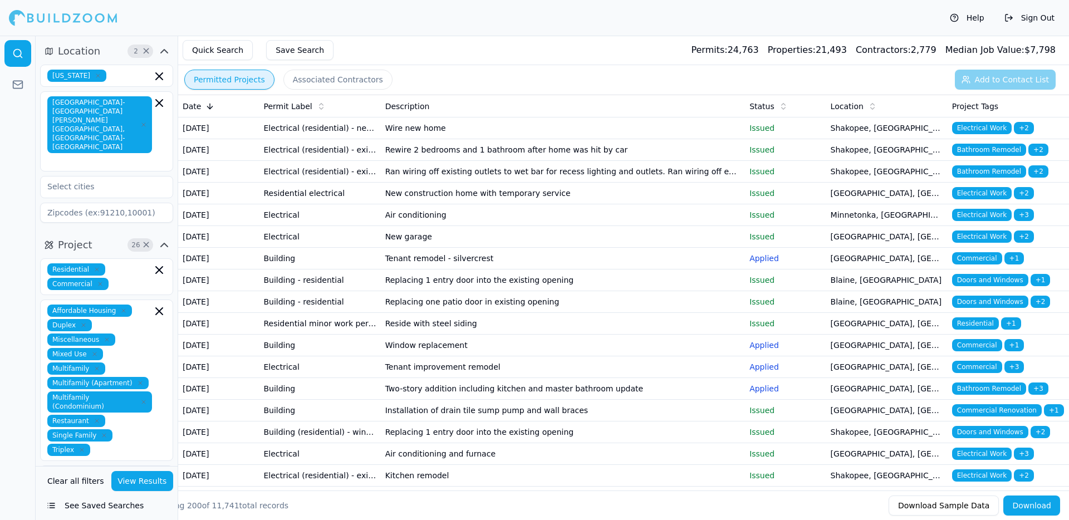
click at [100, 512] on button "See Saved Searches" at bounding box center [106, 506] width 133 height 20
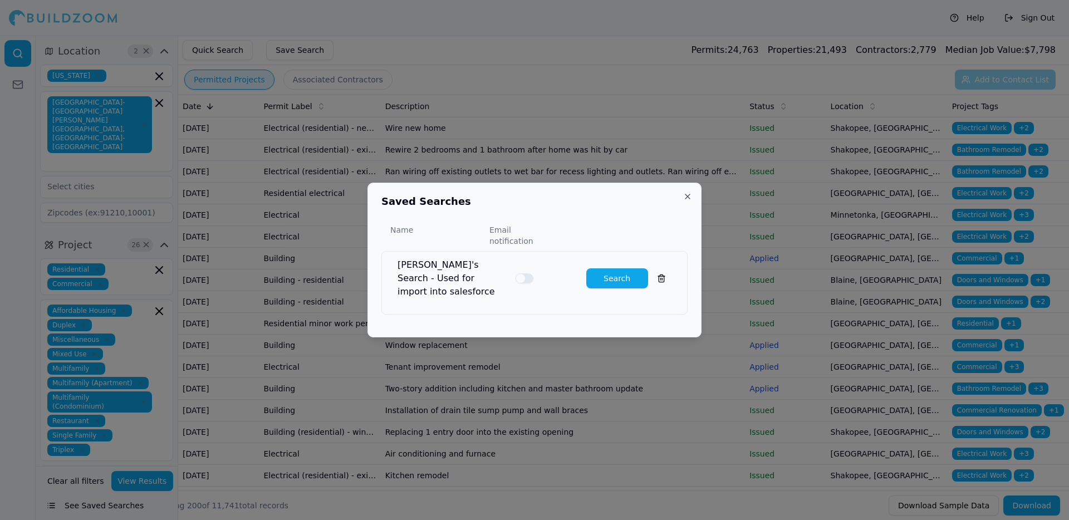
click at [687, 201] on button "Close" at bounding box center [687, 196] width 9 height 9
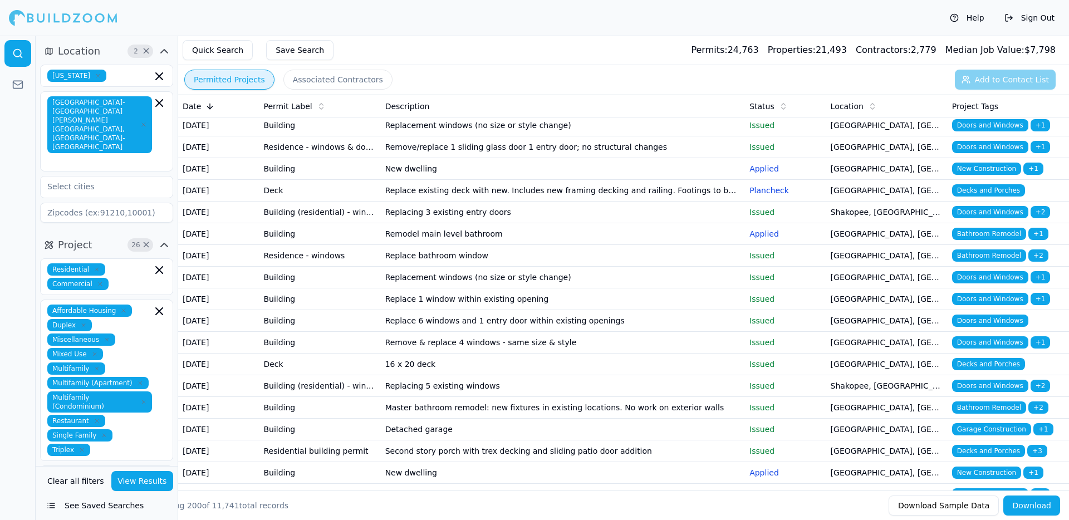
scroll to position [3458, 0]
